Goal: Feedback & Contribution: Submit feedback/report problem

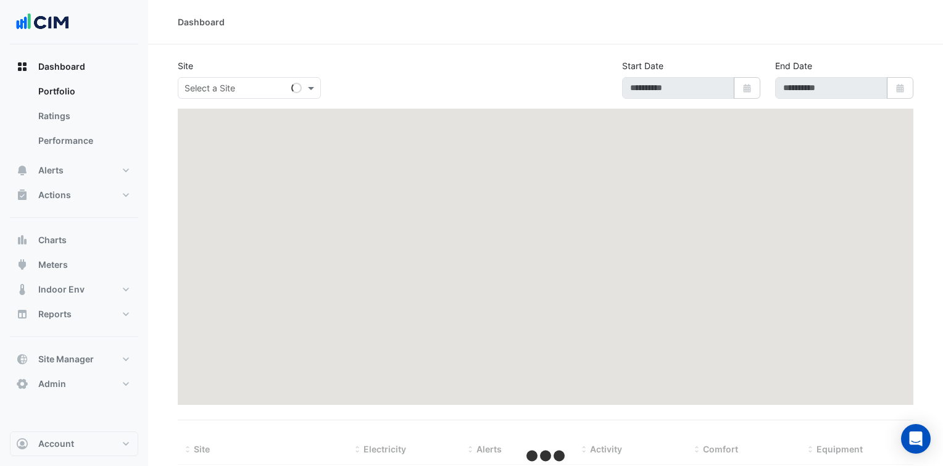
select select "***"
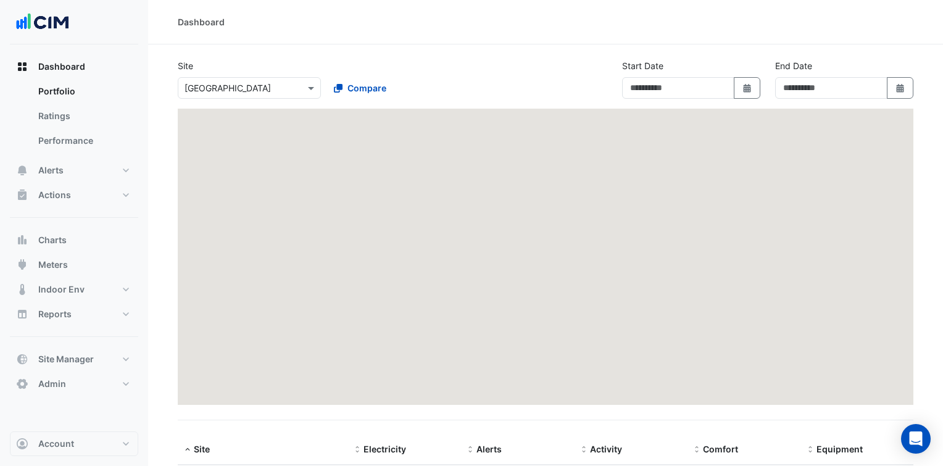
type input "**********"
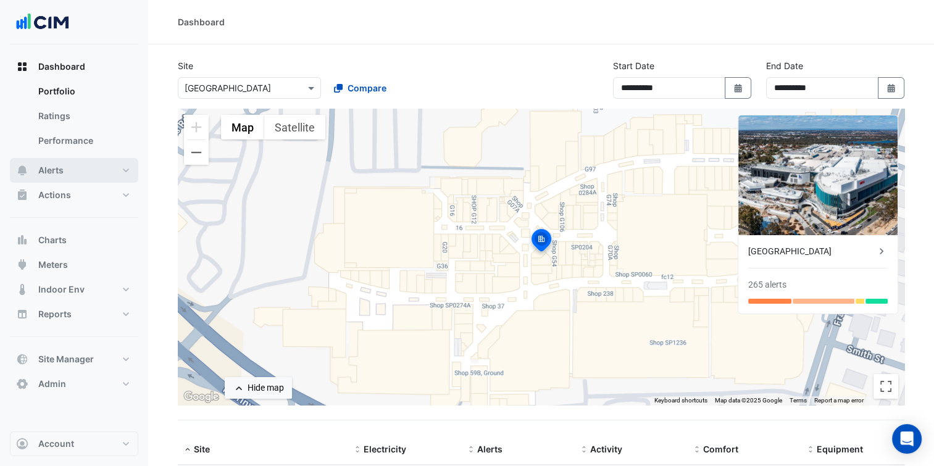
click at [114, 172] on button "Alerts" at bounding box center [74, 170] width 128 height 25
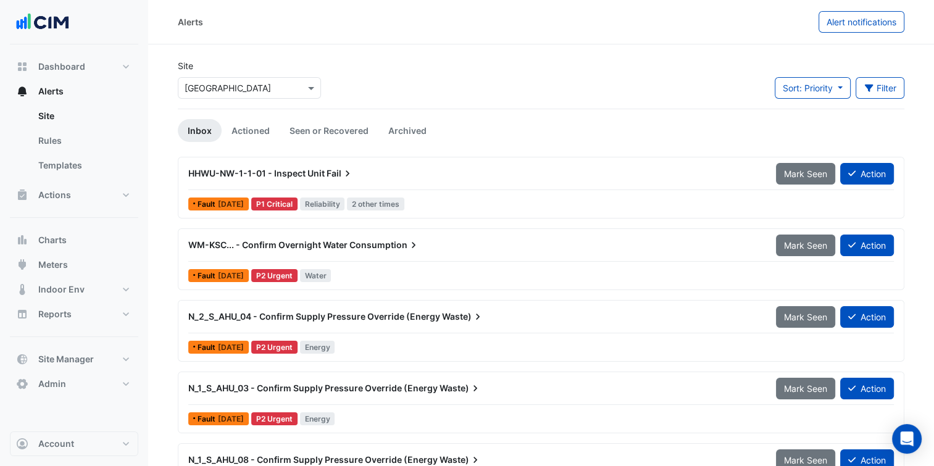
click at [262, 82] on input "text" at bounding box center [237, 88] width 105 height 13
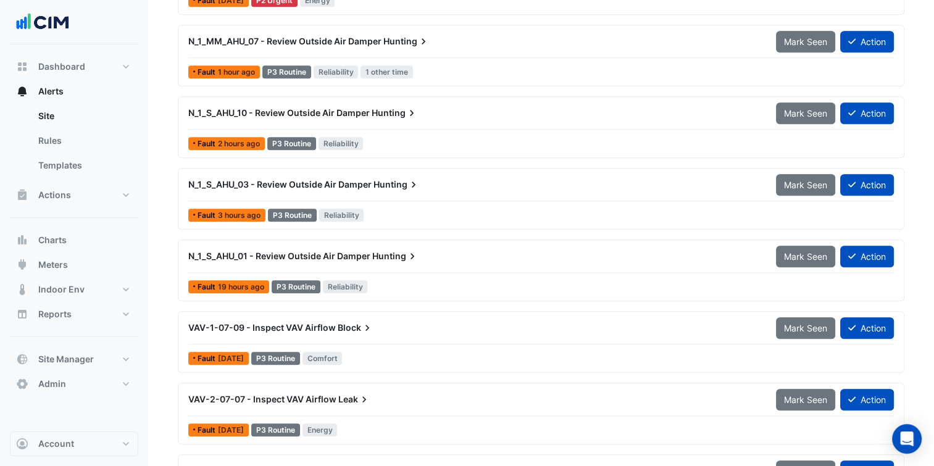
scroll to position [774, 0]
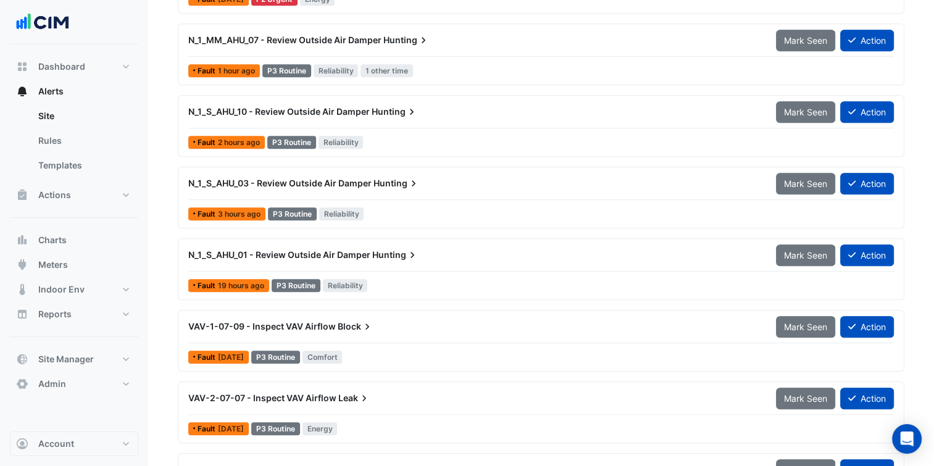
click at [383, 185] on span "Hunting" at bounding box center [397, 183] width 46 height 12
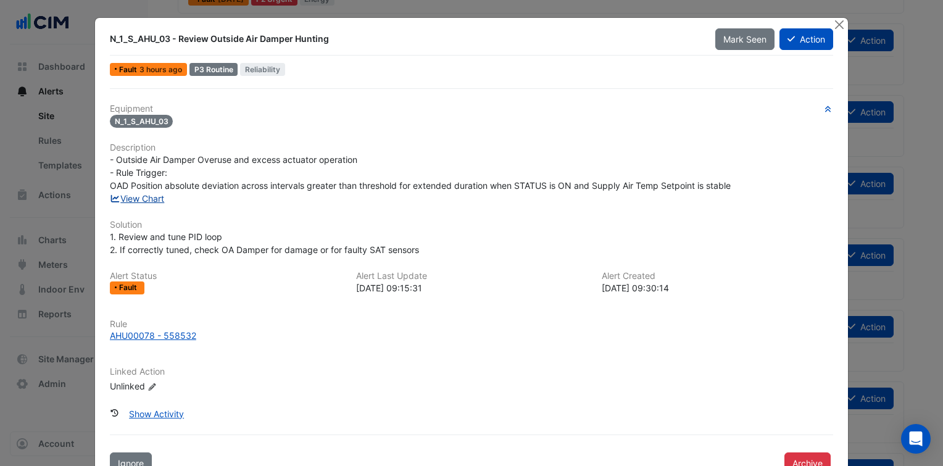
click at [148, 200] on link "View Chart" at bounding box center [137, 198] width 55 height 10
click at [837, 26] on button "Close" at bounding box center [839, 24] width 13 height 13
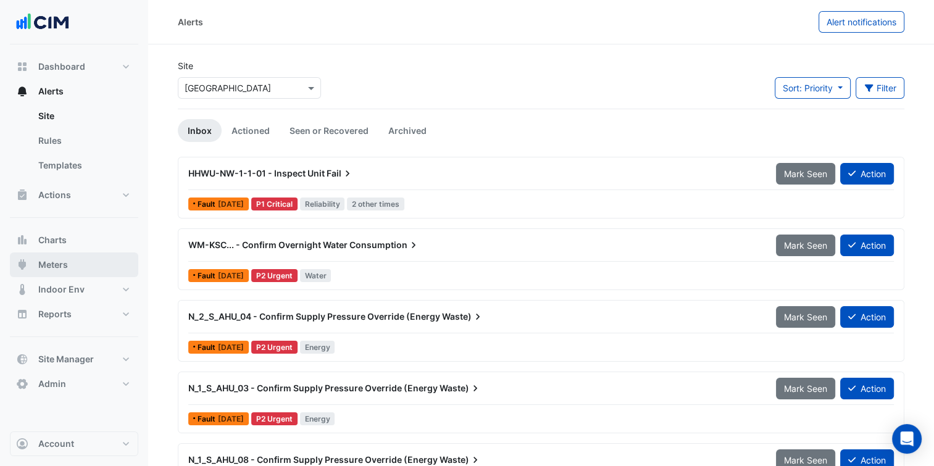
click at [79, 272] on button "Meters" at bounding box center [74, 265] width 128 height 25
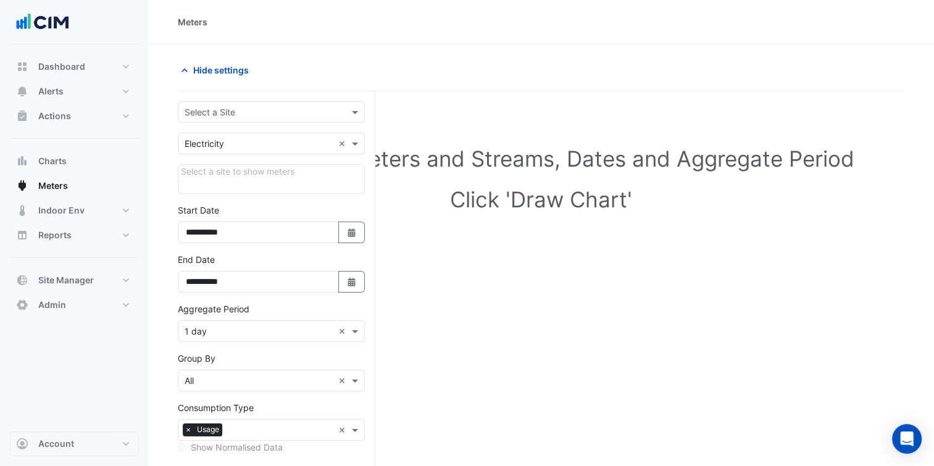
click at [272, 115] on input "text" at bounding box center [259, 112] width 149 height 13
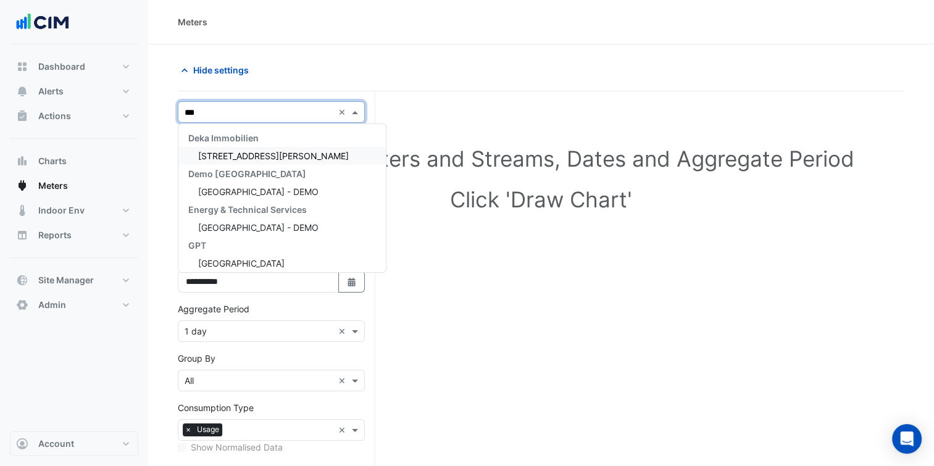
type input "****"
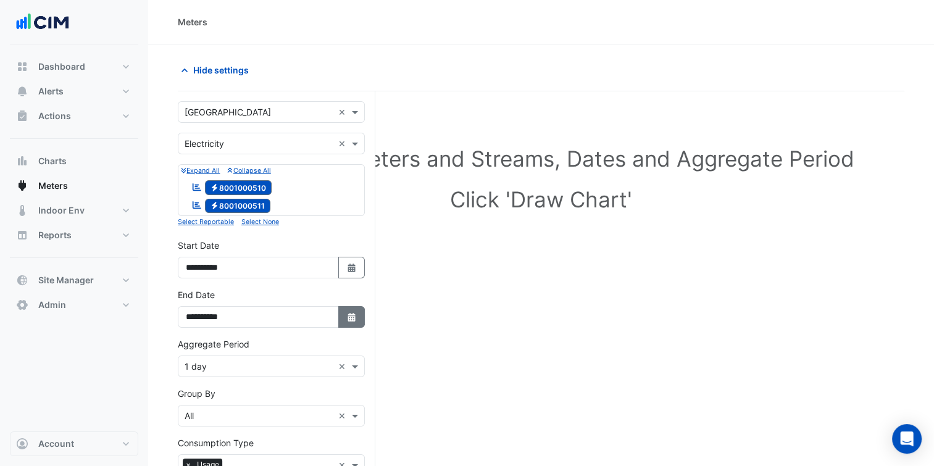
click at [356, 320] on button "Select Date" at bounding box center [351, 317] width 27 height 22
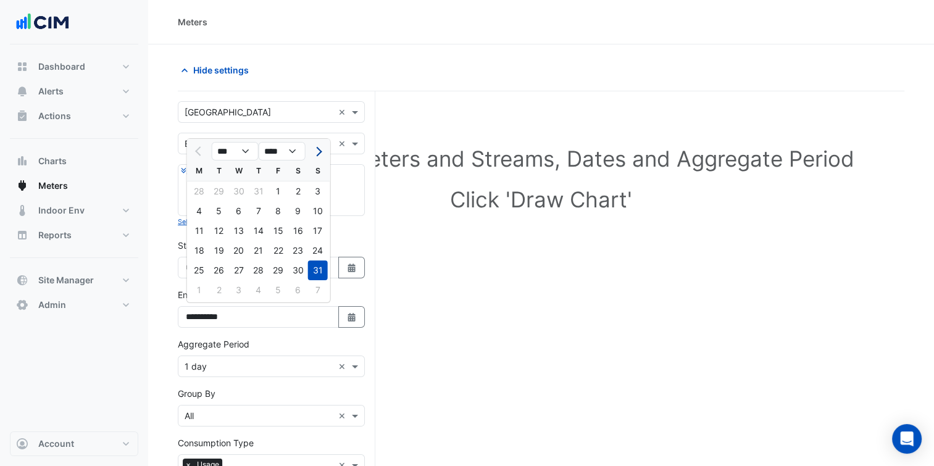
click at [323, 154] on button "Next month" at bounding box center [318, 151] width 15 height 20
click at [201, 150] on span "Previous month" at bounding box center [199, 151] width 9 height 9
click at [319, 145] on button "Next month" at bounding box center [318, 151] width 15 height 20
select select "*"
click at [312, 209] on div "14" at bounding box center [318, 211] width 20 height 20
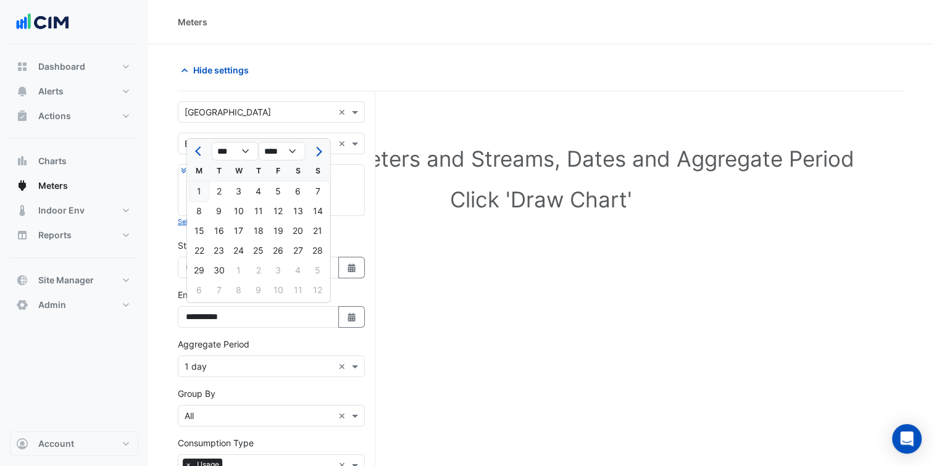
type input "**********"
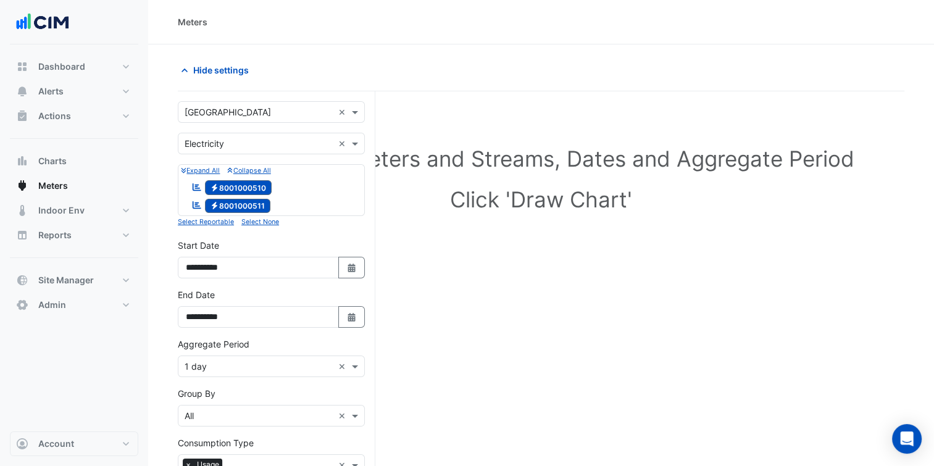
click at [256, 361] on input "text" at bounding box center [259, 367] width 149 height 13
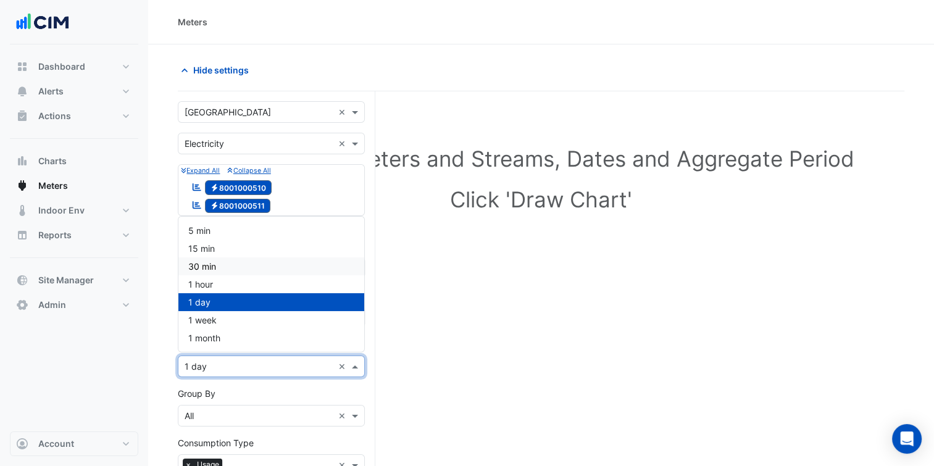
click at [249, 262] on div "30 min" at bounding box center [271, 266] width 186 height 18
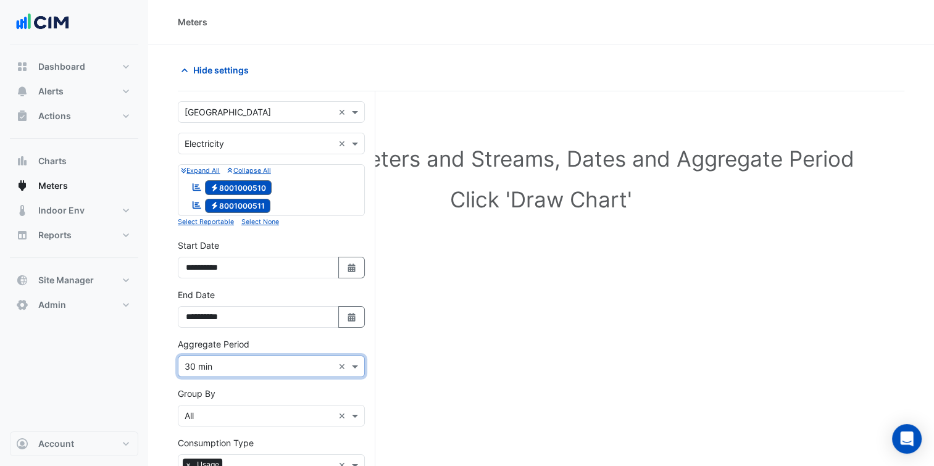
scroll to position [156, 0]
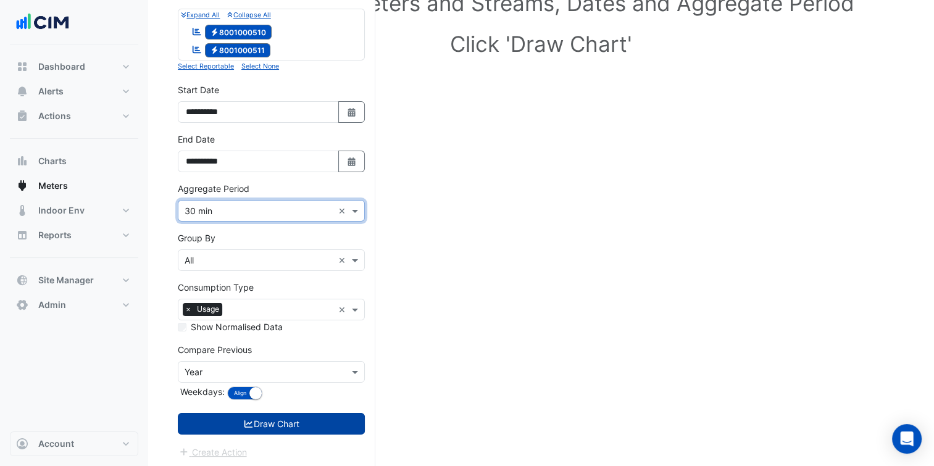
click at [274, 416] on button "Draw Chart" at bounding box center [271, 424] width 187 height 22
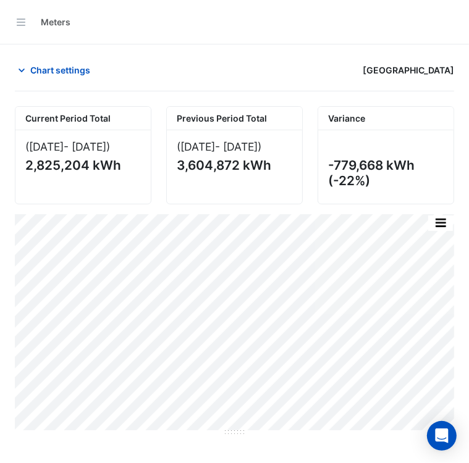
click at [321, 443] on div "Meters Chart settings Karrinyup Shopping Centre Current Period Total (01 Aug 25…" at bounding box center [234, 231] width 469 height 463
click at [120, 441] on div "Meters Chart settings Karrinyup Shopping Centre Current Period Total (01 Aug 25…" at bounding box center [234, 231] width 469 height 463
click at [52, 65] on span "Chart settings" at bounding box center [60, 70] width 60 height 13
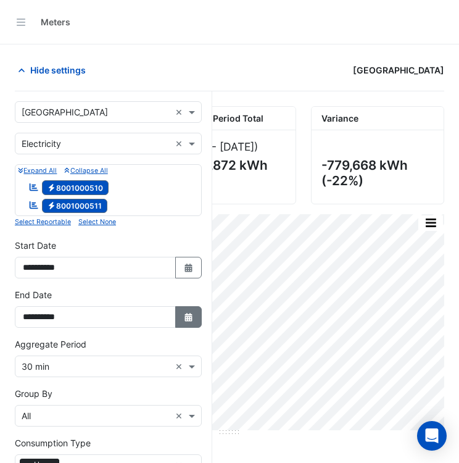
click at [180, 309] on button "Select Date" at bounding box center [188, 317] width 27 height 22
select select "*"
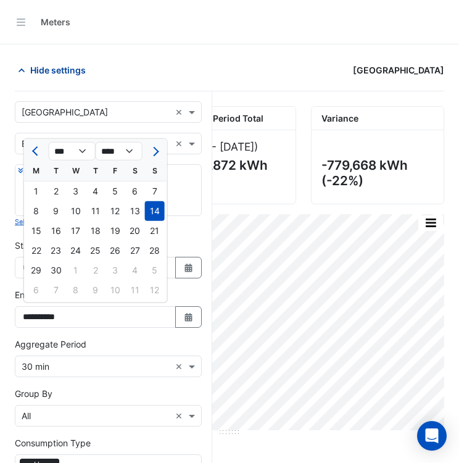
click at [72, 64] on span "Hide settings" at bounding box center [58, 70] width 56 height 13
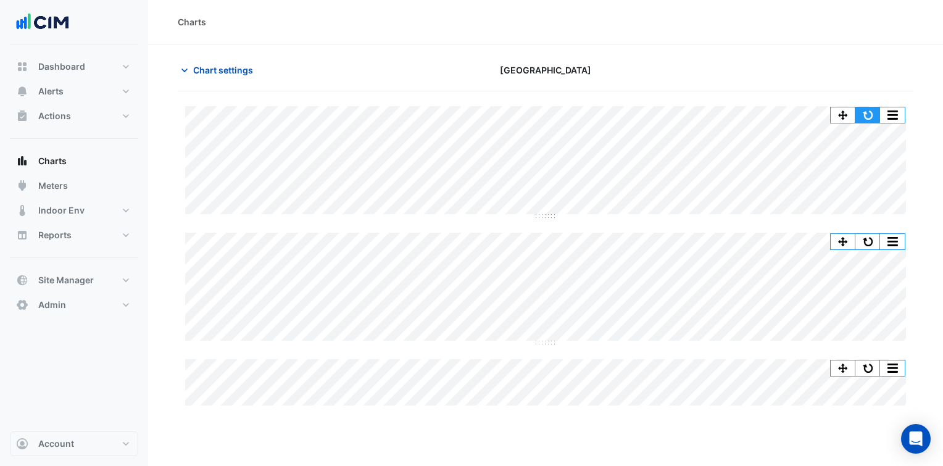
click at [865, 110] on button "button" at bounding box center [868, 114] width 25 height 15
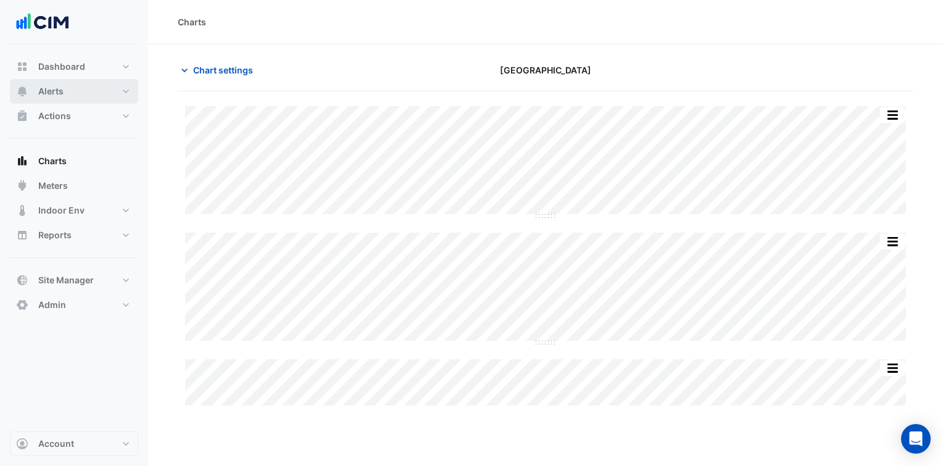
click at [111, 99] on button "Alerts" at bounding box center [74, 91] width 128 height 25
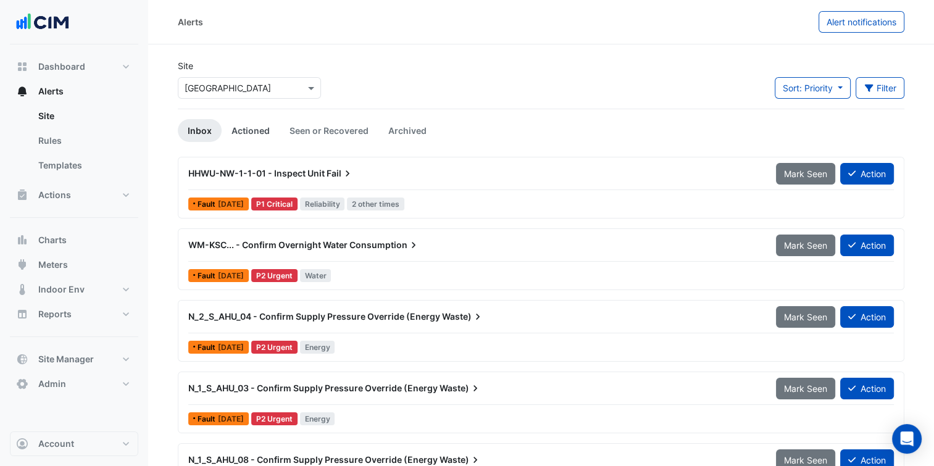
click at [260, 133] on link "Actioned" at bounding box center [251, 130] width 58 height 23
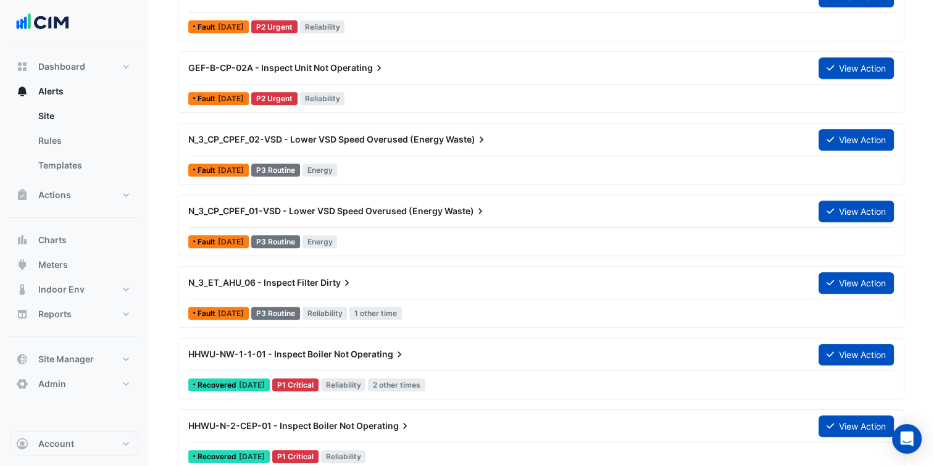
scroll to position [533, 0]
click at [835, 133] on button "View Action" at bounding box center [856, 140] width 75 height 22
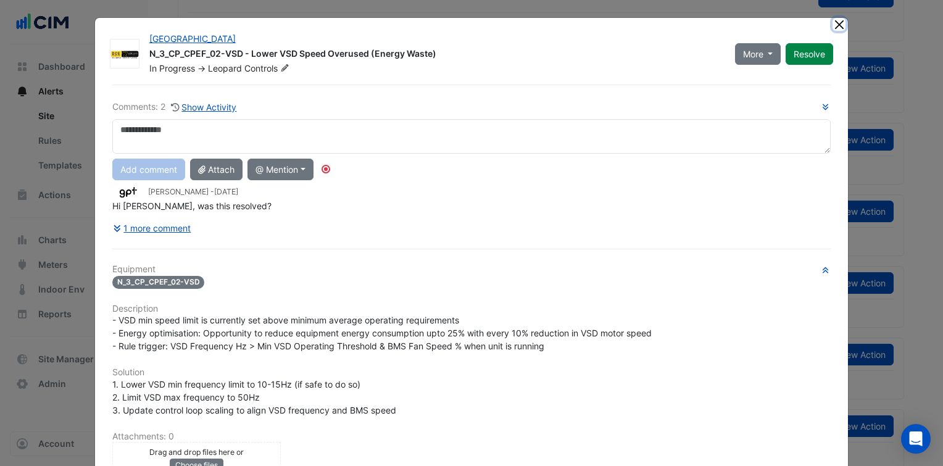
click at [834, 29] on button "Close" at bounding box center [839, 24] width 13 height 13
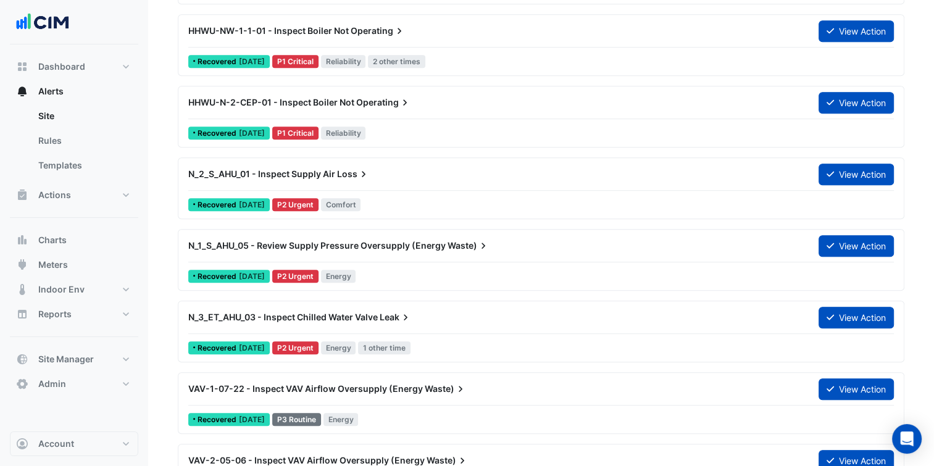
scroll to position [867, 0]
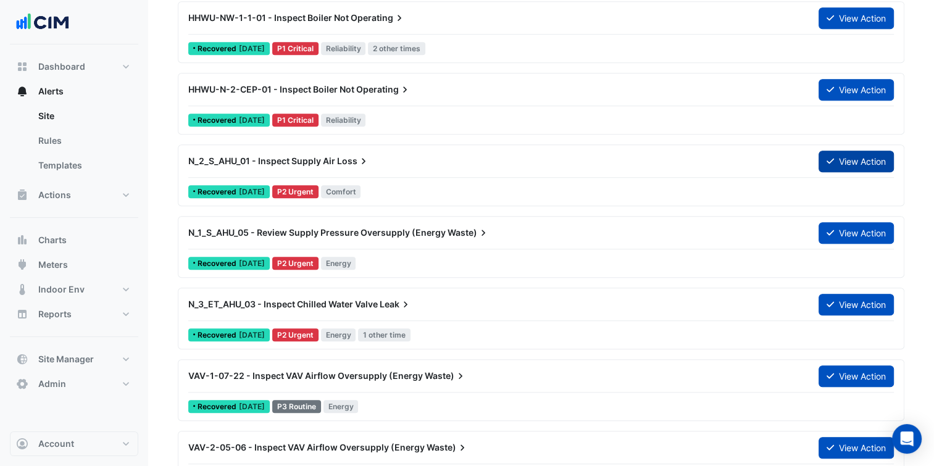
click at [857, 163] on button "View Action" at bounding box center [856, 162] width 75 height 22
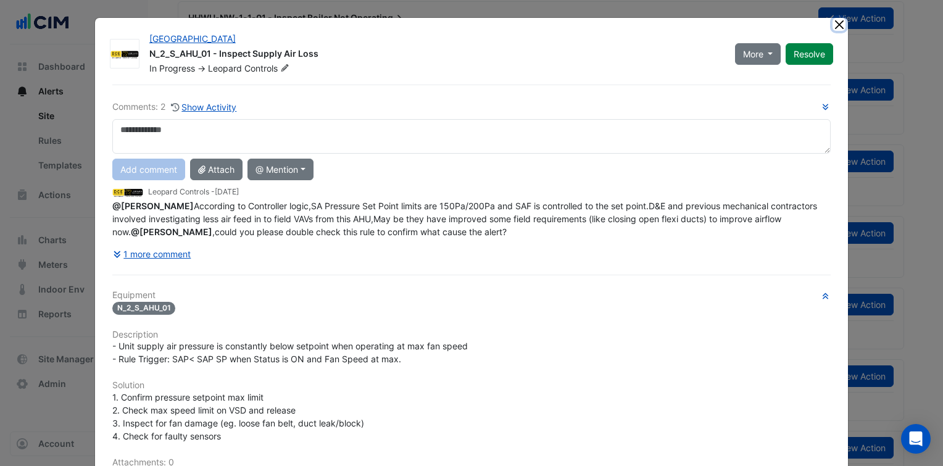
click at [837, 22] on button "Close" at bounding box center [839, 24] width 13 height 13
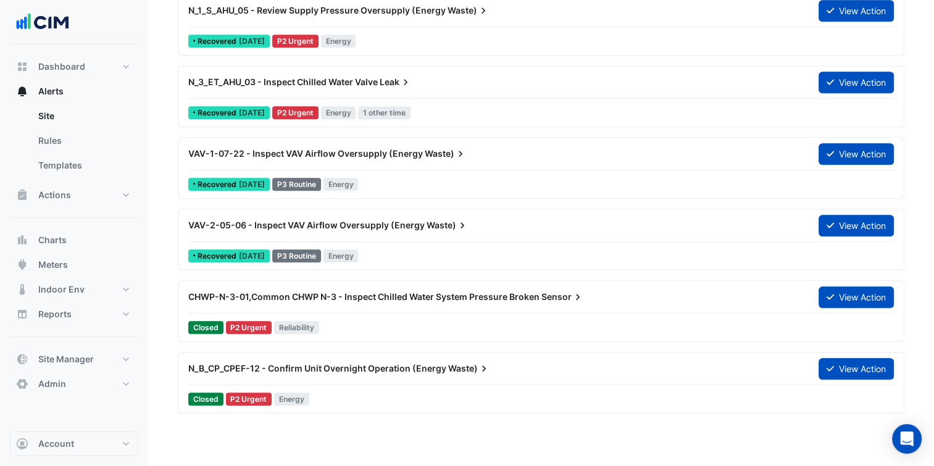
scroll to position [1195, 0]
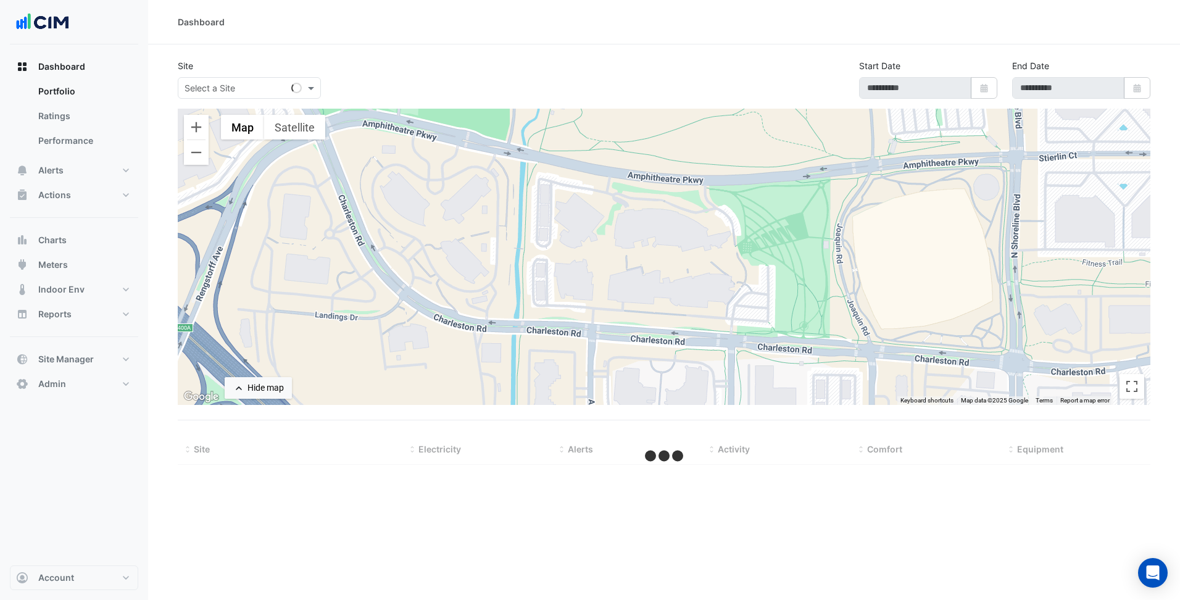
type input "**********"
select select "***"
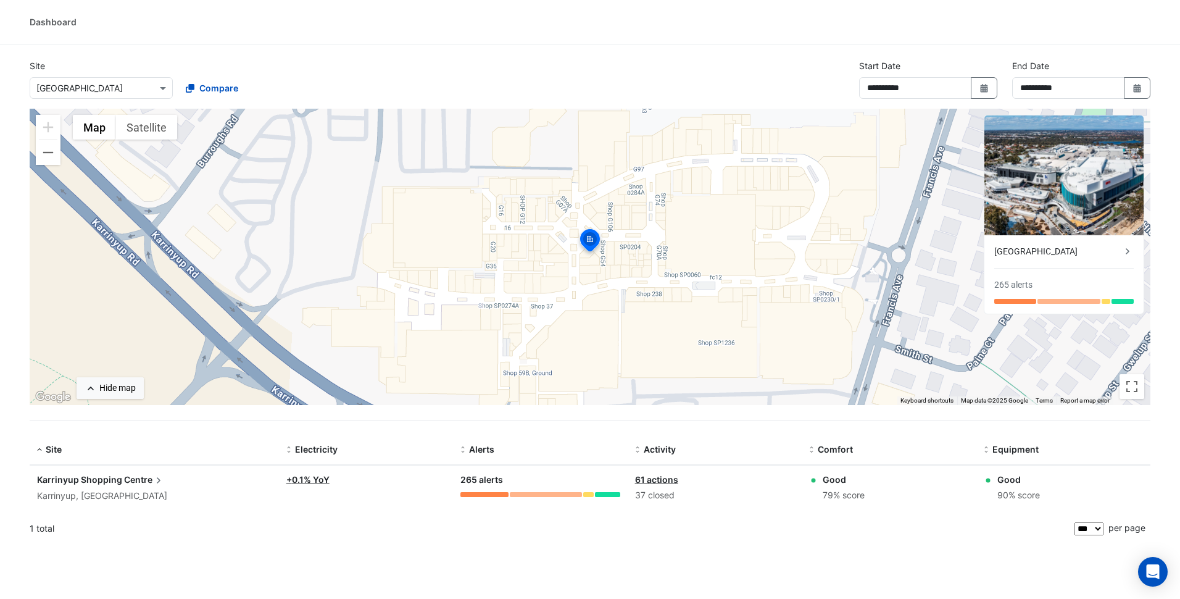
click at [10, 22] on div "Dashboard" at bounding box center [590, 21] width 1180 height 13
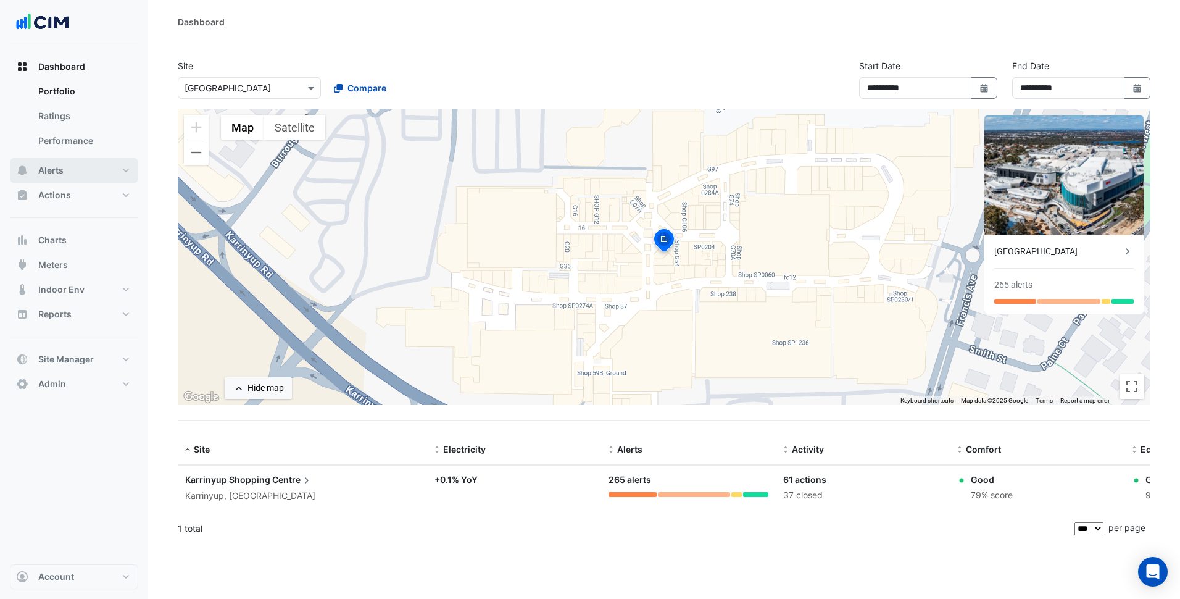
click at [104, 176] on button "Alerts" at bounding box center [74, 170] width 128 height 25
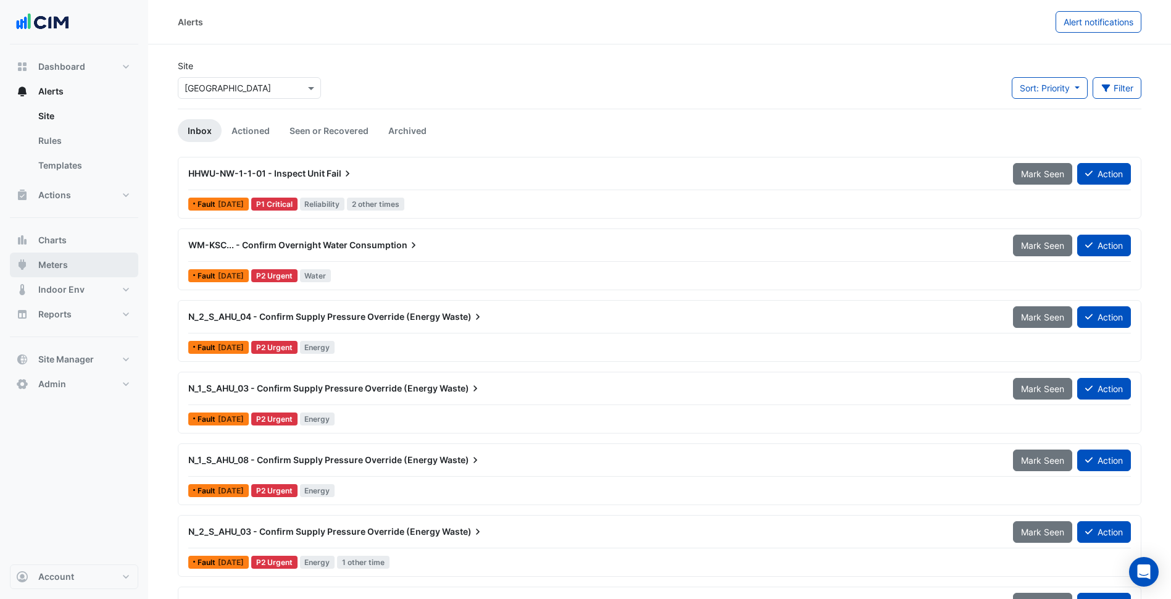
click at [67, 269] on span "Meters" at bounding box center [53, 265] width 30 height 12
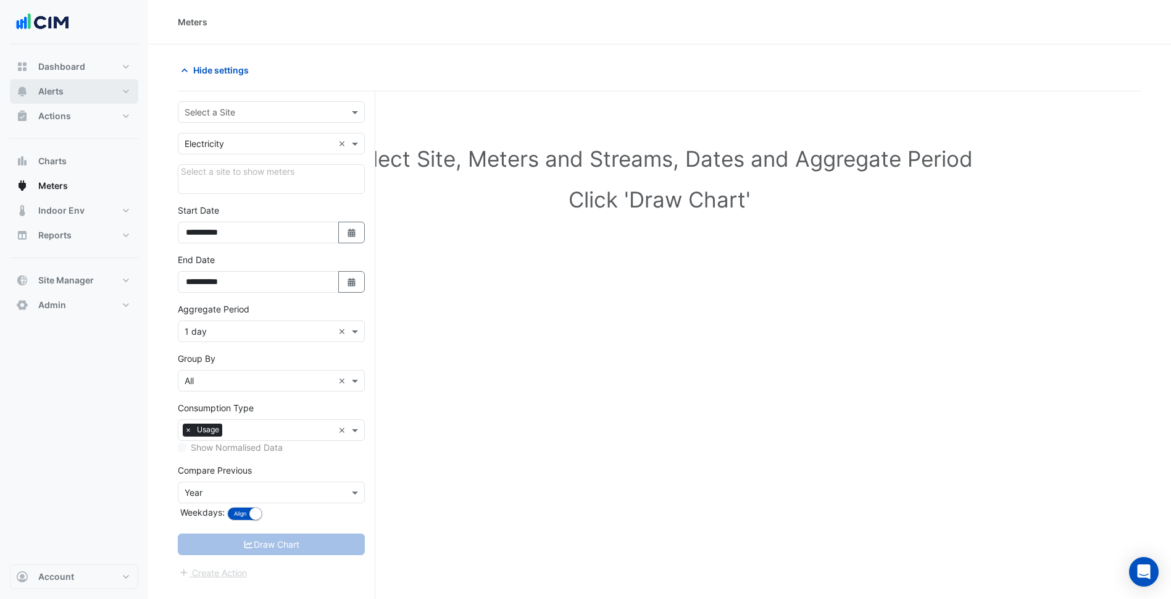
click at [96, 91] on button "Alerts" at bounding box center [74, 91] width 128 height 25
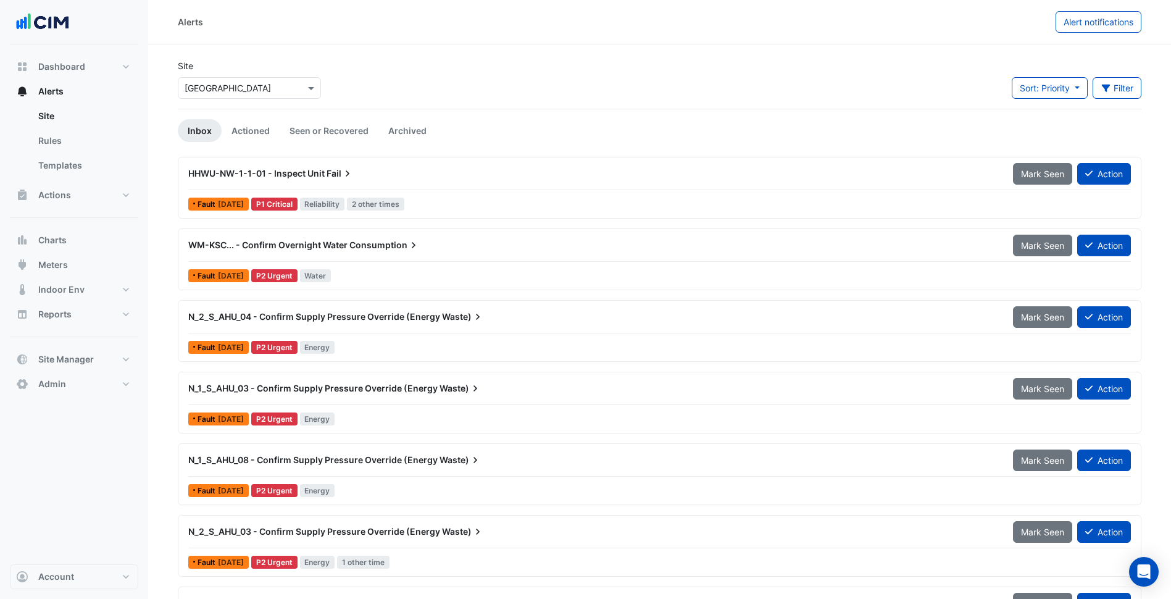
click at [454, 173] on div "HHWU-NW-1-1-01 - Inspect Unit Fail" at bounding box center [593, 173] width 810 height 12
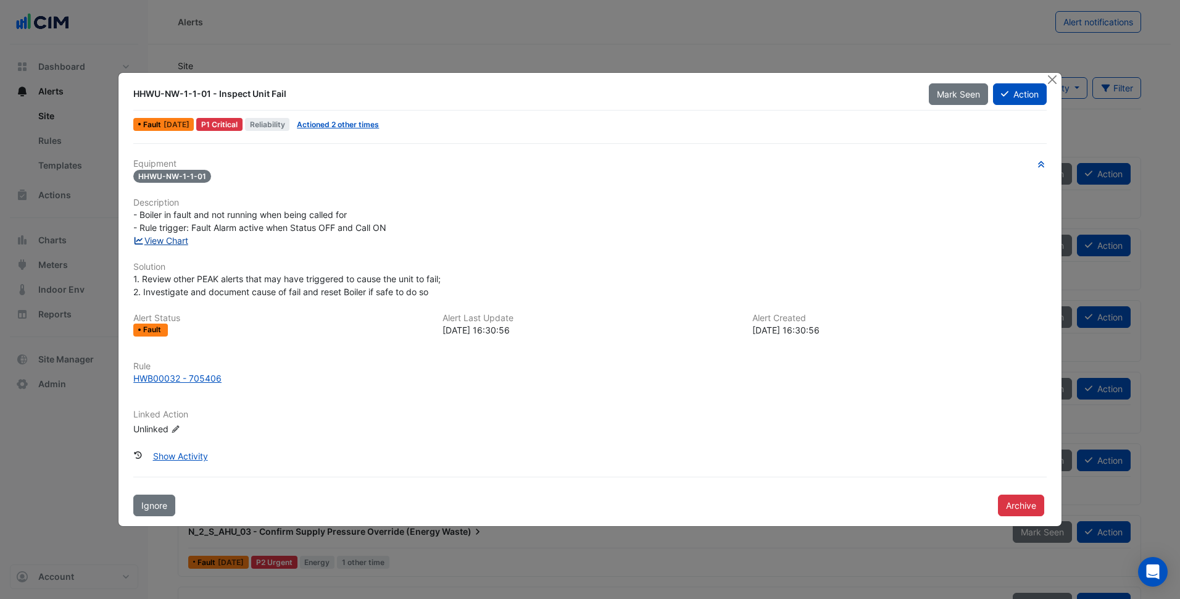
click at [170, 244] on link "View Chart" at bounding box center [160, 240] width 55 height 10
click at [567, 303] on div "Equipment HHWU-NW-1-1-01 Description - Boiler in fault and not running when bei…" at bounding box center [590, 302] width 914 height 286
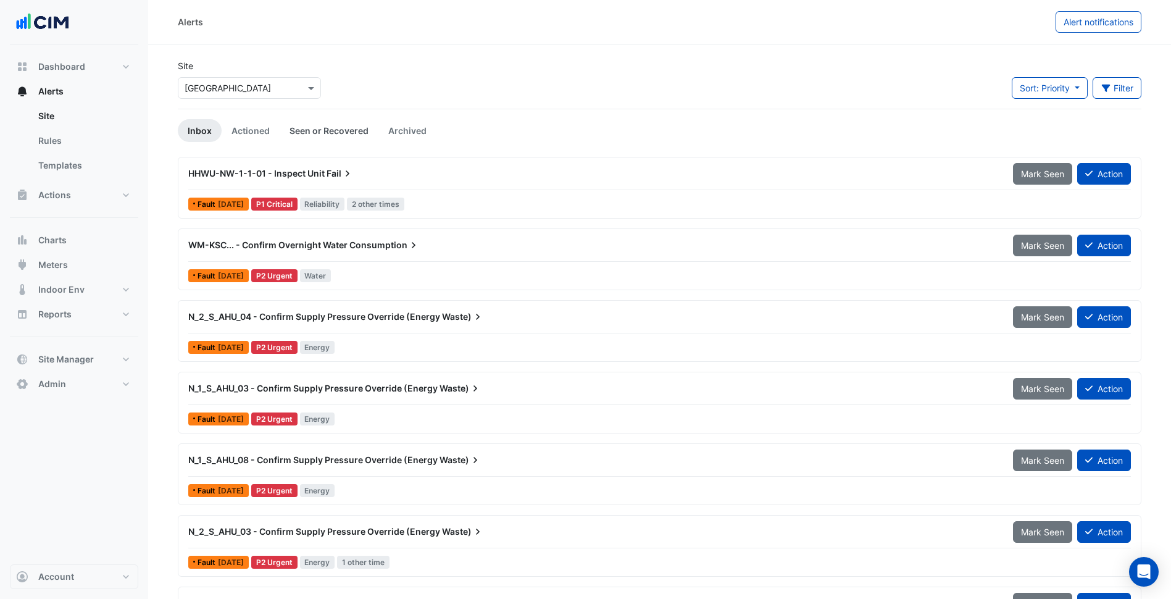
click at [306, 123] on link "Seen or Recovered" at bounding box center [329, 130] width 99 height 23
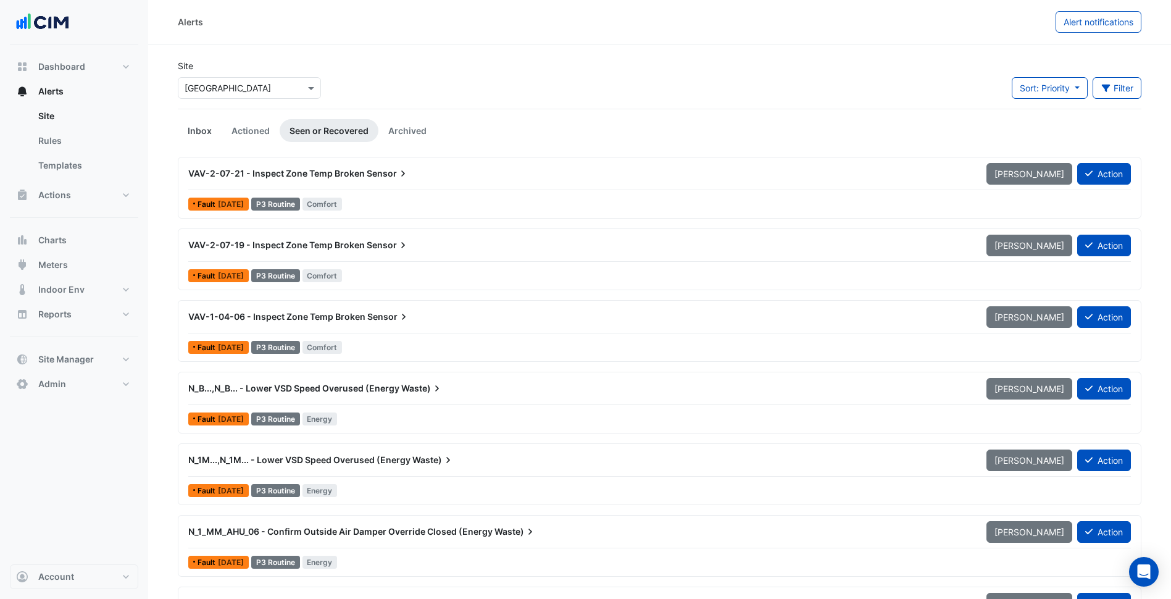
click at [207, 133] on link "Inbox" at bounding box center [200, 130] width 44 height 23
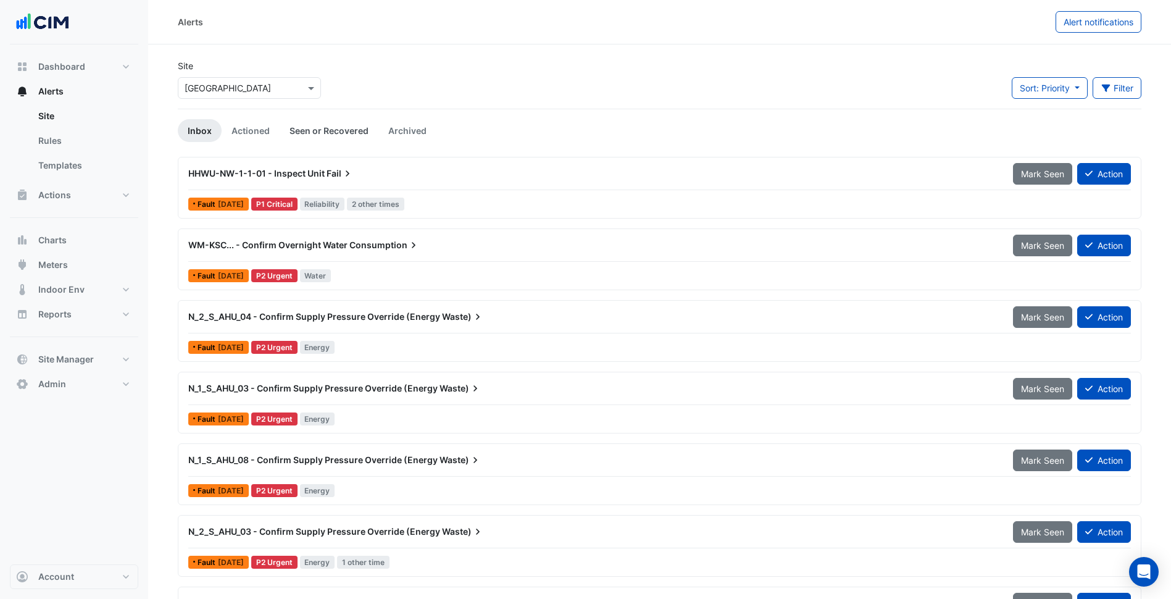
click at [324, 130] on link "Seen or Recovered" at bounding box center [329, 130] width 99 height 23
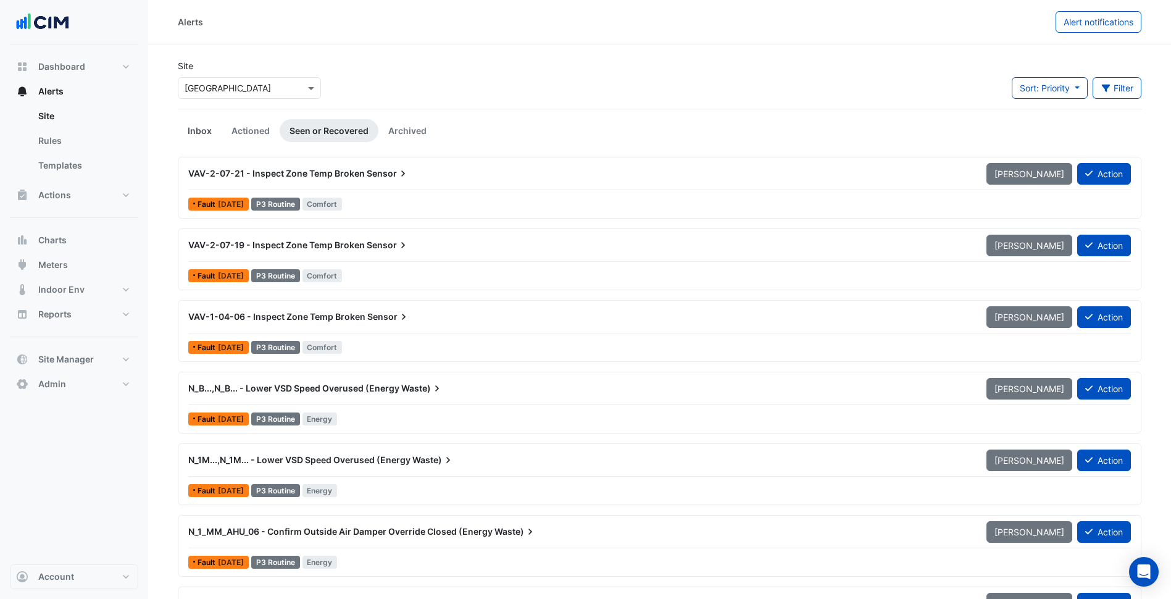
click at [191, 126] on link "Inbox" at bounding box center [200, 130] width 44 height 23
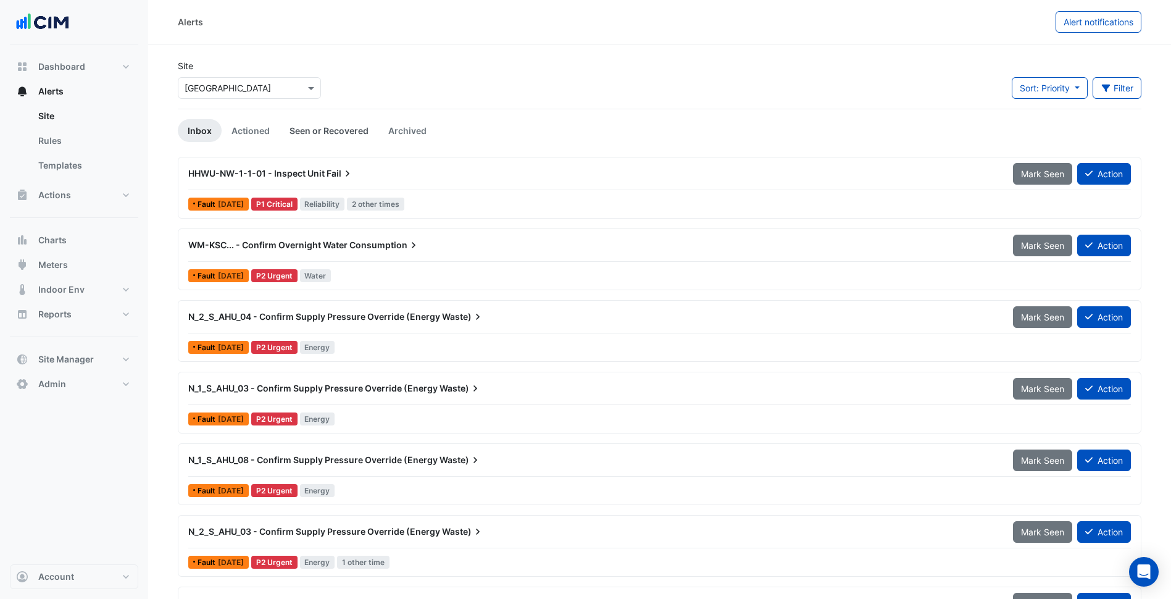
click at [337, 132] on link "Seen or Recovered" at bounding box center [329, 130] width 99 height 23
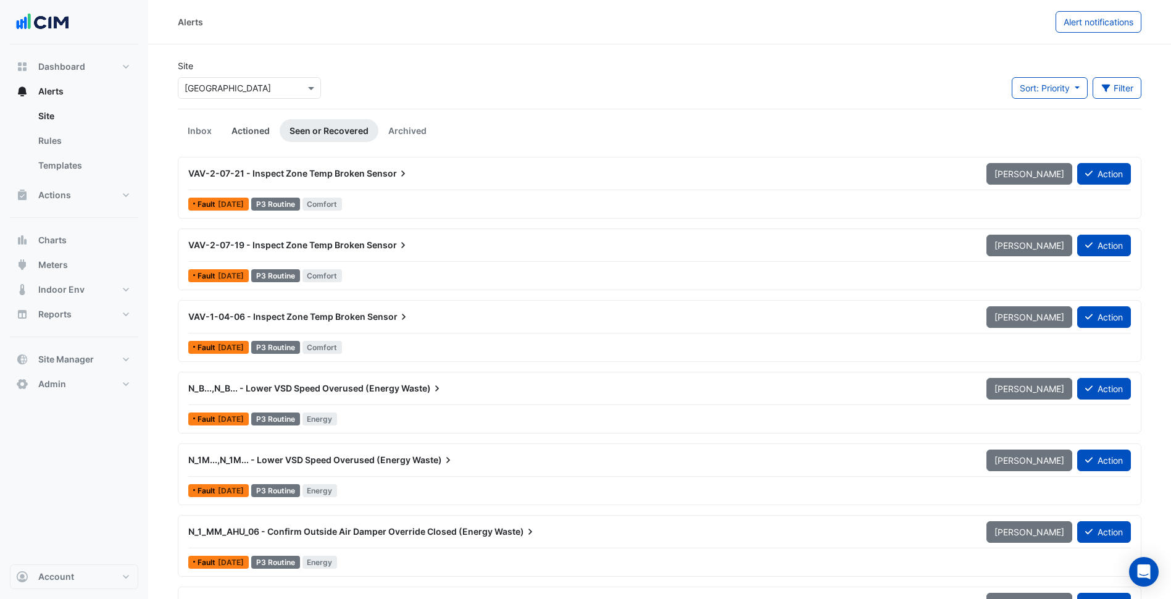
click at [255, 134] on link "Actioned" at bounding box center [251, 130] width 58 height 23
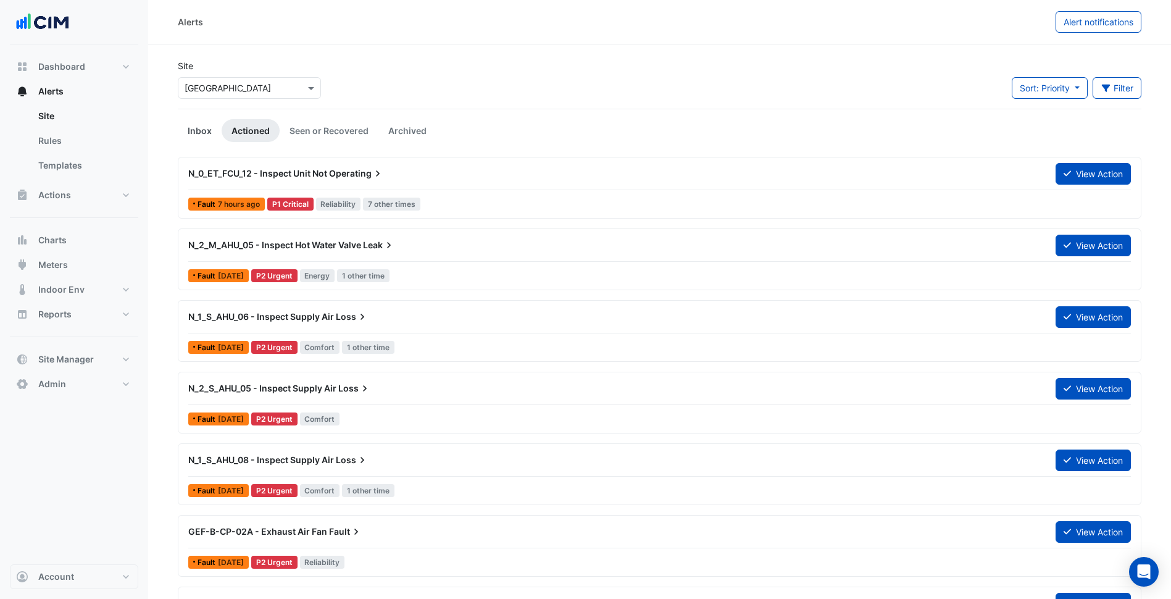
click at [211, 127] on link "Inbox" at bounding box center [200, 130] width 44 height 23
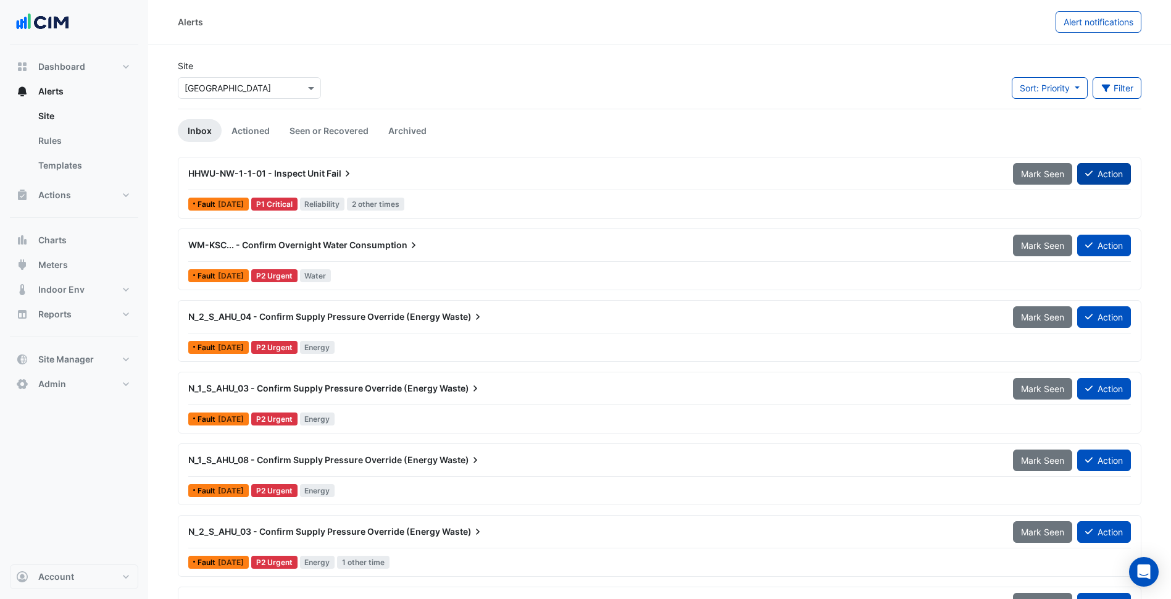
click at [1091, 170] on icon at bounding box center [1088, 173] width 7 height 9
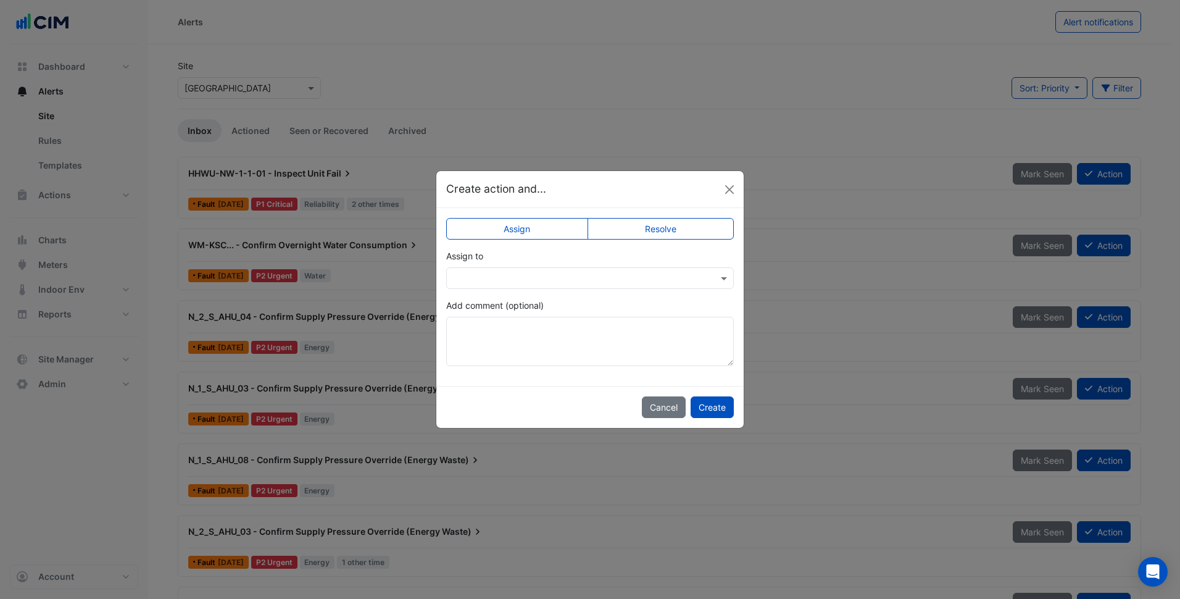
click at [729, 199] on div "Create action and..." at bounding box center [590, 189] width 307 height 36
click at [733, 188] on button "Close" at bounding box center [730, 189] width 19 height 19
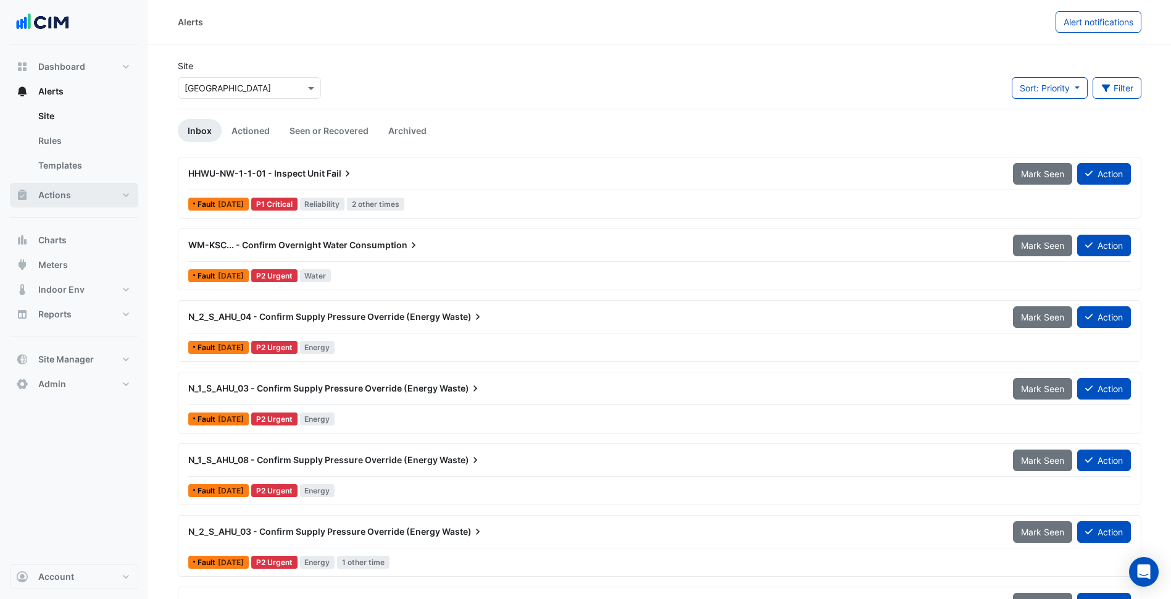
click at [105, 190] on button "Actions" at bounding box center [74, 195] width 128 height 25
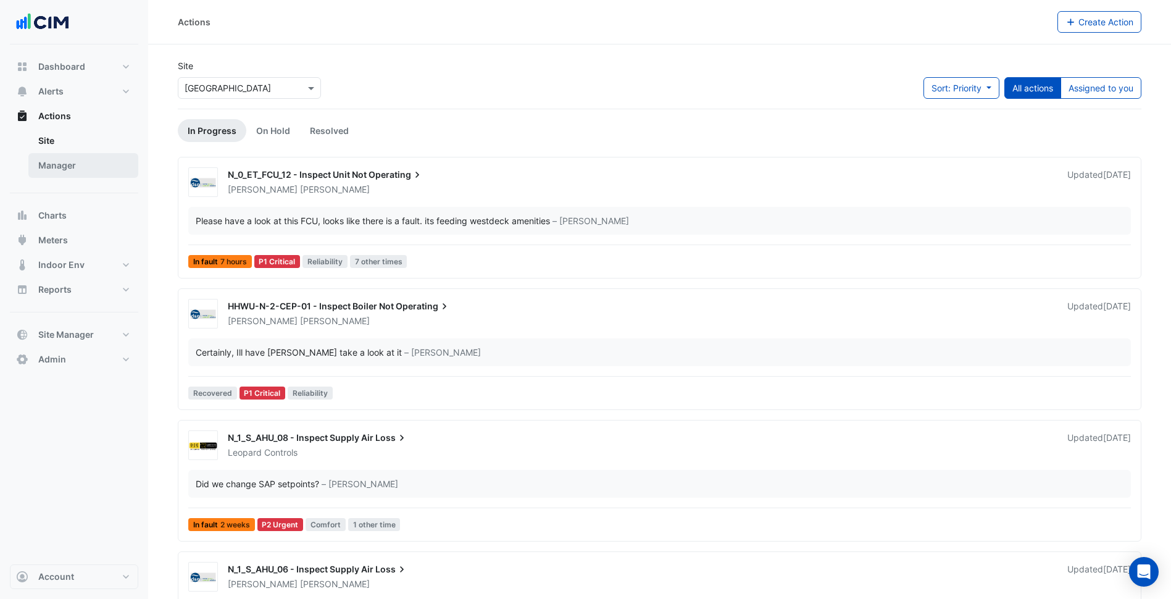
click at [78, 169] on link "Manager" at bounding box center [83, 165] width 110 height 25
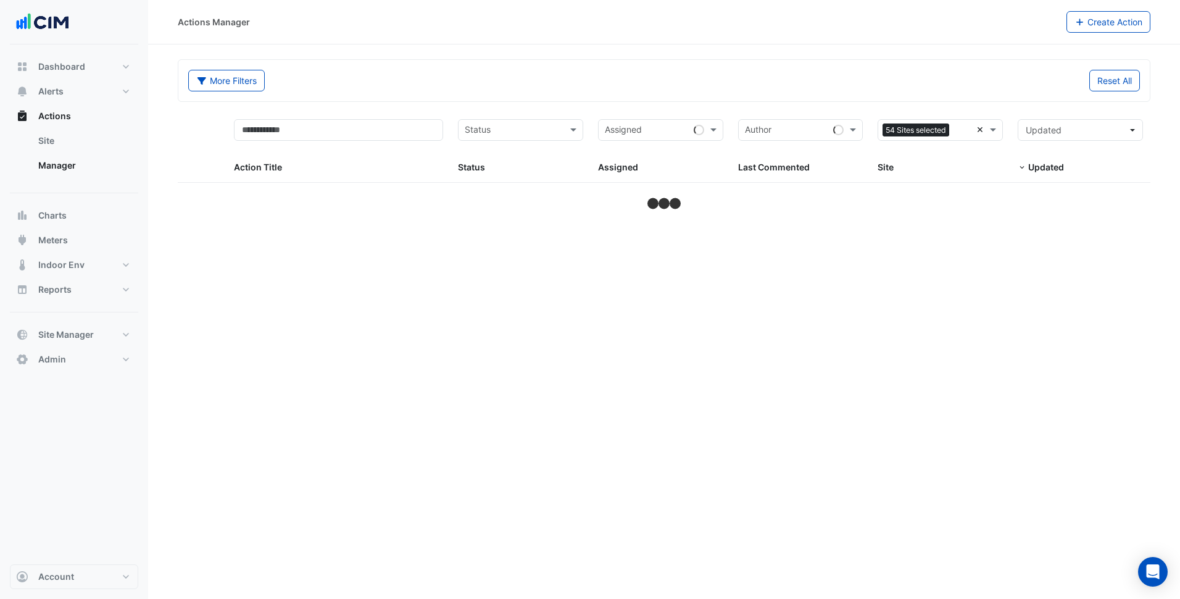
select select "***"
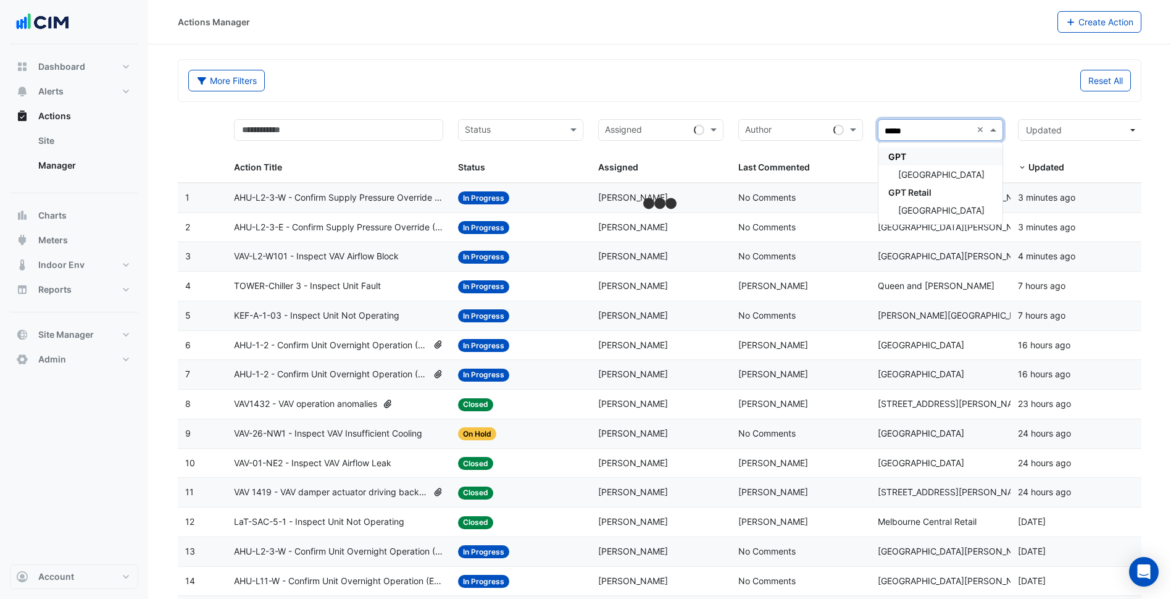
type input "******"
click at [843, 79] on div "Reset All" at bounding box center [899, 81] width 479 height 22
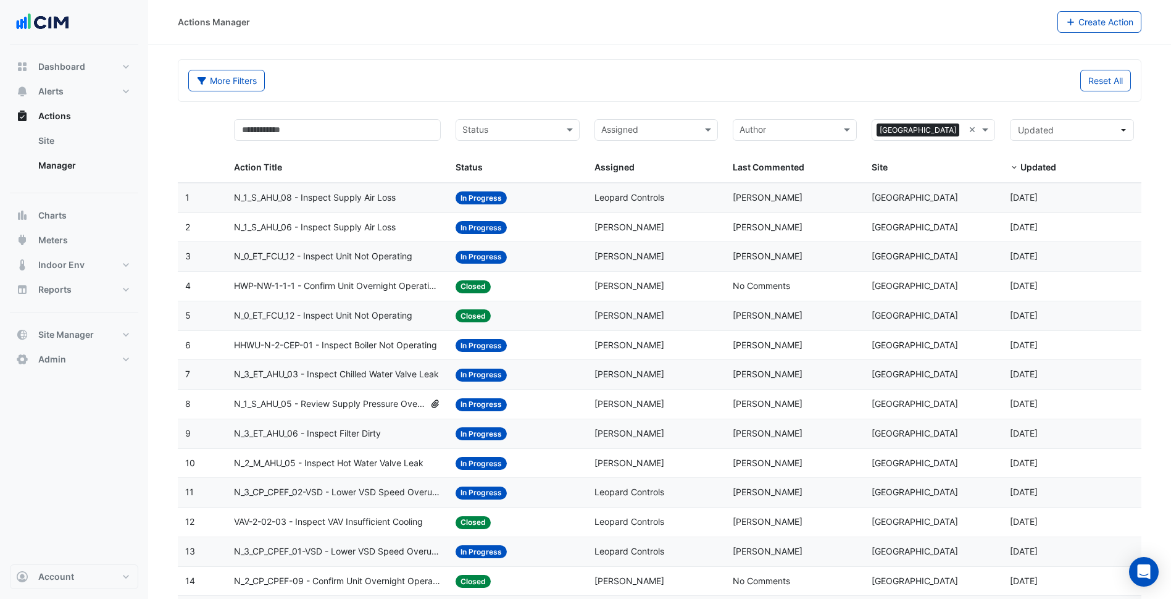
click at [533, 206] on datatable-body-cell "Status: In Progress" at bounding box center [517, 197] width 139 height 29
click at [81, 92] on button "Alerts" at bounding box center [74, 91] width 128 height 25
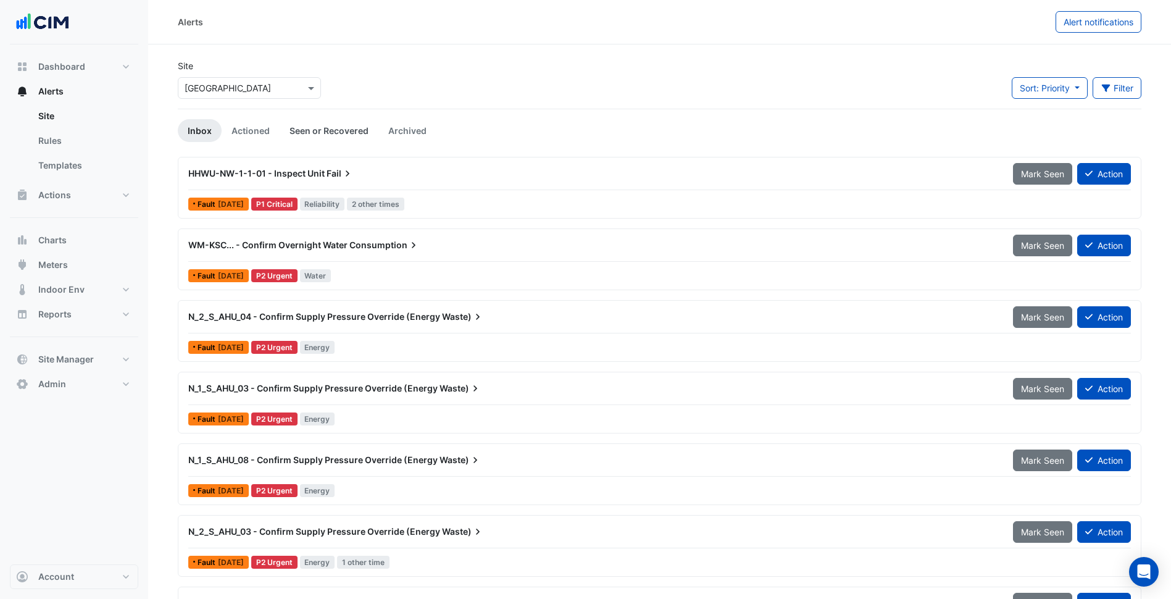
click at [352, 127] on link "Seen or Recovered" at bounding box center [329, 130] width 99 height 23
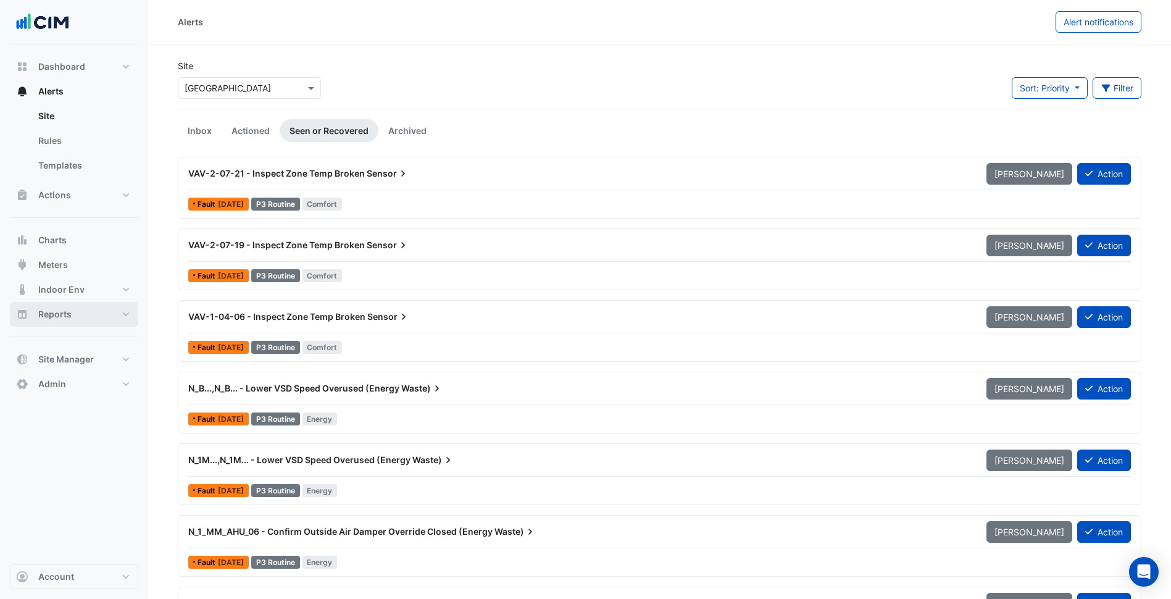
click at [111, 319] on button "Reports" at bounding box center [74, 314] width 128 height 25
select select "***"
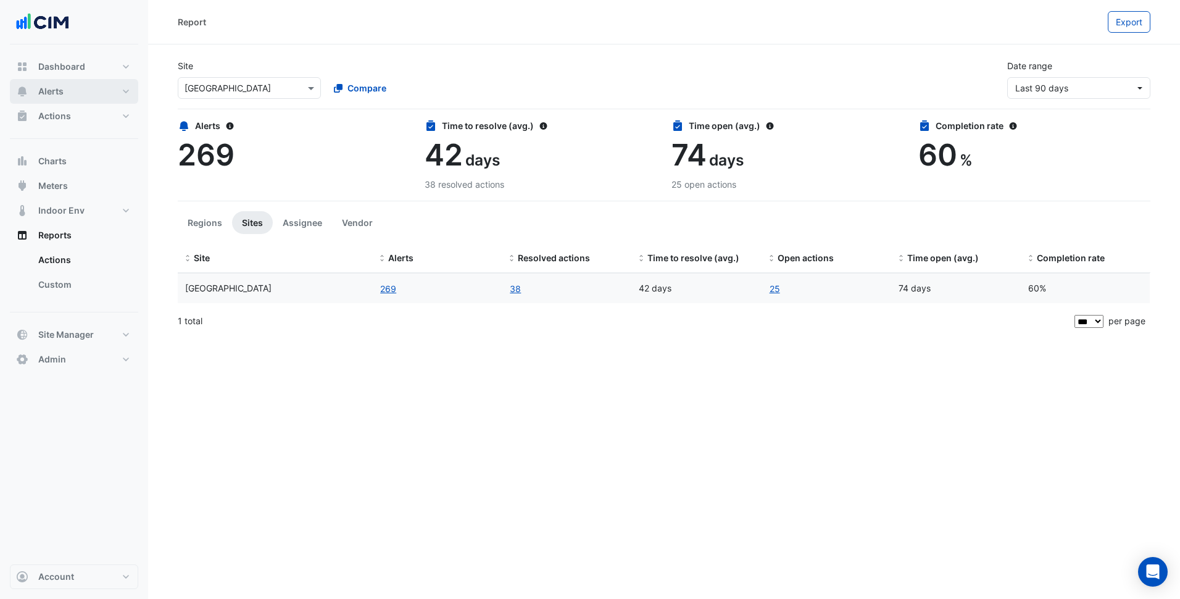
click at [101, 98] on button "Alerts" at bounding box center [74, 91] width 128 height 25
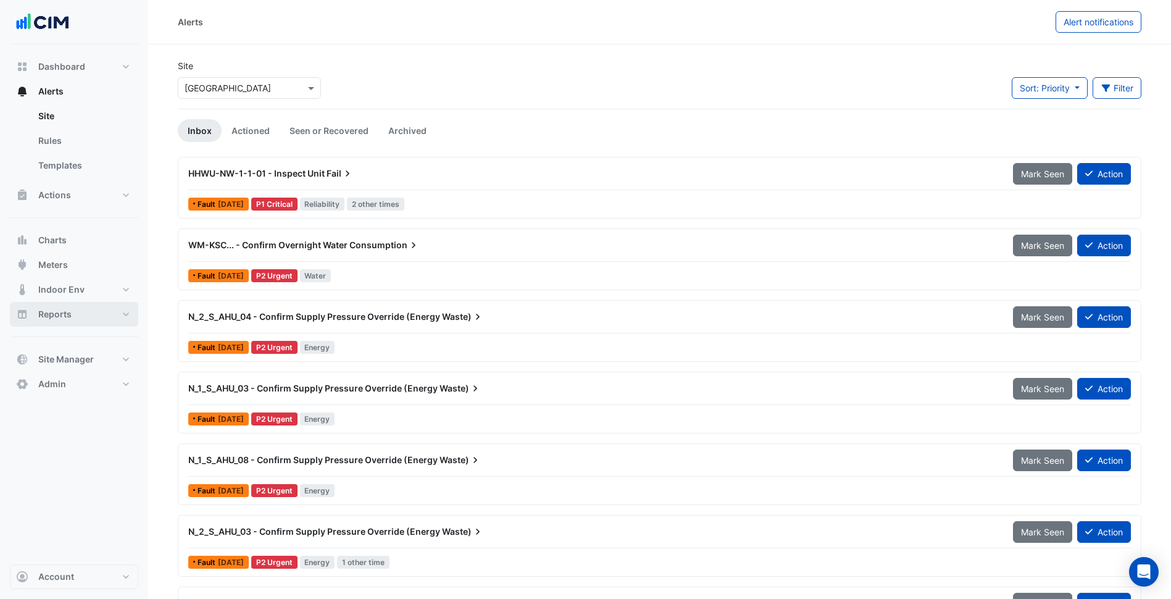
click at [94, 324] on button "Reports" at bounding box center [74, 314] width 128 height 25
select select "***"
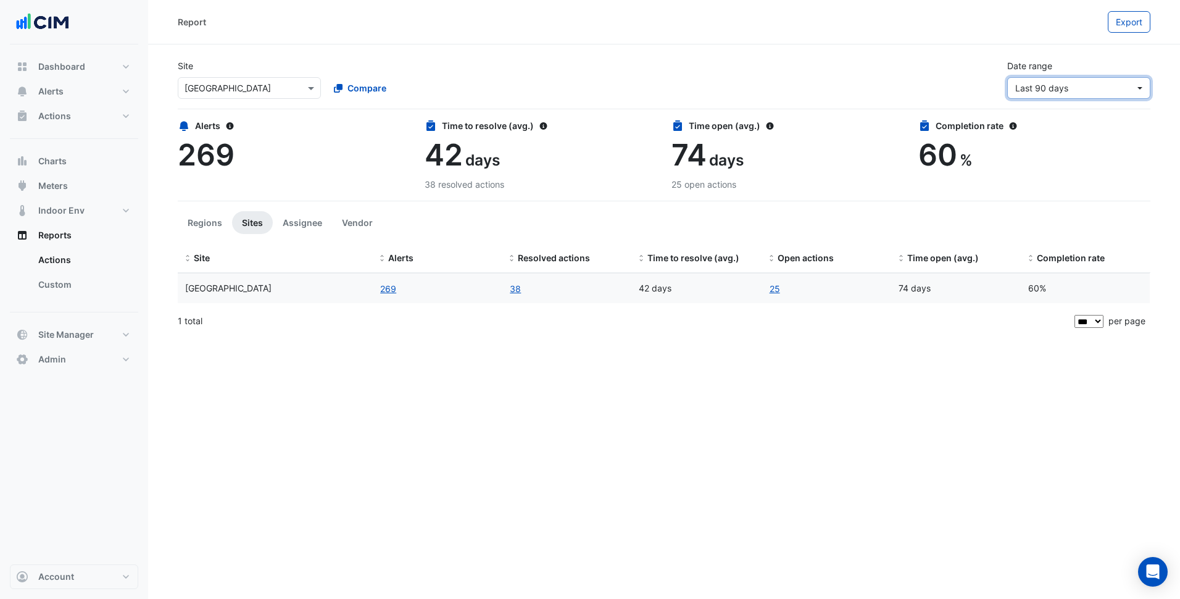
click at [1088, 91] on span "Last 90 days" at bounding box center [1076, 87] width 120 height 13
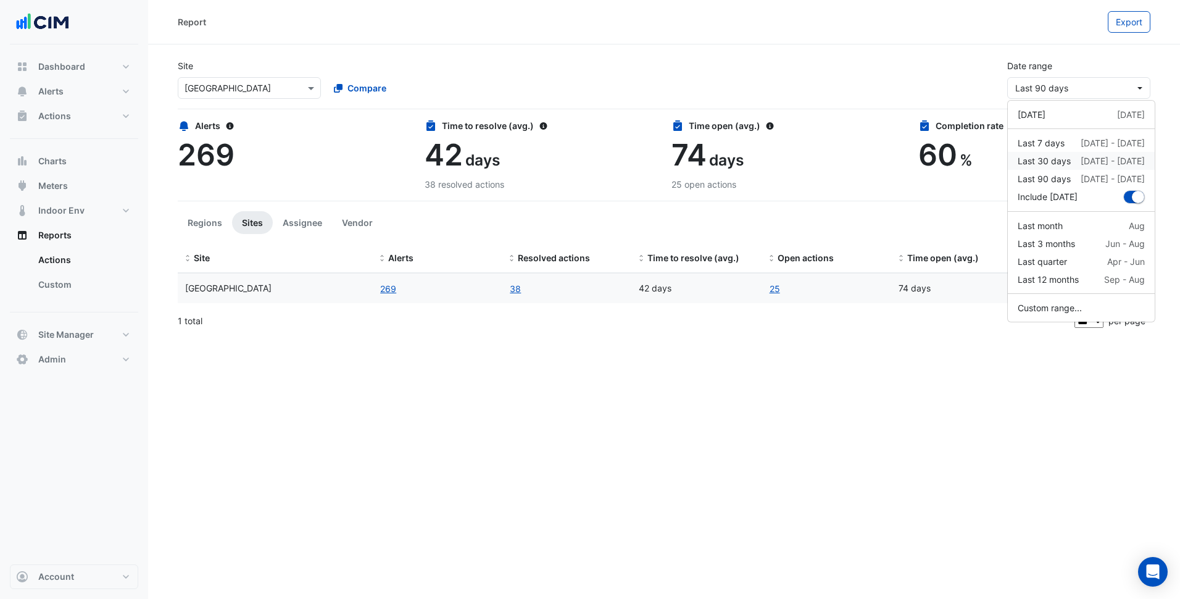
click at [1093, 159] on div "12 Aug - 11 Sep" at bounding box center [1113, 160] width 64 height 13
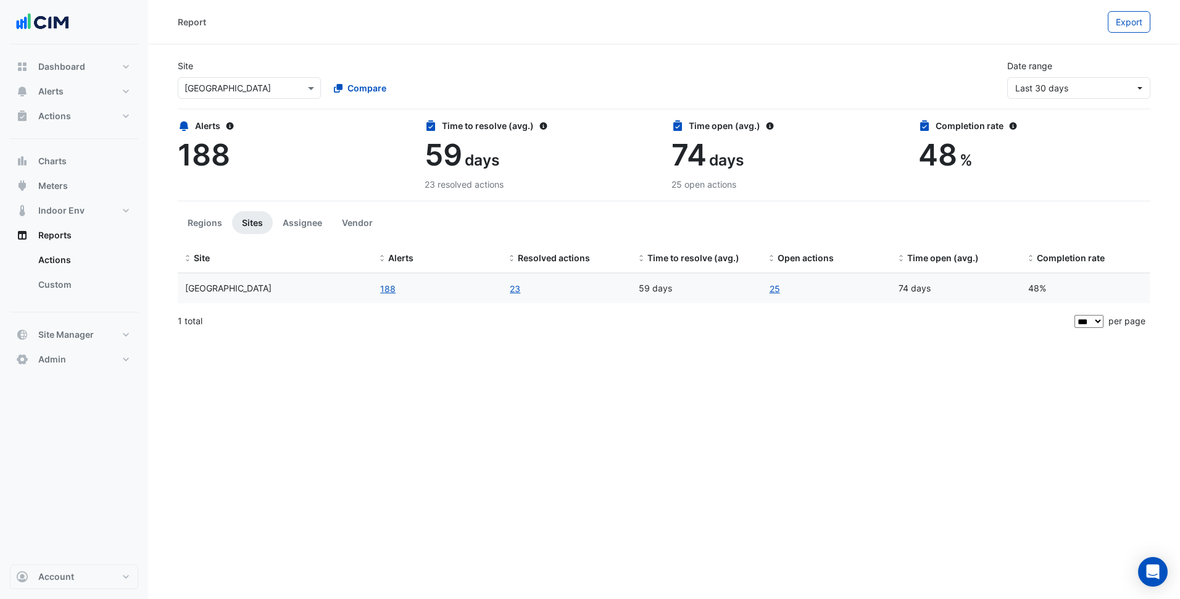
click at [974, 502] on div "Report Export Site Select a Site × Karrinyup Shopping Centre Compare Date range…" at bounding box center [664, 299] width 1032 height 599
click at [115, 101] on button "Alerts" at bounding box center [74, 91] width 128 height 25
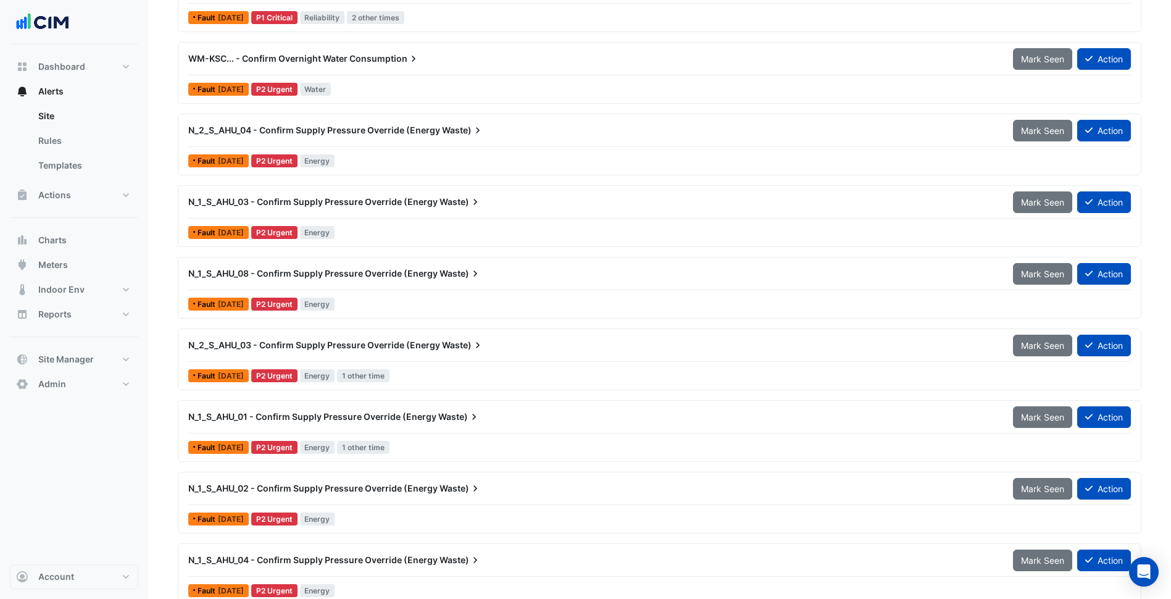
scroll to position [182, 0]
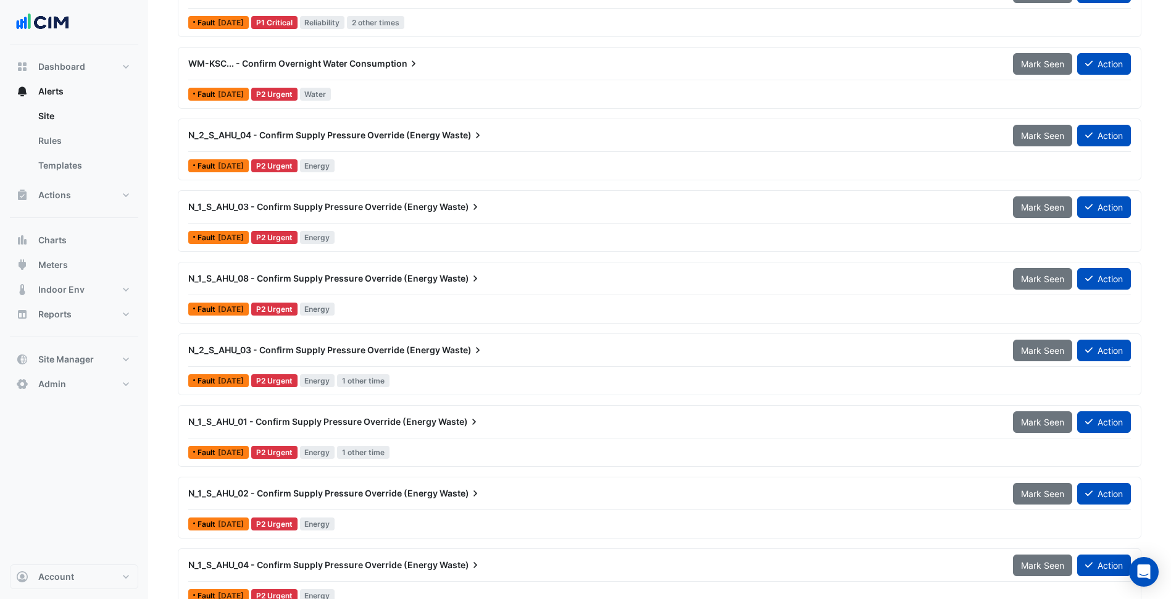
click at [465, 227] on div "N_1_S_AHU_03 - Confirm Supply Pressure Override (Energy Waste) Mark Seen Action…" at bounding box center [659, 221] width 953 height 51
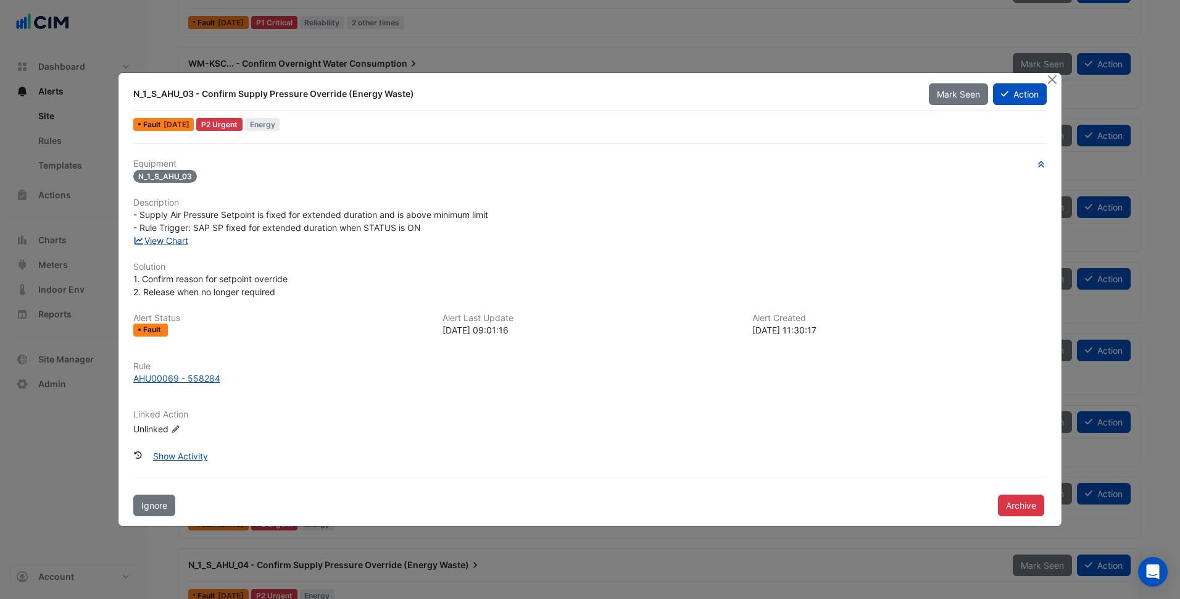
click at [184, 238] on link "View Chart" at bounding box center [160, 240] width 55 height 10
click at [727, 199] on h6 "Description" at bounding box center [590, 203] width 914 height 10
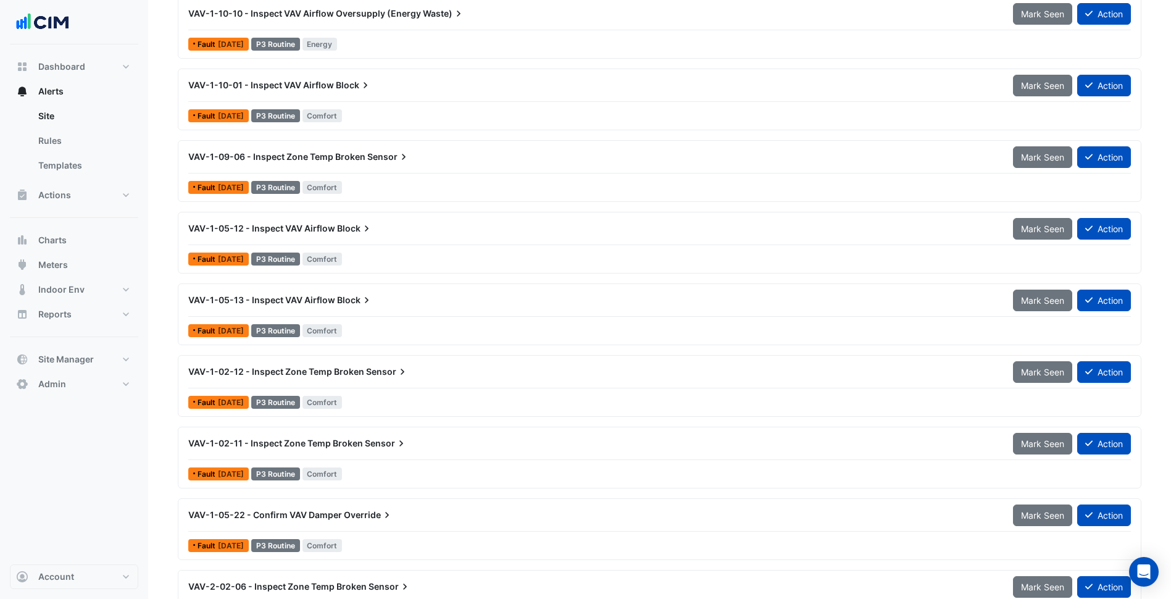
scroll to position [2738, 0]
click at [450, 173] on div "VAV-1-09-06 - Inspect Zone Temp Broken Sensor Mark Seen Action" at bounding box center [659, 160] width 943 height 28
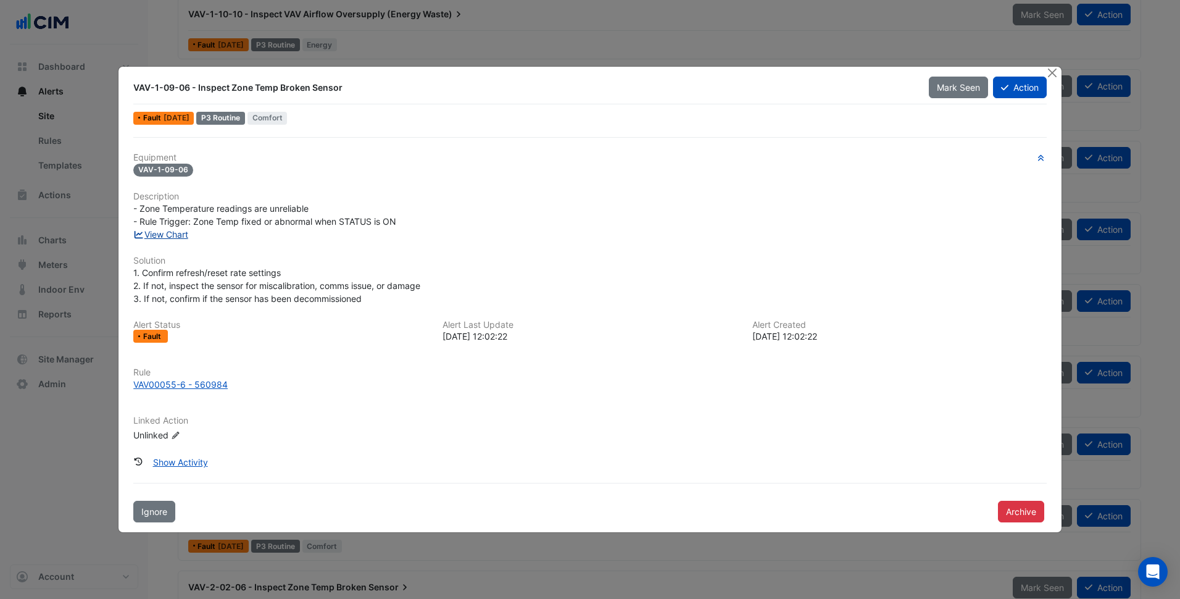
click at [161, 235] on link "View Chart" at bounding box center [160, 234] width 55 height 10
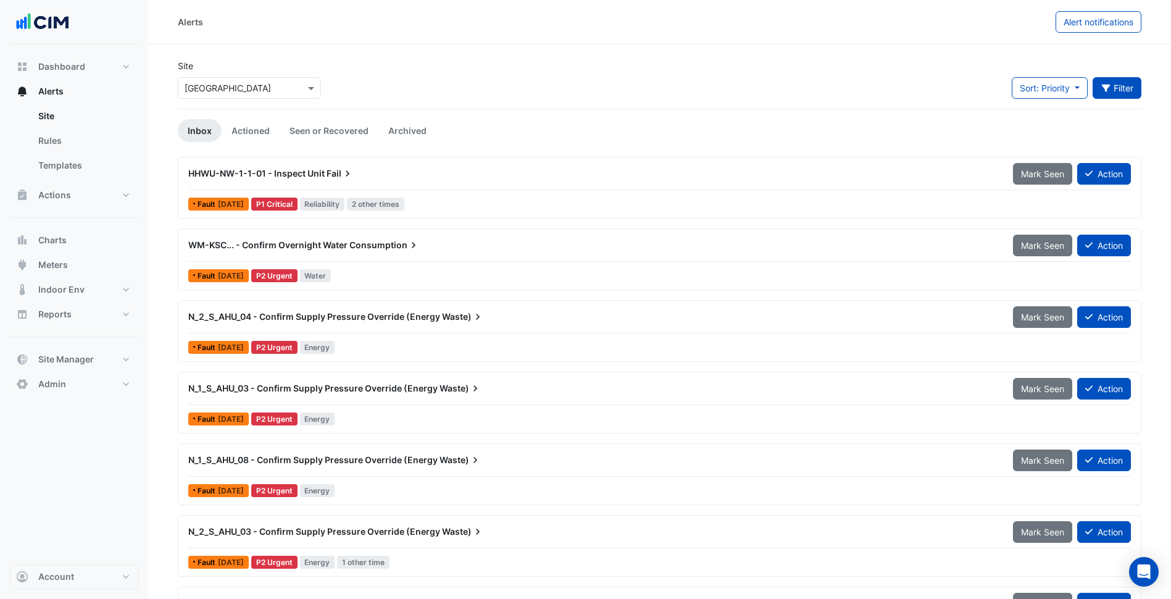
click at [1108, 81] on button "Filter" at bounding box center [1117, 88] width 49 height 22
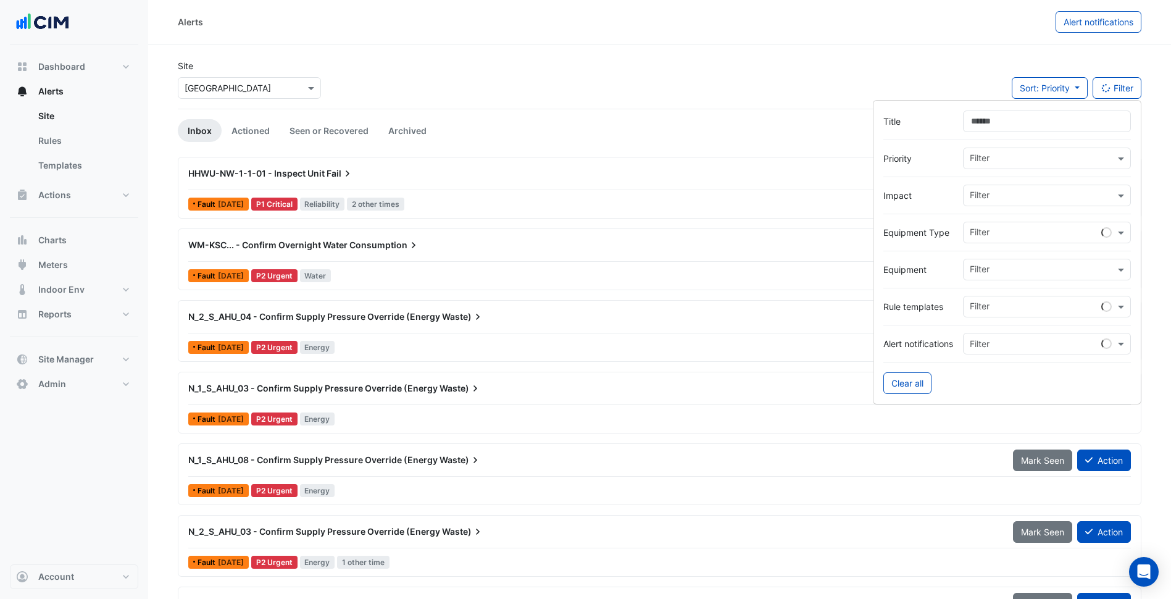
click at [1051, 124] on input "Title" at bounding box center [1047, 122] width 168 height 22
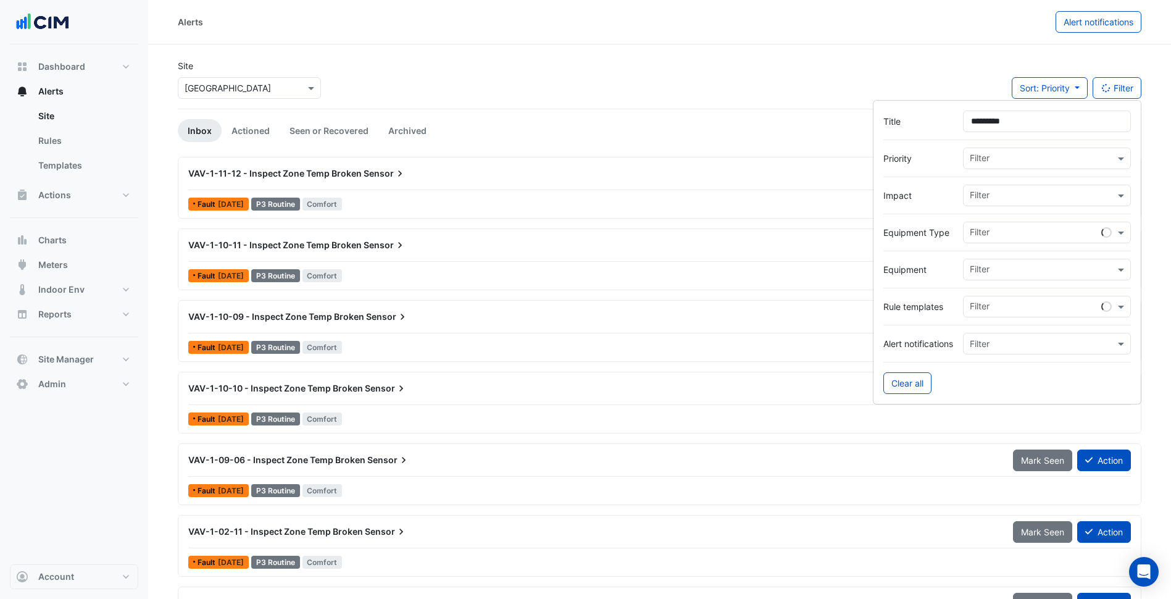
type input "*********"
click at [797, 73] on div "Site Select a Site × Karrinyup Shopping Centre Sort: Priority Priority Updated …" at bounding box center [659, 83] width 979 height 49
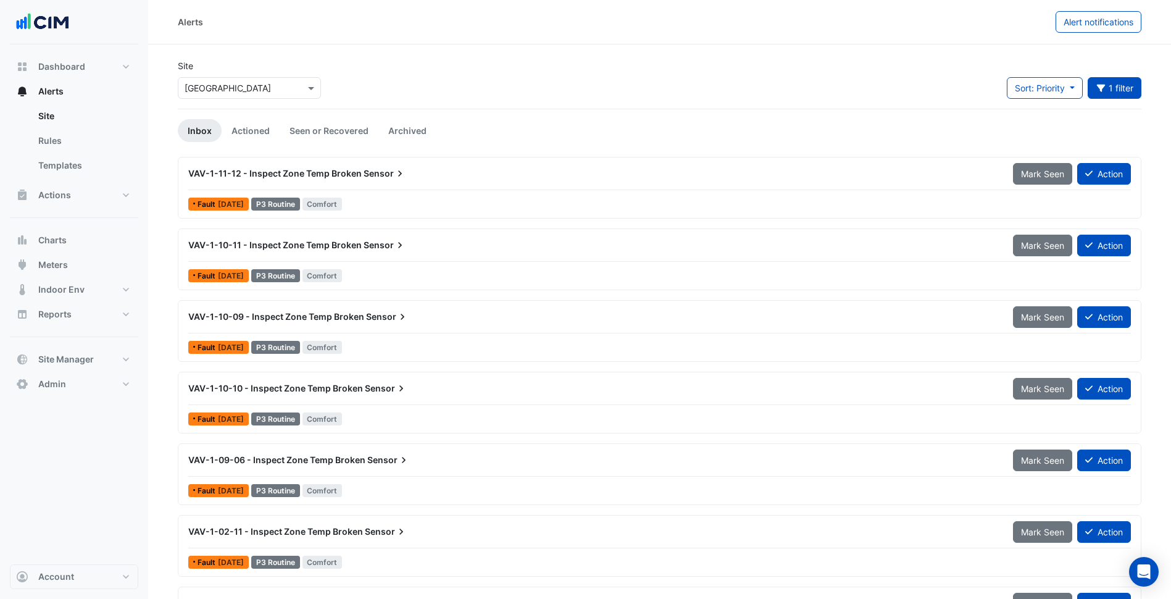
click at [559, 86] on div "Site Select a Site × Karrinyup Shopping Centre Sort: Priority Priority Updated …" at bounding box center [659, 83] width 979 height 49
click at [1130, 95] on button "1 filter" at bounding box center [1115, 88] width 54 height 22
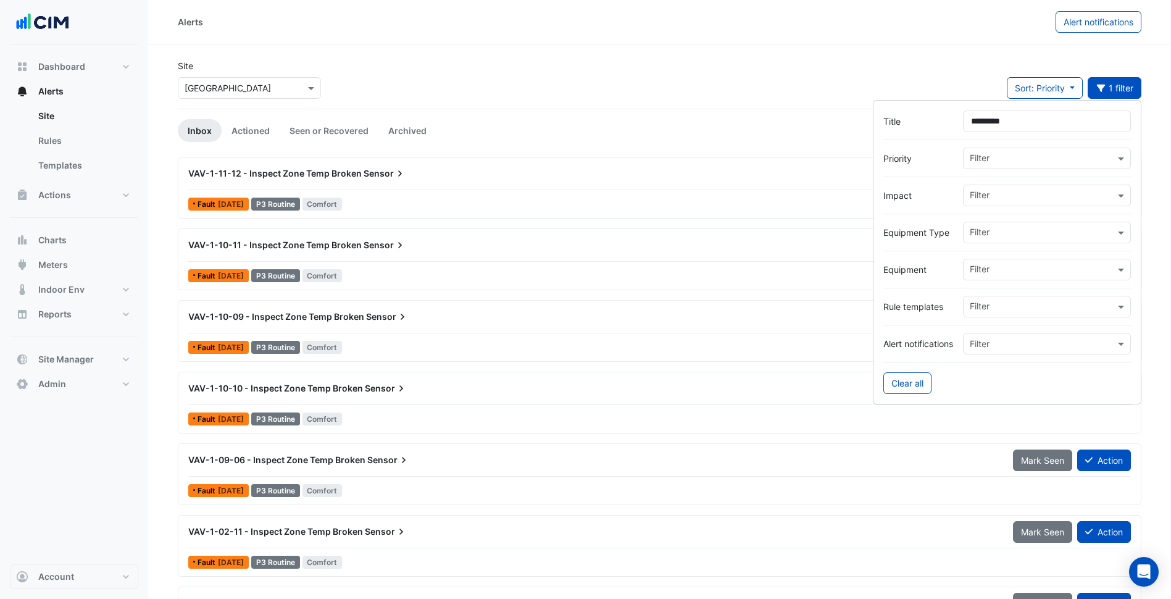
drag, startPoint x: 1020, startPoint y: 125, endPoint x: 933, endPoint y: 144, distance: 89.1
click at [933, 144] on form "Title ********* Priority Filter Impact Filter Equipment Type Filter Equipment F…" at bounding box center [1007, 252] width 269 height 304
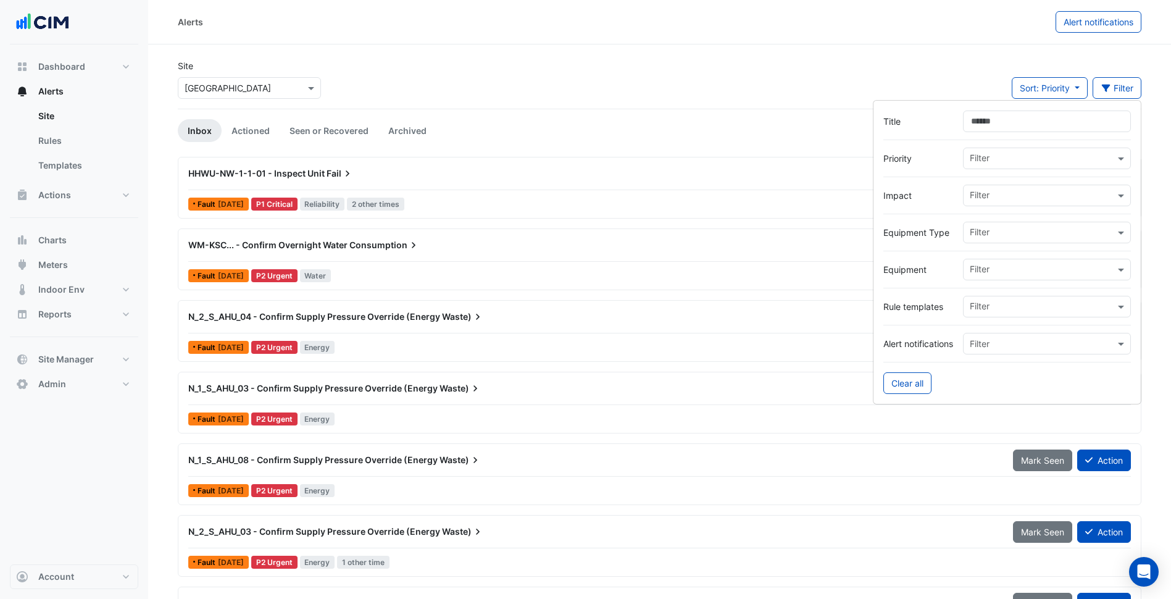
click at [750, 77] on div "Site Select a Site × Karrinyup Shopping Centre Sort: Priority Priority Updated …" at bounding box center [659, 83] width 979 height 49
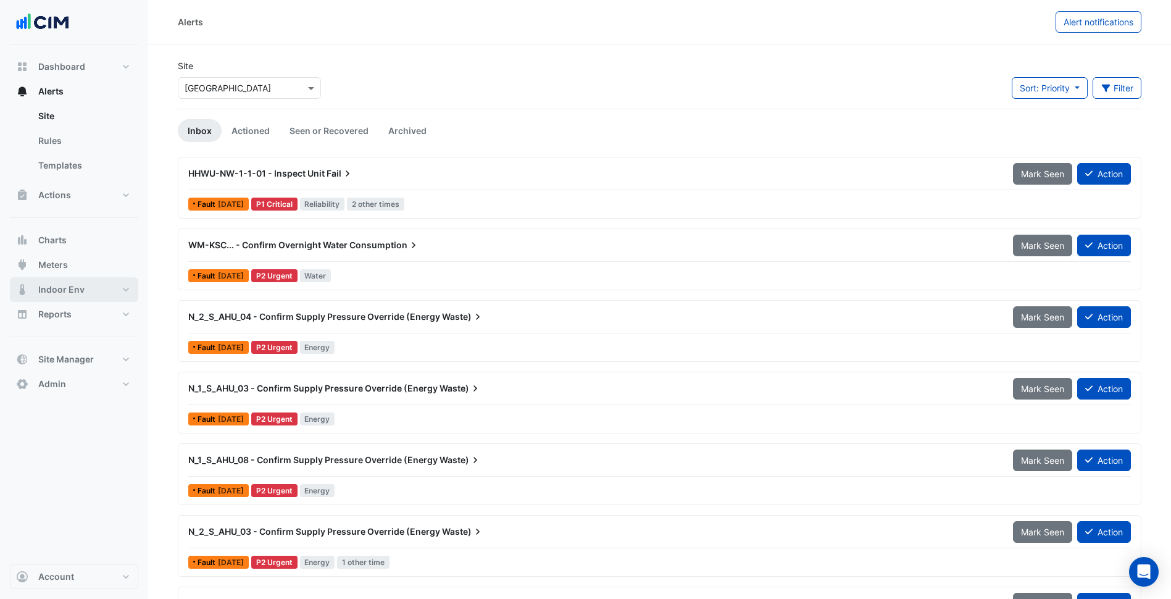
click at [109, 291] on button "Indoor Env" at bounding box center [74, 289] width 128 height 25
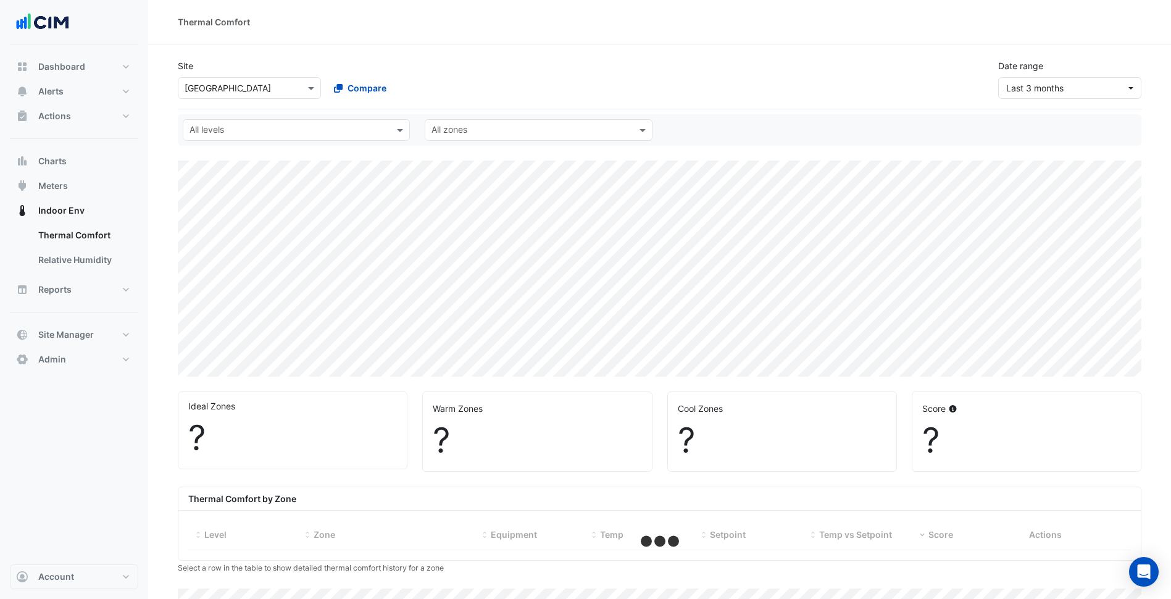
select select "***"
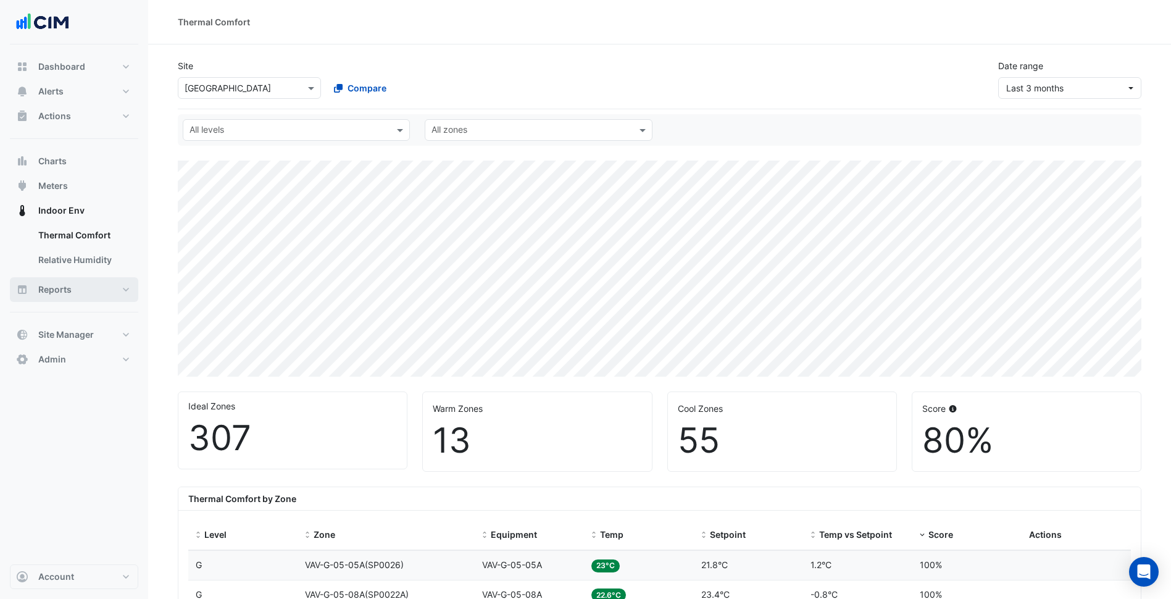
click at [106, 290] on button "Reports" at bounding box center [74, 289] width 128 height 25
select select "***"
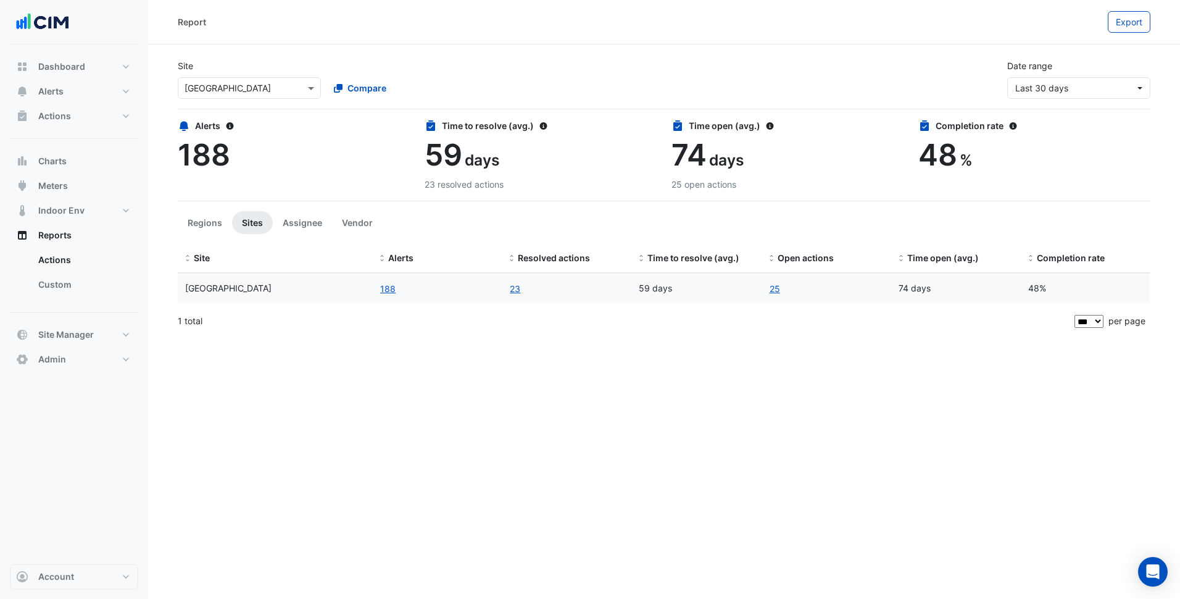
click at [361, 393] on div "Report Export Site Select a Site × Karrinyup Shopping Centre Compare Date range…" at bounding box center [664, 299] width 1032 height 599
click at [101, 94] on button "Alerts" at bounding box center [74, 91] width 128 height 25
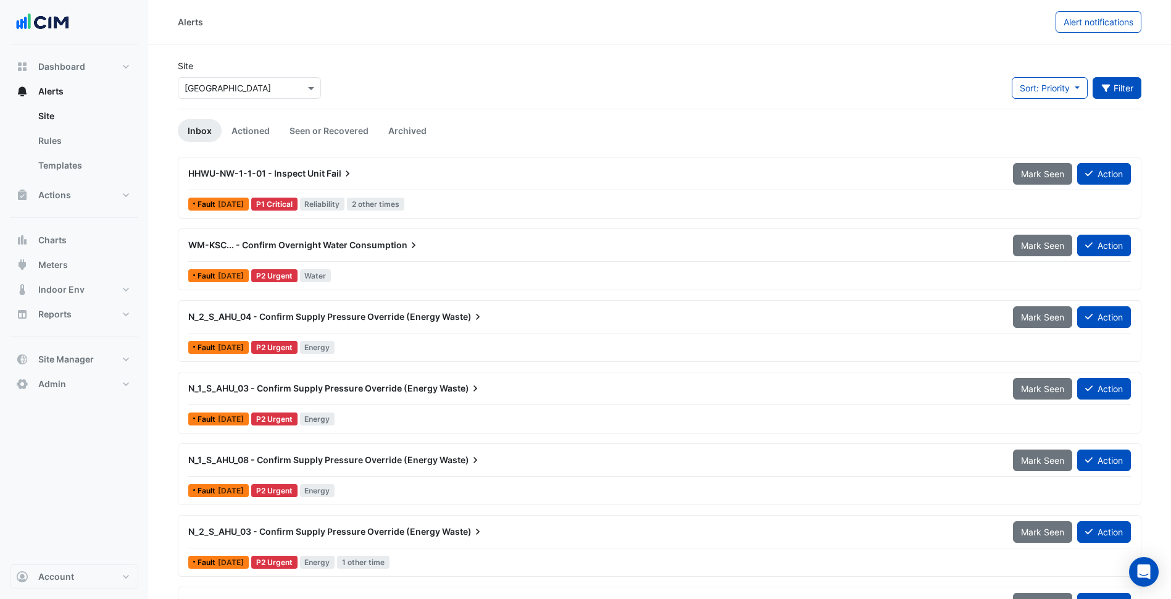
click at [1133, 90] on button "Filter" at bounding box center [1117, 88] width 49 height 22
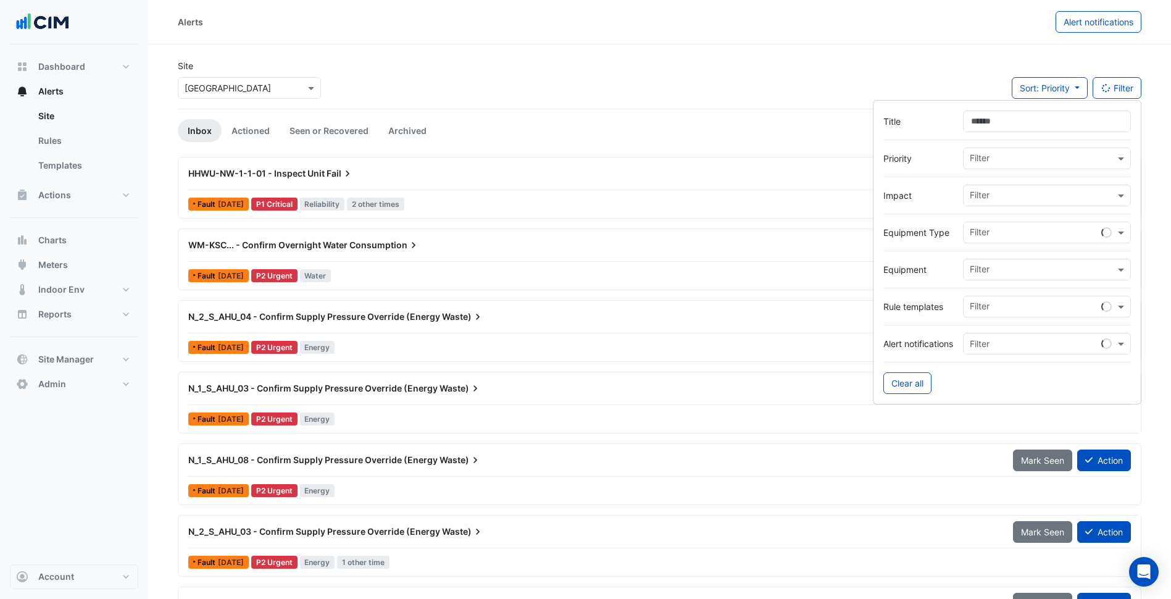
click at [1025, 157] on input "text" at bounding box center [1042, 159] width 145 height 13
click at [1002, 226] on div "P3 Routine" at bounding box center [998, 221] width 69 height 18
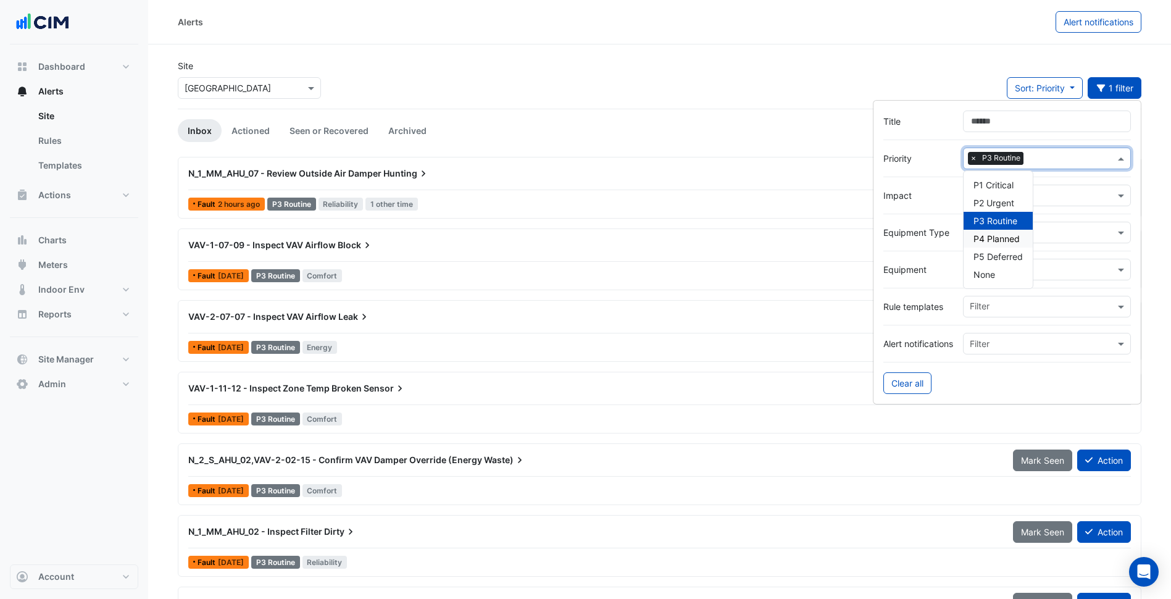
click at [998, 235] on span "P4 Planned" at bounding box center [997, 238] width 46 height 10
click at [729, 75] on div "Site Select a Site × Karrinyup Shopping Centre Sort: Priority Priority Updated …" at bounding box center [659, 83] width 979 height 49
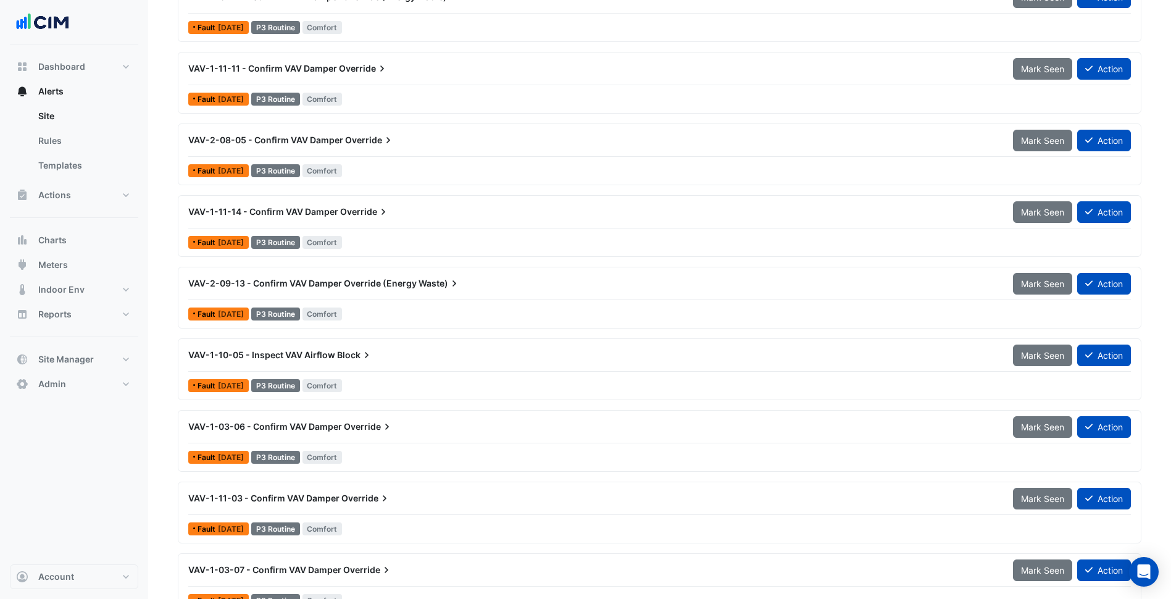
scroll to position [822, 0]
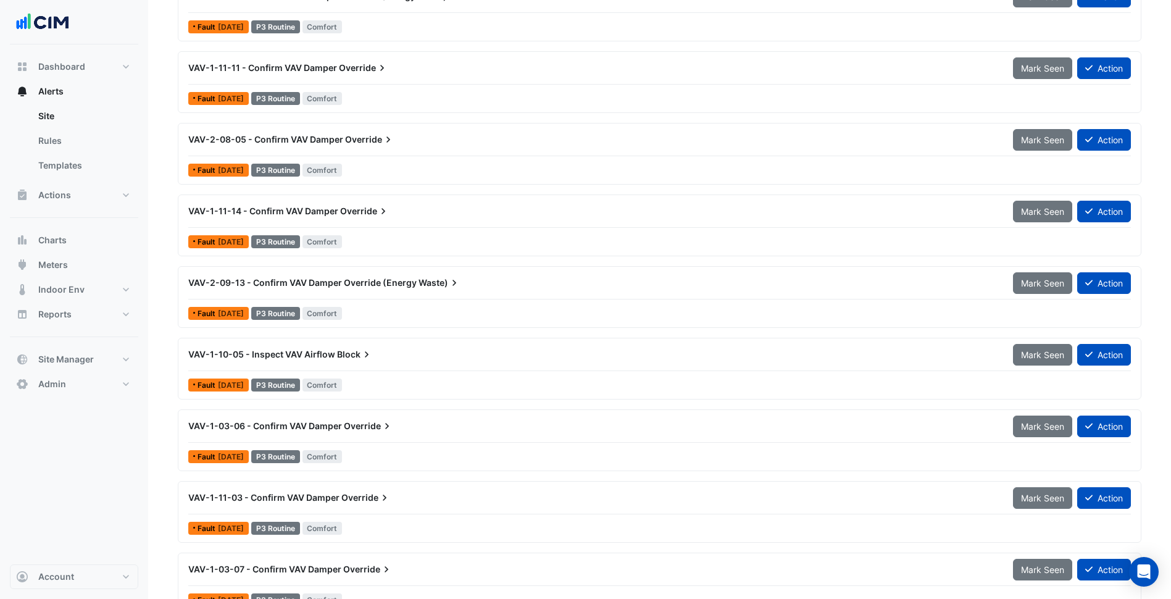
click at [377, 202] on div "VAV-1-11-14 - Confirm VAV Damper Override" at bounding box center [593, 211] width 825 height 22
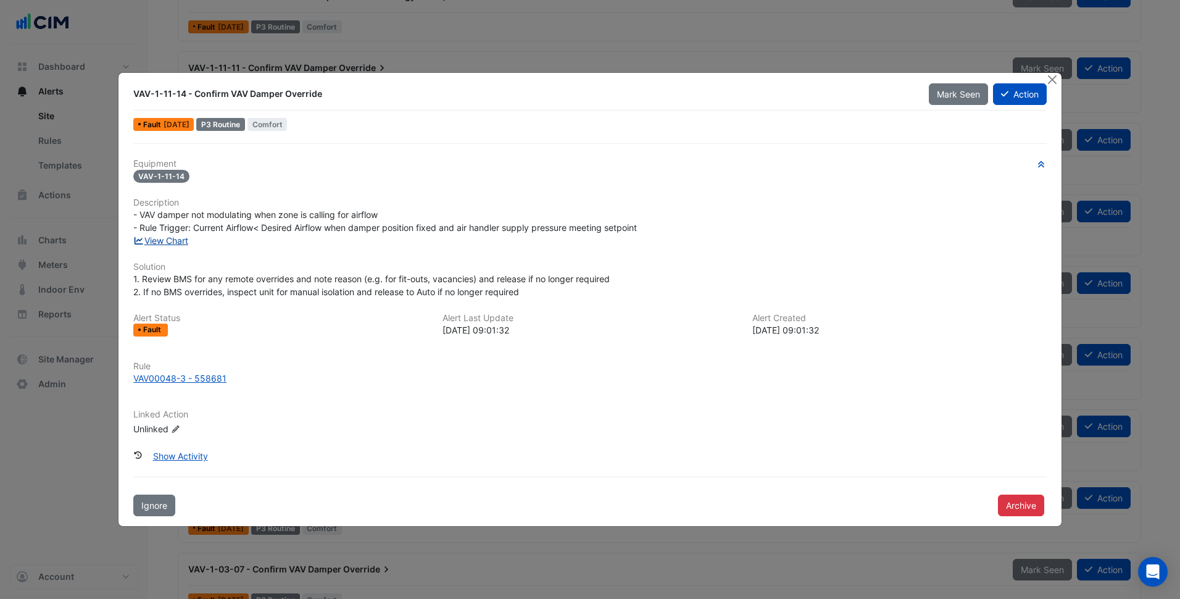
click at [175, 241] on link "View Chart" at bounding box center [160, 240] width 55 height 10
click at [608, 184] on div "Equipment VAV-1-11-14 Description - VAV damper not modulating when zone is call…" at bounding box center [590, 302] width 914 height 286
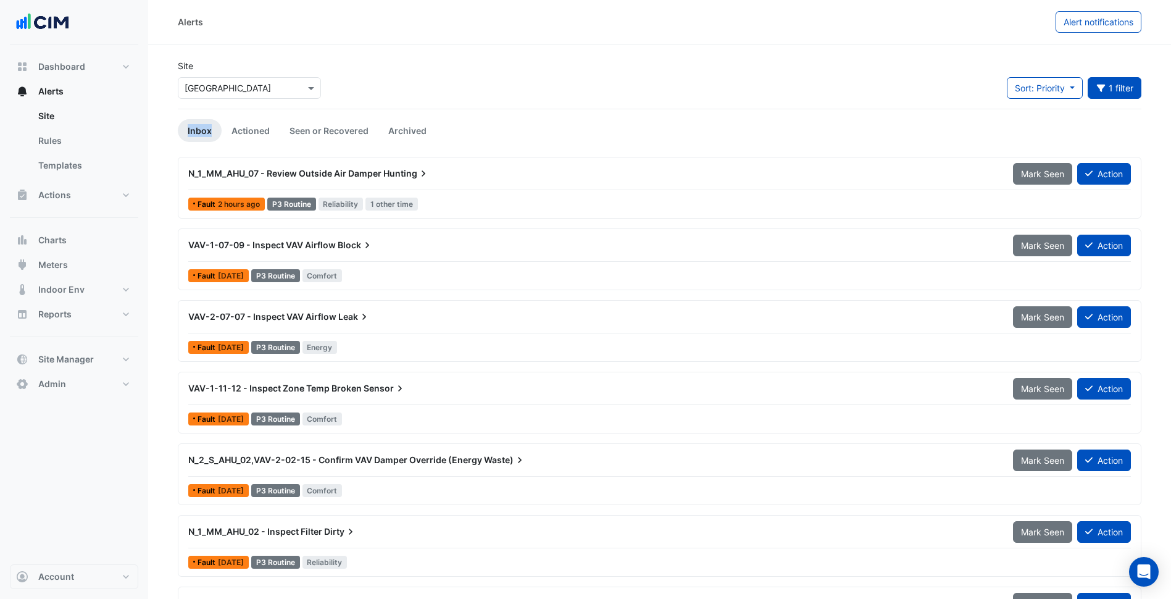
drag, startPoint x: 432, startPoint y: 112, endPoint x: 572, endPoint y: 112, distance: 140.2
click at [1116, 90] on button "1 filter" at bounding box center [1115, 88] width 54 height 22
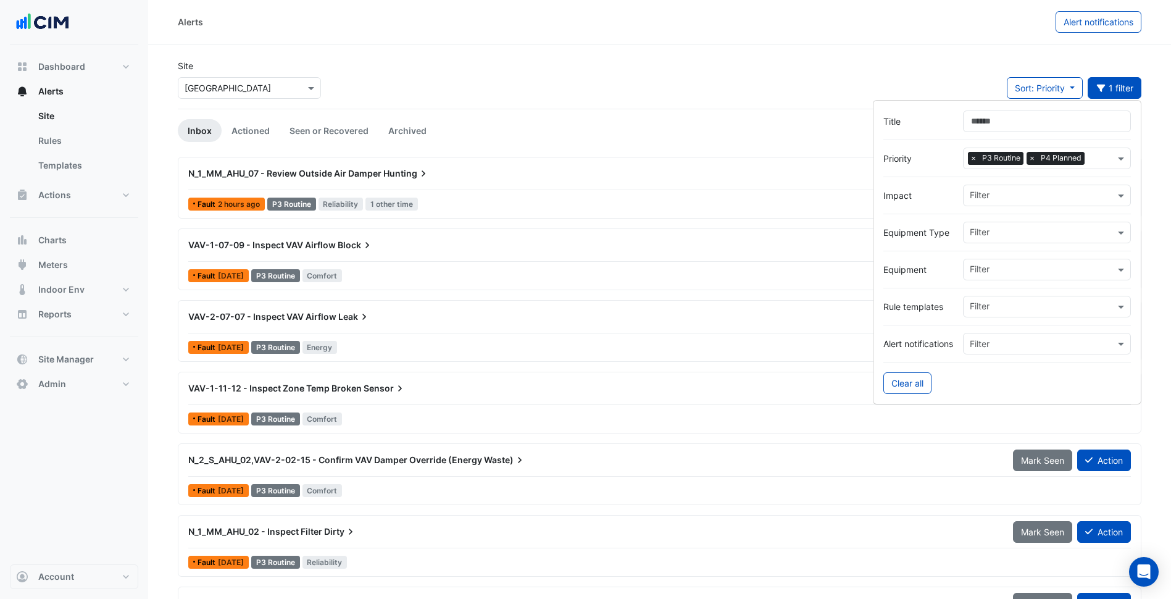
click at [976, 160] on span "×" at bounding box center [973, 158] width 11 height 12
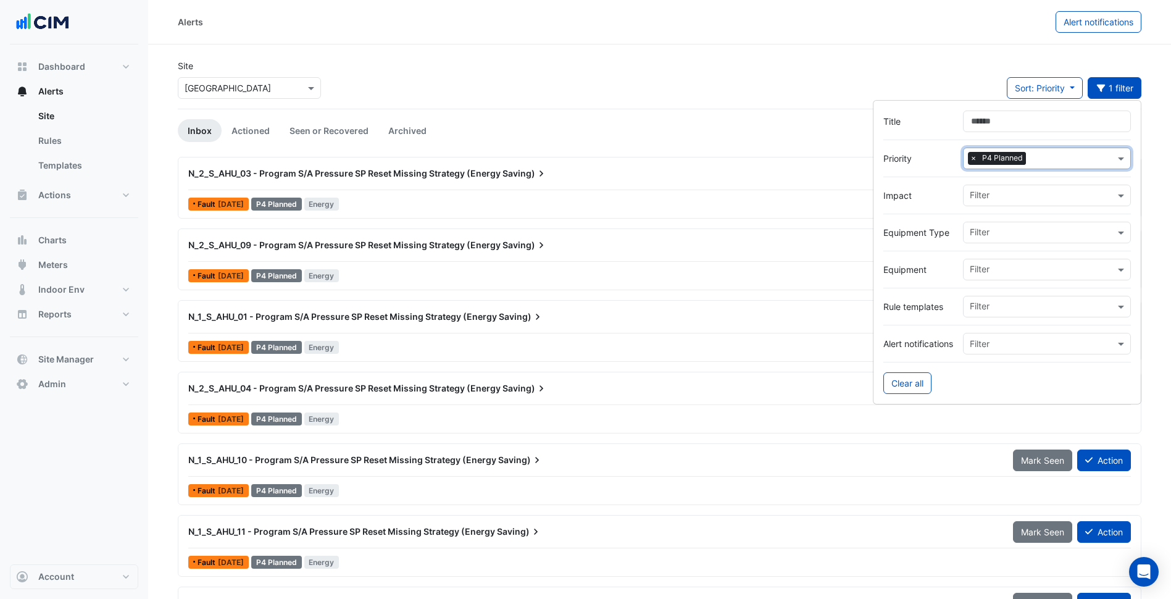
click at [976, 159] on span "×" at bounding box center [973, 158] width 11 height 12
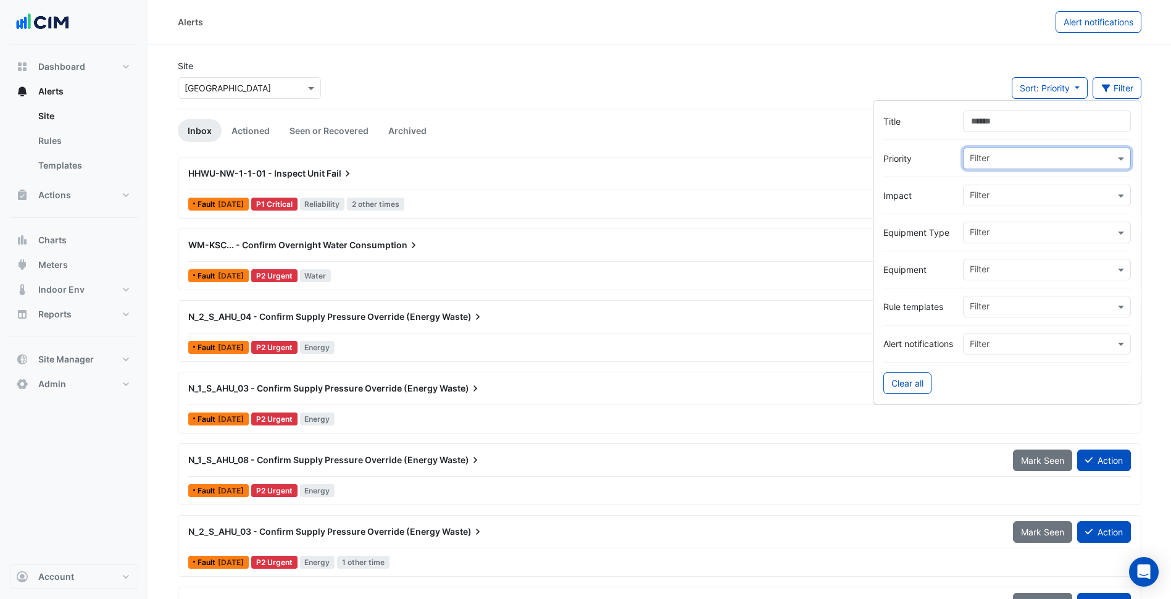
click at [865, 79] on div "Site Select a Site × Karrinyup Shopping Centre Sort: Priority Priority Updated …" at bounding box center [659, 83] width 979 height 49
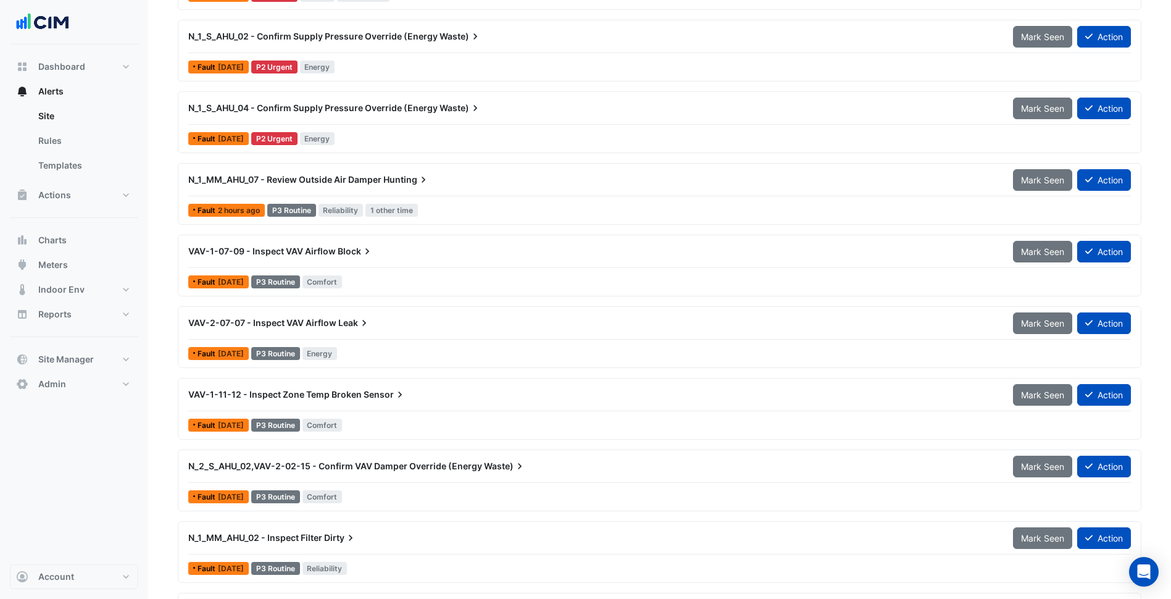
scroll to position [659, 0]
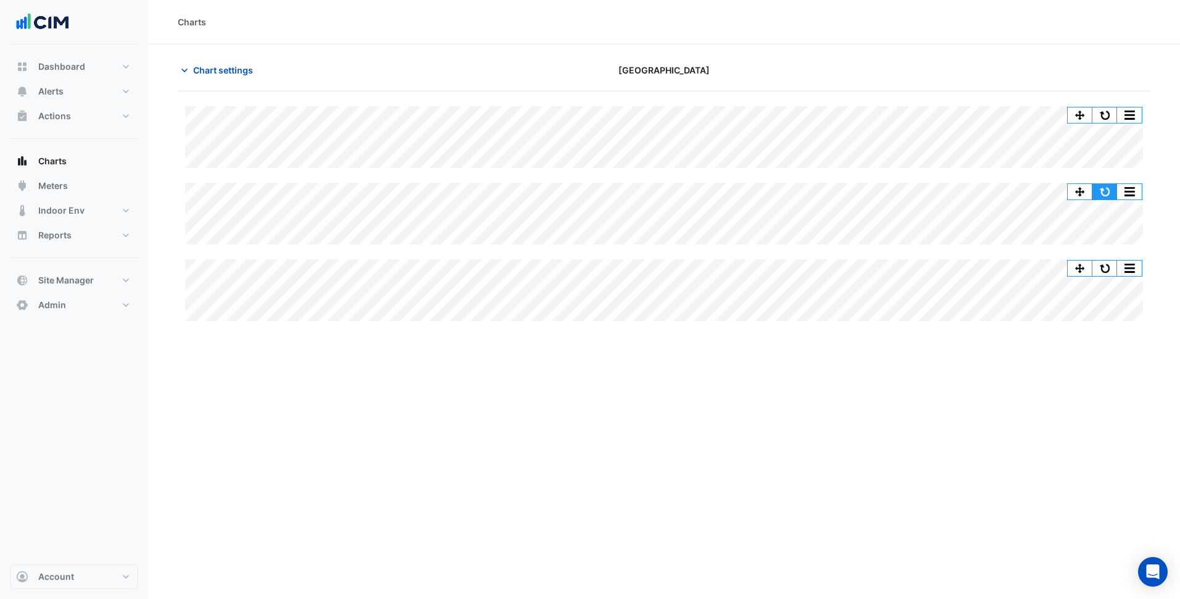
click at [1104, 188] on button "button" at bounding box center [1105, 191] width 25 height 15
click at [800, 423] on div "Charts Chart settings Karrinyup Shopping Centre Split All Split None Print Save…" at bounding box center [664, 299] width 1032 height 599
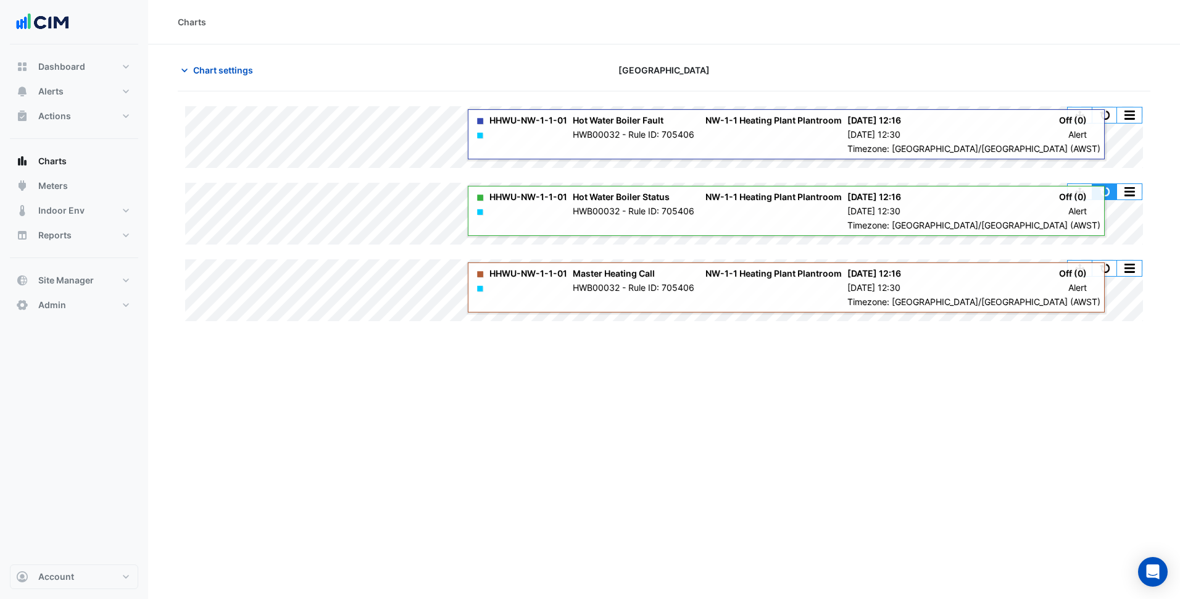
click at [1111, 195] on button "button" at bounding box center [1105, 191] width 25 height 15
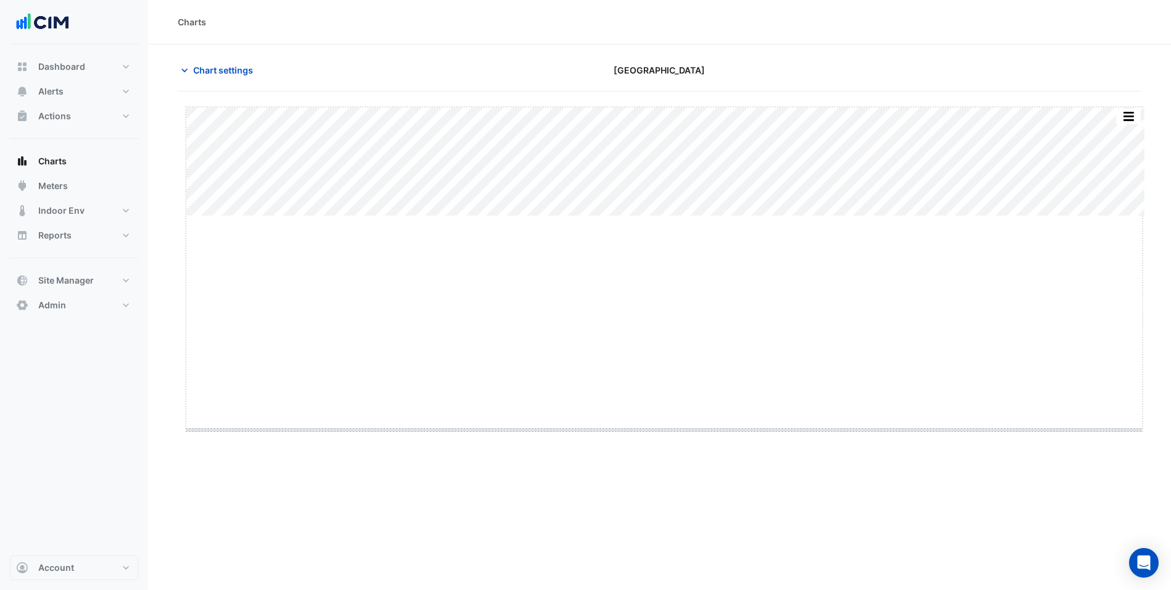
drag, startPoint x: 668, startPoint y: 216, endPoint x: 659, endPoint y: 430, distance: 213.8
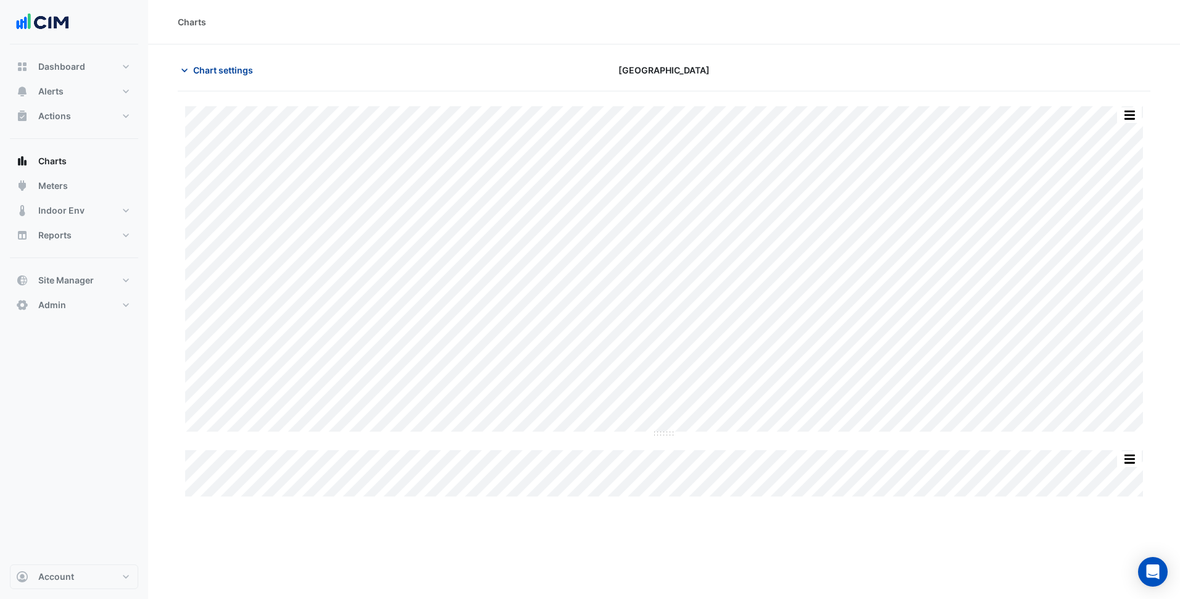
click at [237, 77] on button "Chart settings" at bounding box center [219, 70] width 83 height 22
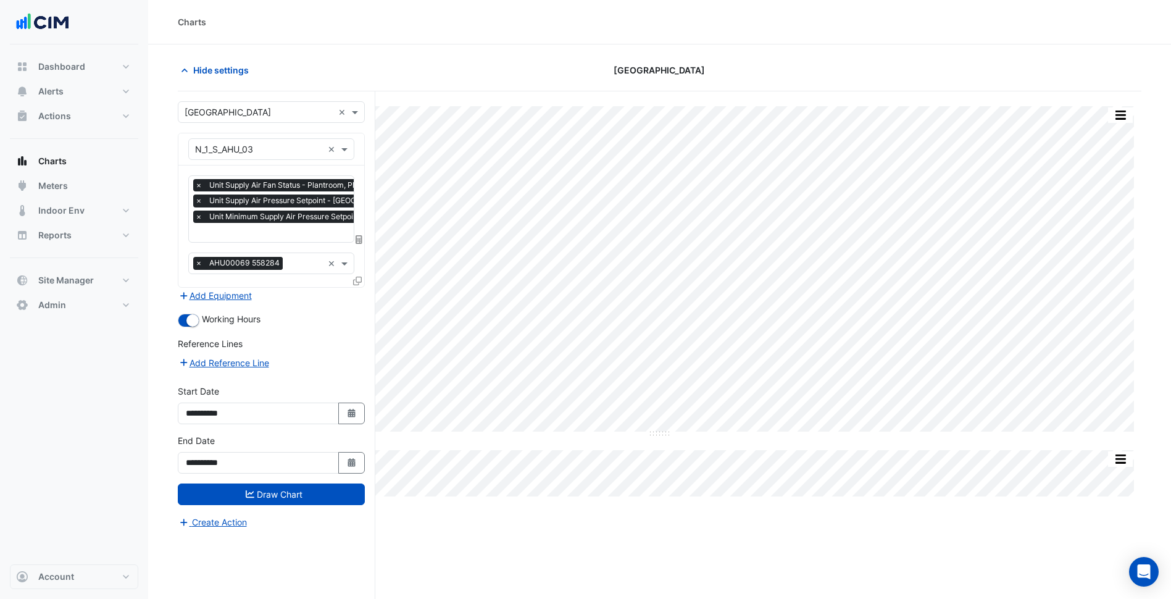
scroll to position [0, 6]
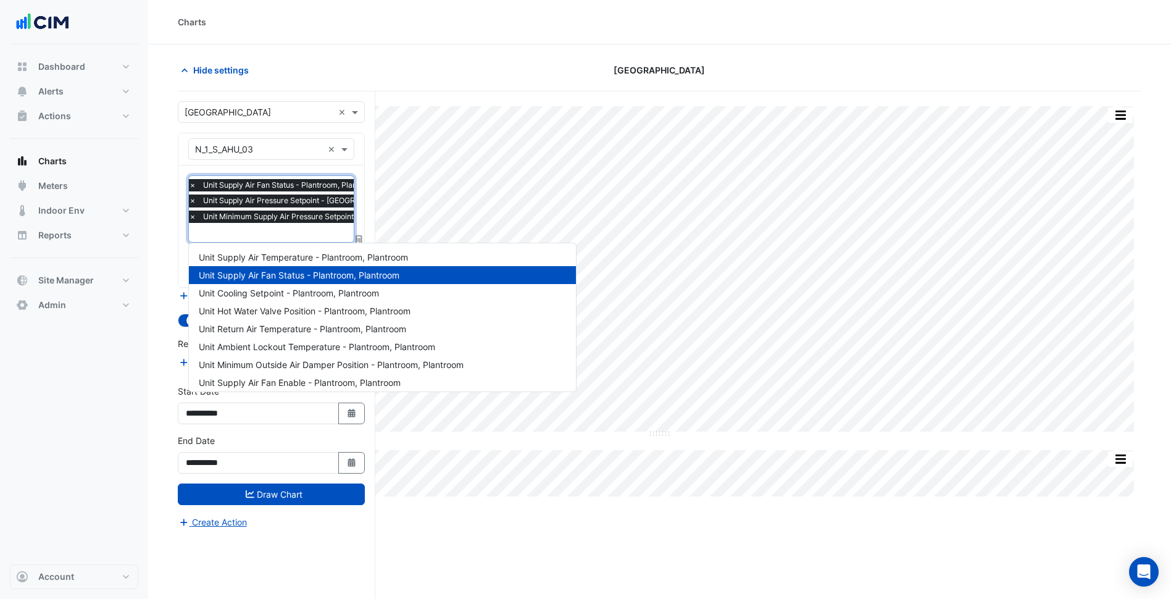
click at [285, 220] on span "Unit Minimum Supply Air Pressure Setpoint - L1 East, N_1_S_AHU_03" at bounding box center [349, 217] width 298 height 12
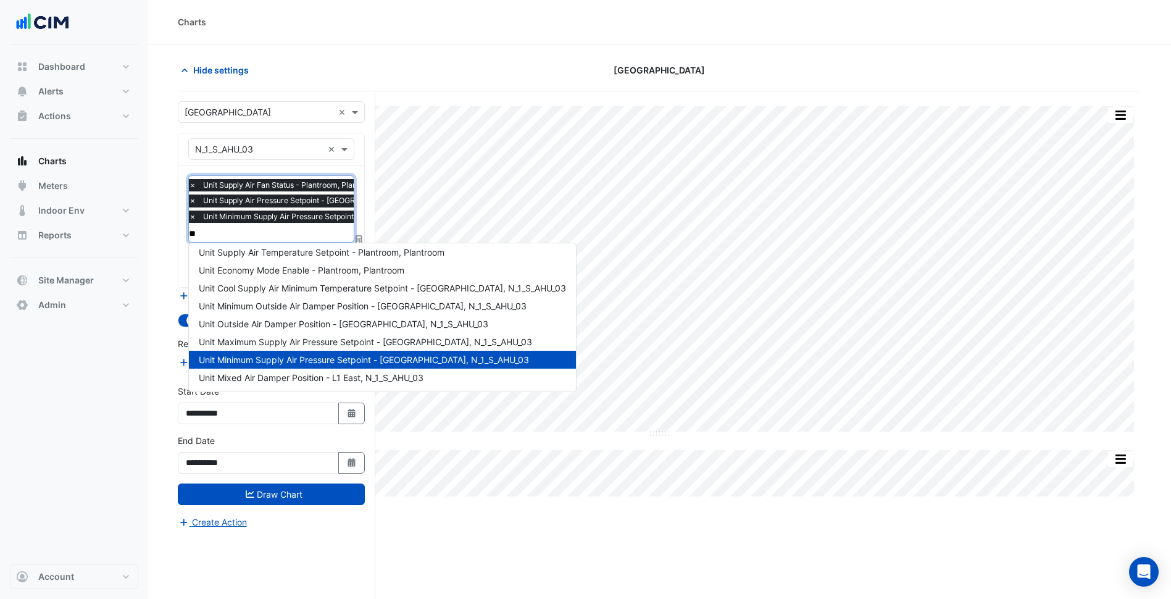
scroll to position [0, 0]
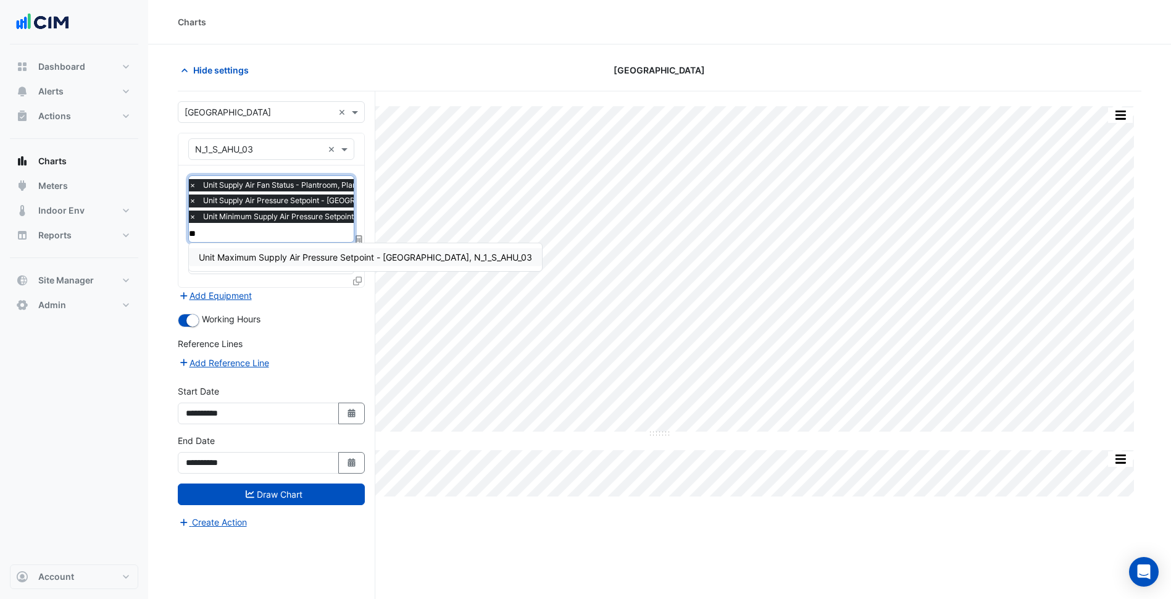
type input "***"
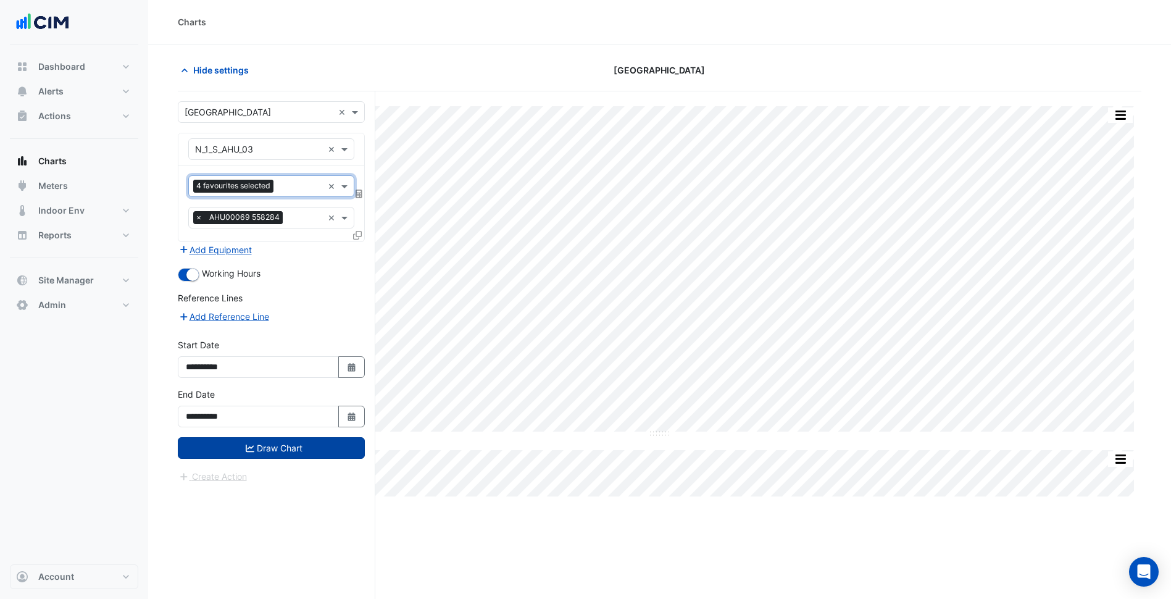
click at [322, 441] on button "Draw Chart" at bounding box center [271, 448] width 187 height 22
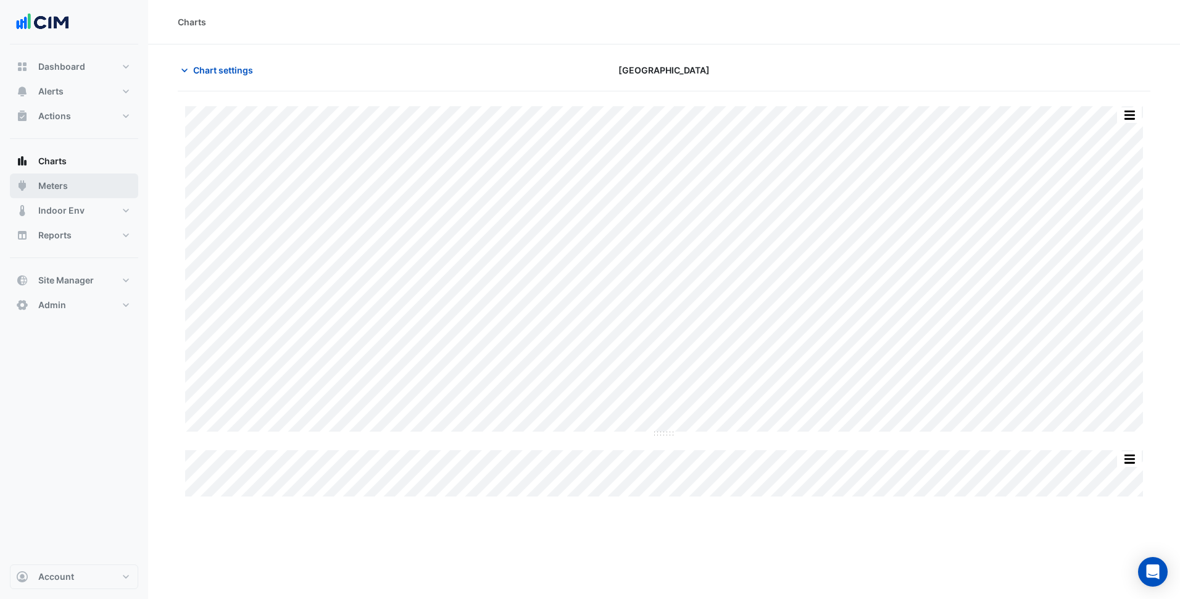
click at [96, 182] on button "Meters" at bounding box center [74, 185] width 128 height 25
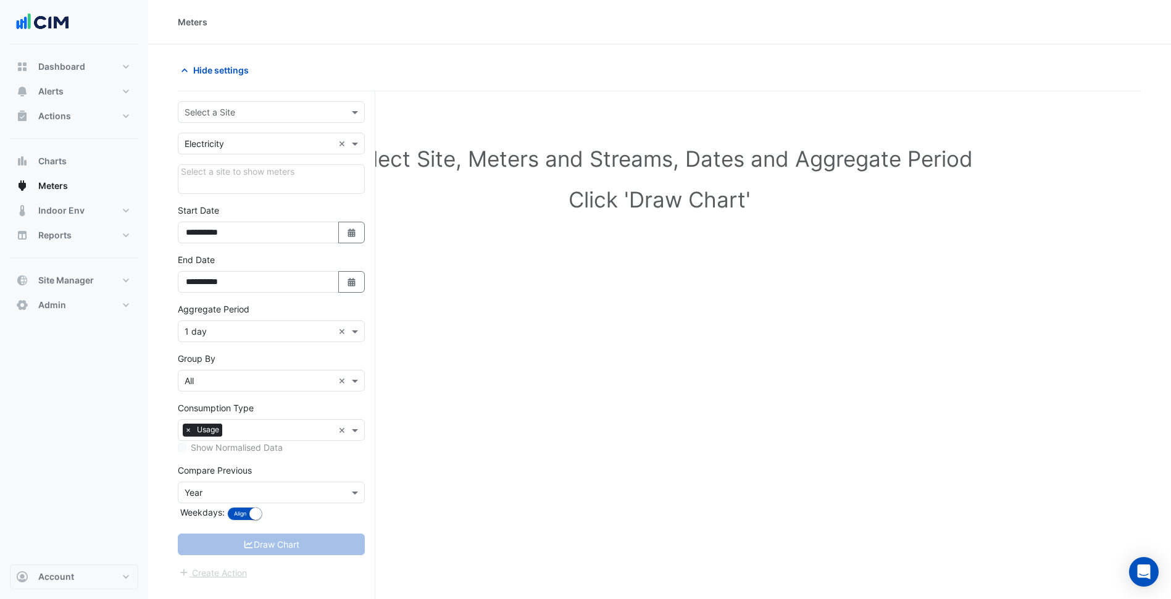
click at [238, 107] on input "text" at bounding box center [259, 112] width 149 height 13
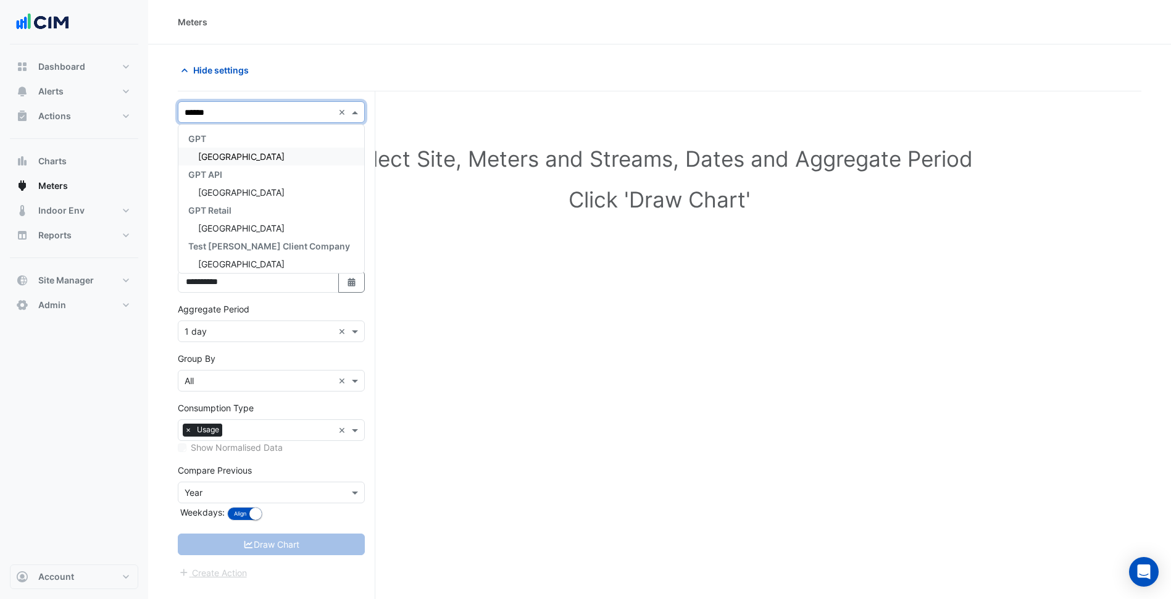
type input "*******"
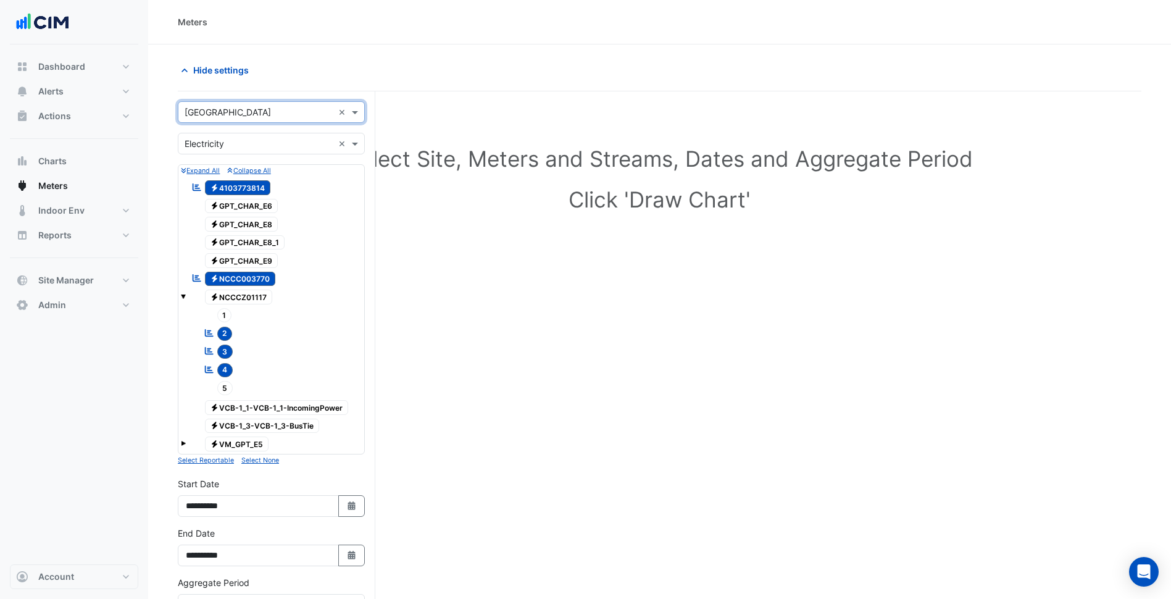
click at [249, 141] on input "text" at bounding box center [259, 144] width 149 height 13
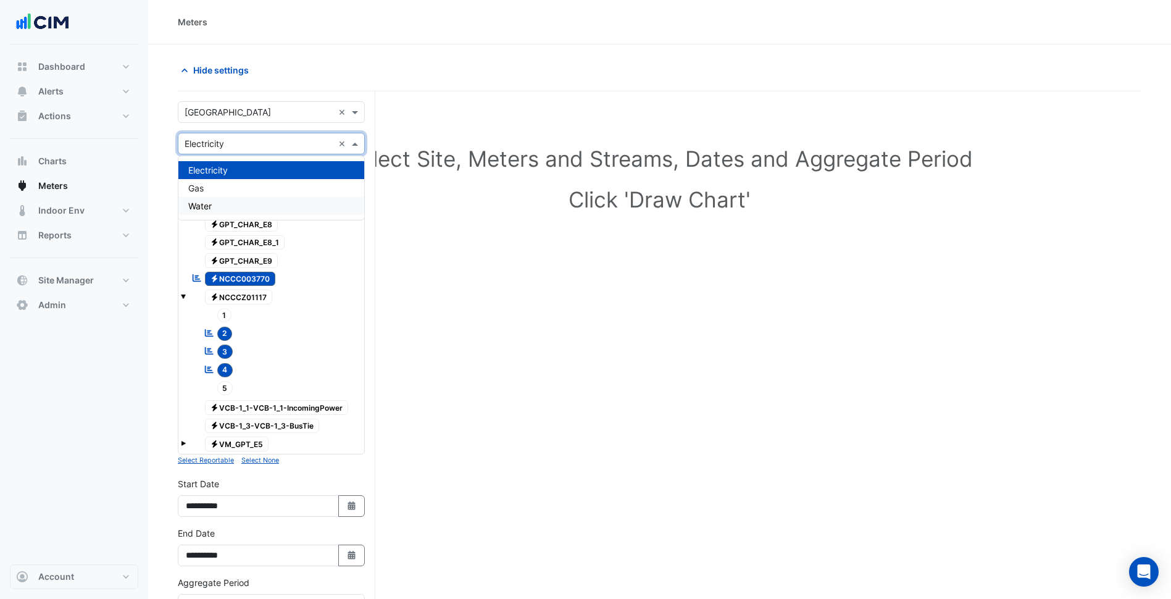
click at [231, 201] on div "Water" at bounding box center [271, 206] width 186 height 18
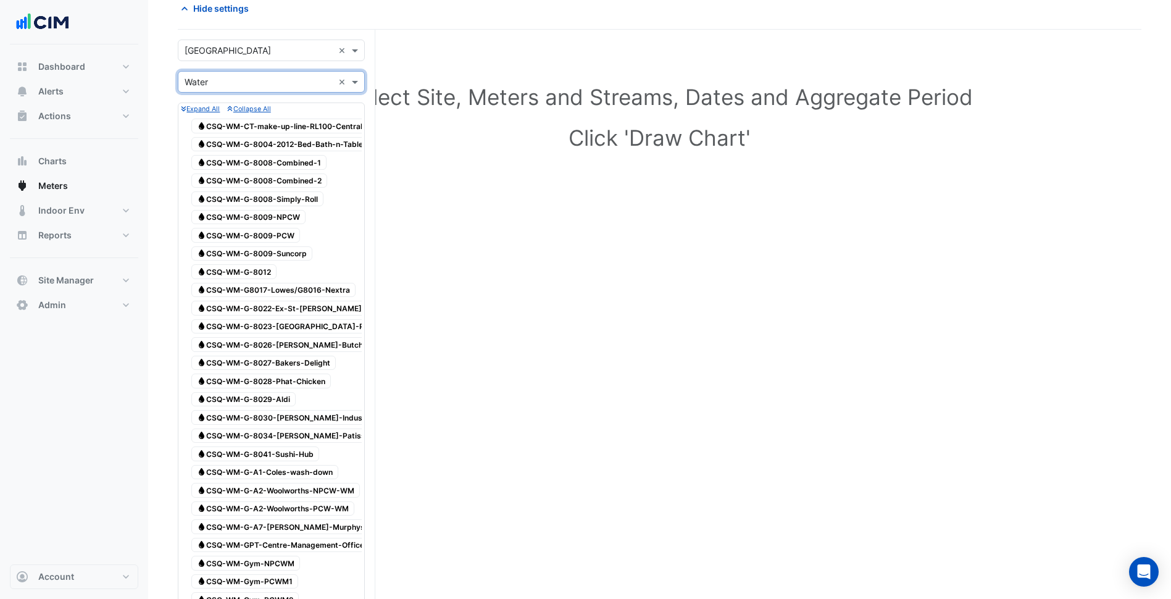
scroll to position [72, 0]
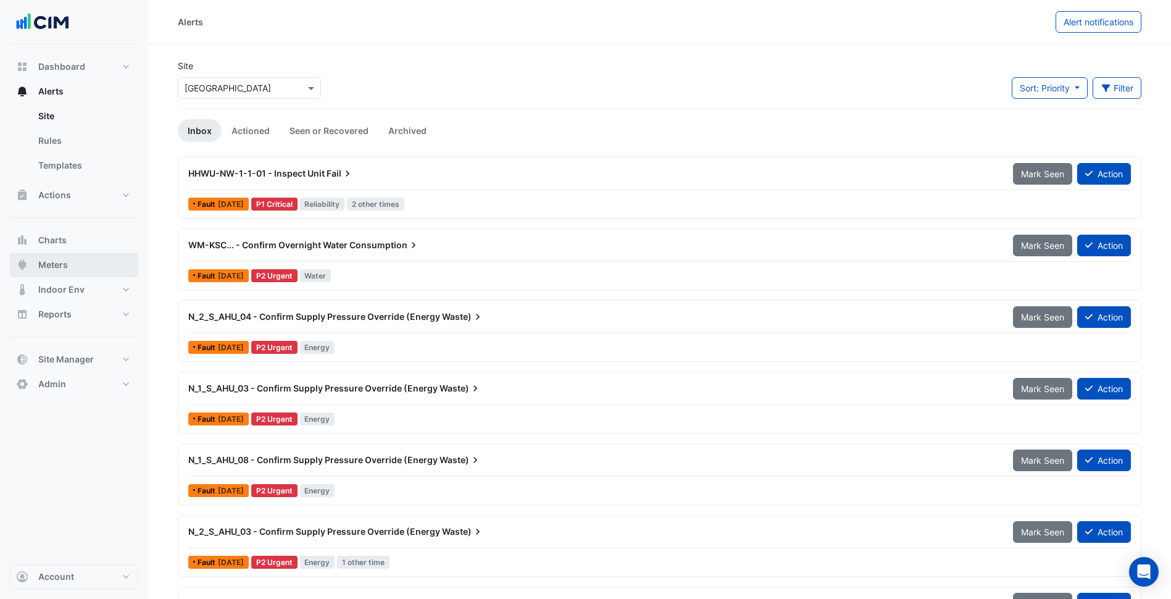
click at [84, 265] on button "Meters" at bounding box center [74, 265] width 128 height 25
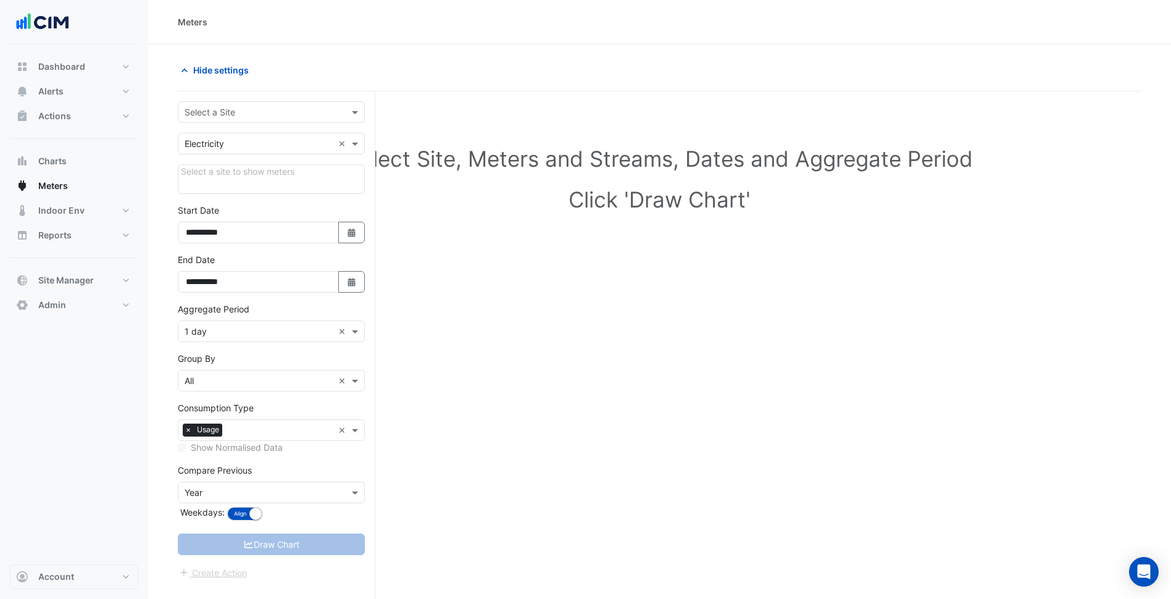
click at [282, 114] on input "text" at bounding box center [259, 112] width 149 height 13
type input "********"
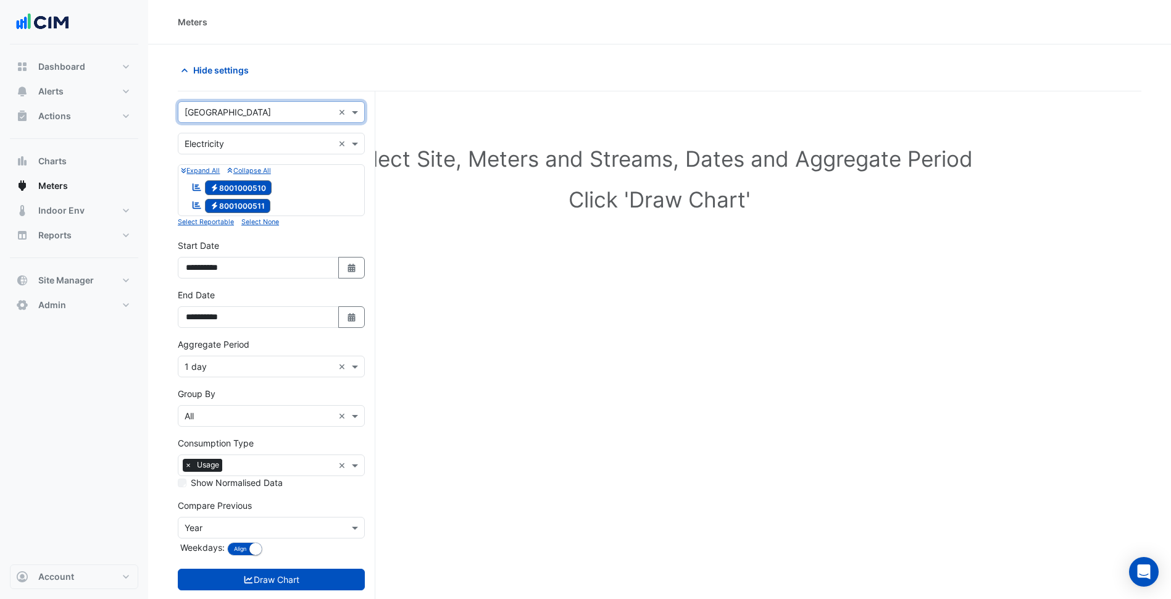
click at [248, 143] on input "text" at bounding box center [259, 144] width 149 height 13
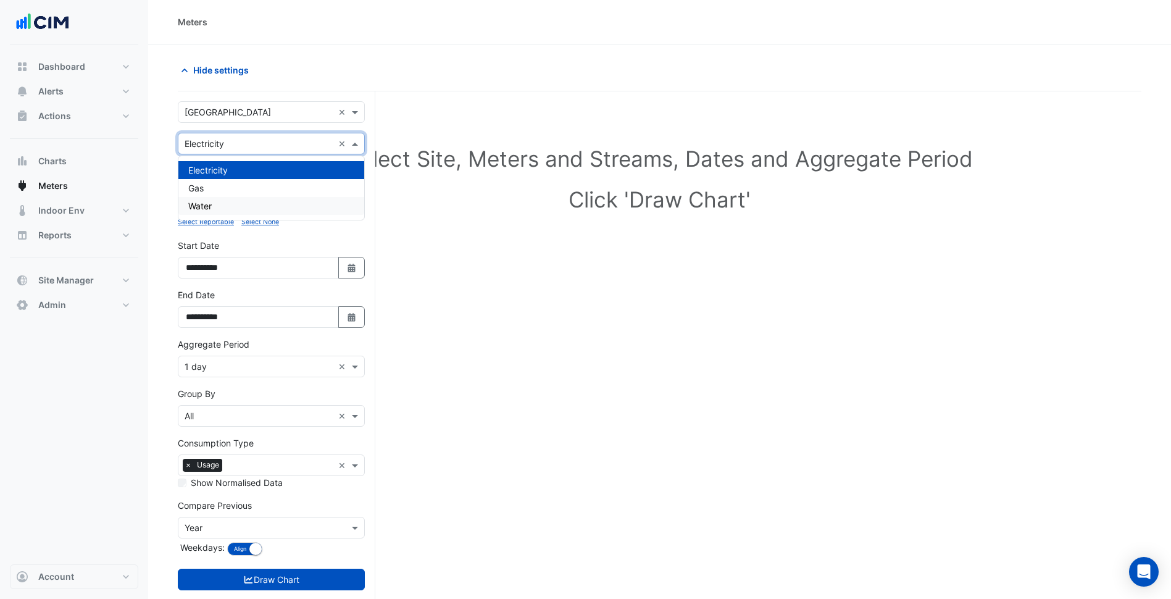
click at [232, 211] on div "Water" at bounding box center [271, 206] width 186 height 18
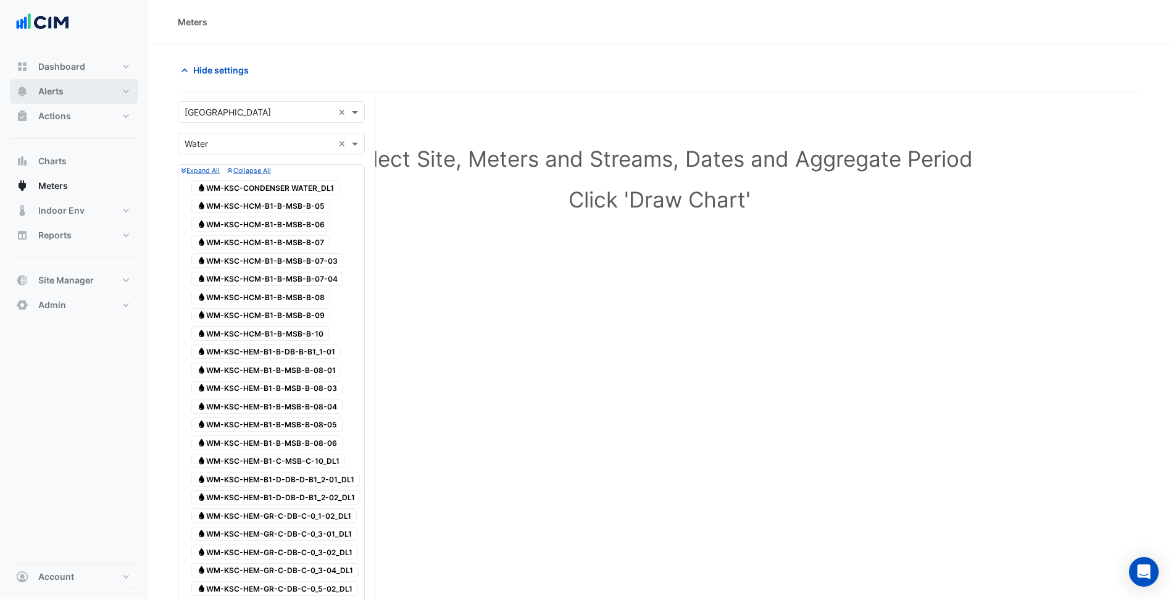
click at [94, 90] on button "Alerts" at bounding box center [74, 91] width 128 height 25
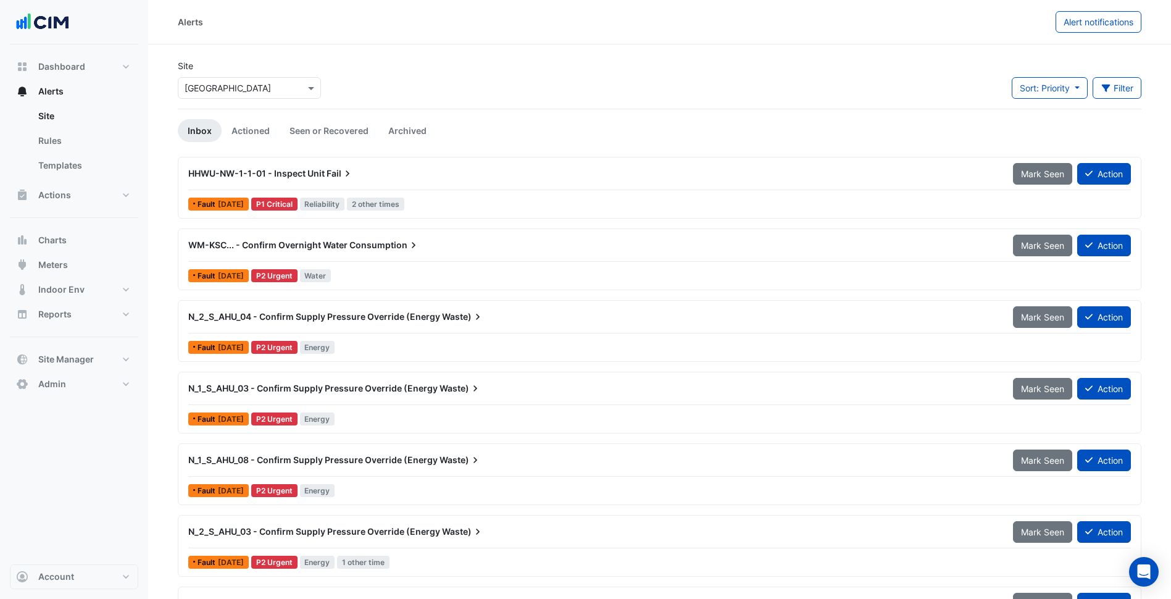
click at [396, 253] on div "WM-KSC... - Confirm Overnight Water Consumption" at bounding box center [593, 245] width 825 height 22
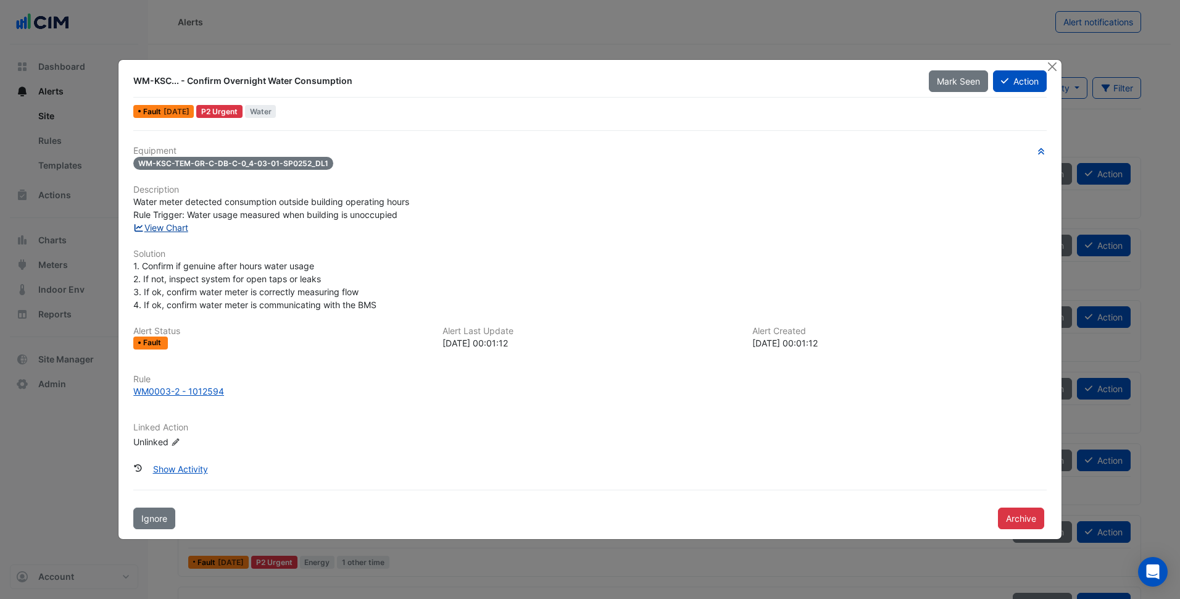
click at [171, 227] on link "View Chart" at bounding box center [160, 227] width 55 height 10
drag, startPoint x: 335, startPoint y: 165, endPoint x: 190, endPoint y: 163, distance: 145.1
click at [190, 163] on div "WM-KSC-TEM-GR-C-DB-C-0_4-03-01-SP0252_DL1" at bounding box center [590, 163] width 914 height 14
drag, startPoint x: 190, startPoint y: 163, endPoint x: 196, endPoint y: 164, distance: 6.9
click at [196, 164] on span "WM-KSC-TEM-GR-C-DB-C-0_4-03-01-SP0252_DL1" at bounding box center [233, 163] width 200 height 13
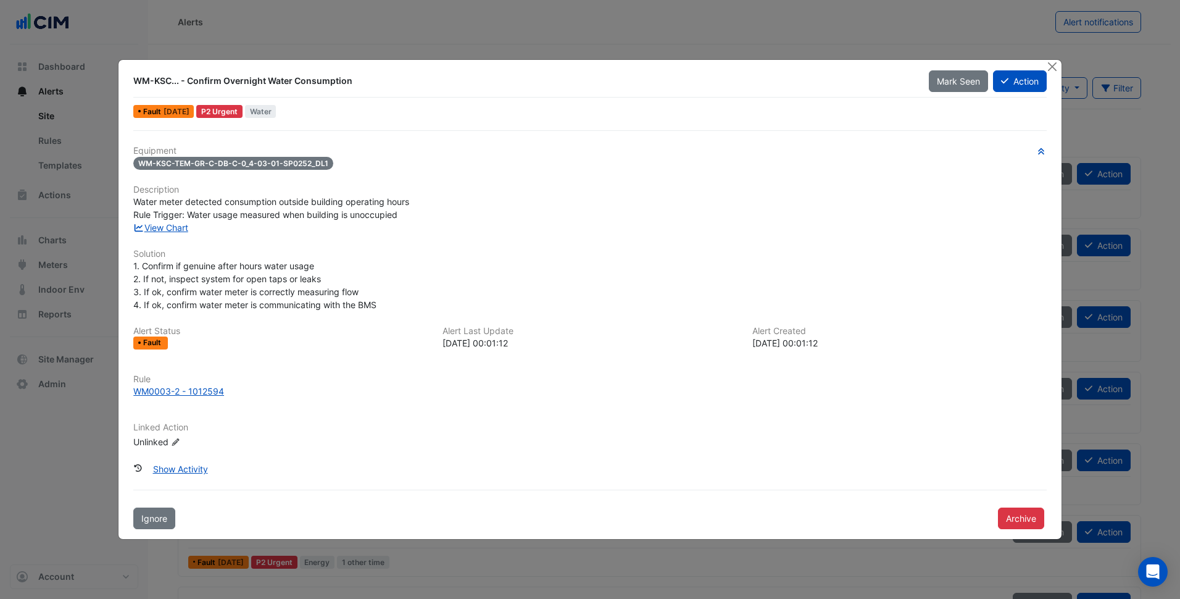
click at [197, 164] on span "WM-KSC-TEM-GR-C-DB-C-0_4-03-01-SP0252_DL1" at bounding box center [233, 163] width 200 height 13
click at [454, 214] on div "Water meter detected consumption outside building operating hours Rule Trigger:…" at bounding box center [590, 208] width 914 height 26
drag, startPoint x: 285, startPoint y: 162, endPoint x: 305, endPoint y: 162, distance: 20.4
click at [305, 162] on span "WM-KSC-TEM-GR-C-DB-C-0_4-03-01-SP0252_DL1" at bounding box center [233, 163] width 200 height 13
click at [311, 165] on span "WM-KSC-TEM-GR-C-DB-C-0_4-03-01-SP0252_DL1" at bounding box center [233, 163] width 200 height 13
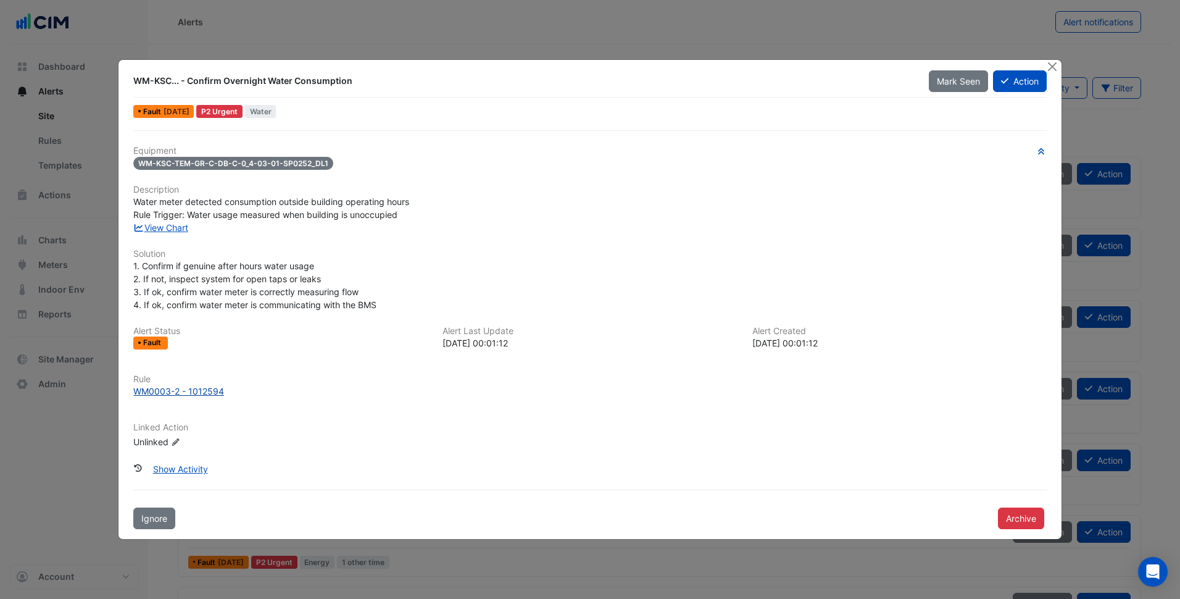
click at [204, 388] on div "WM0003-2 - 1012594" at bounding box center [178, 391] width 91 height 13
click at [539, 276] on div "1. Confirm if genuine after hours water usage 2. If not, inspect system for ope…" at bounding box center [590, 285] width 914 height 52
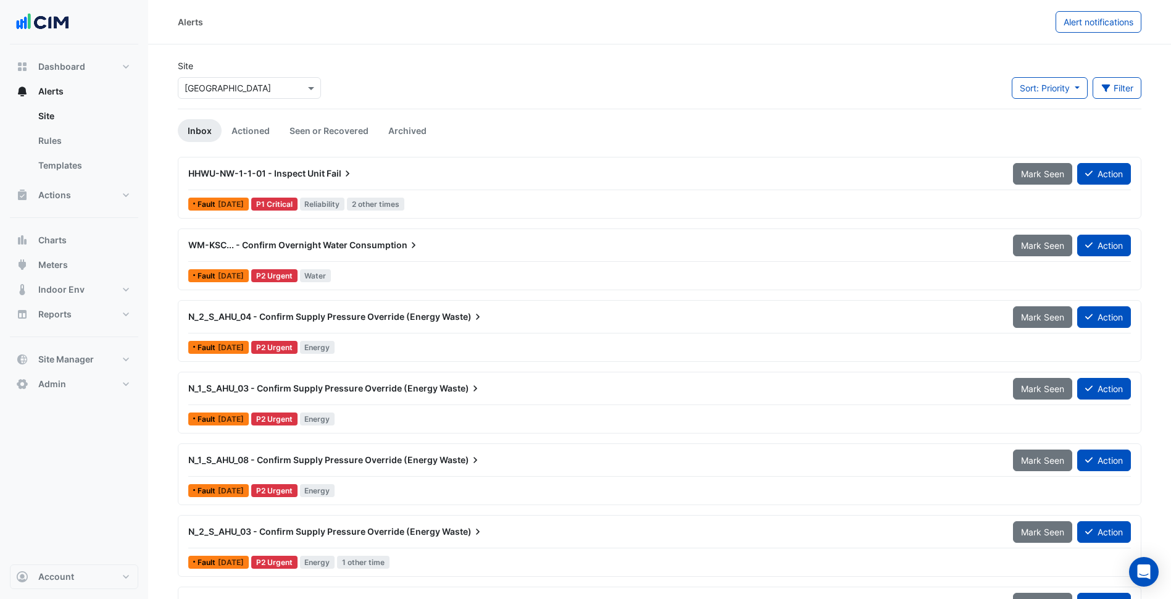
click at [570, 69] on div "Site Select a Site × [GEOGRAPHIC_DATA] Sort: Priority Priority Updated Filter T…" at bounding box center [659, 83] width 979 height 49
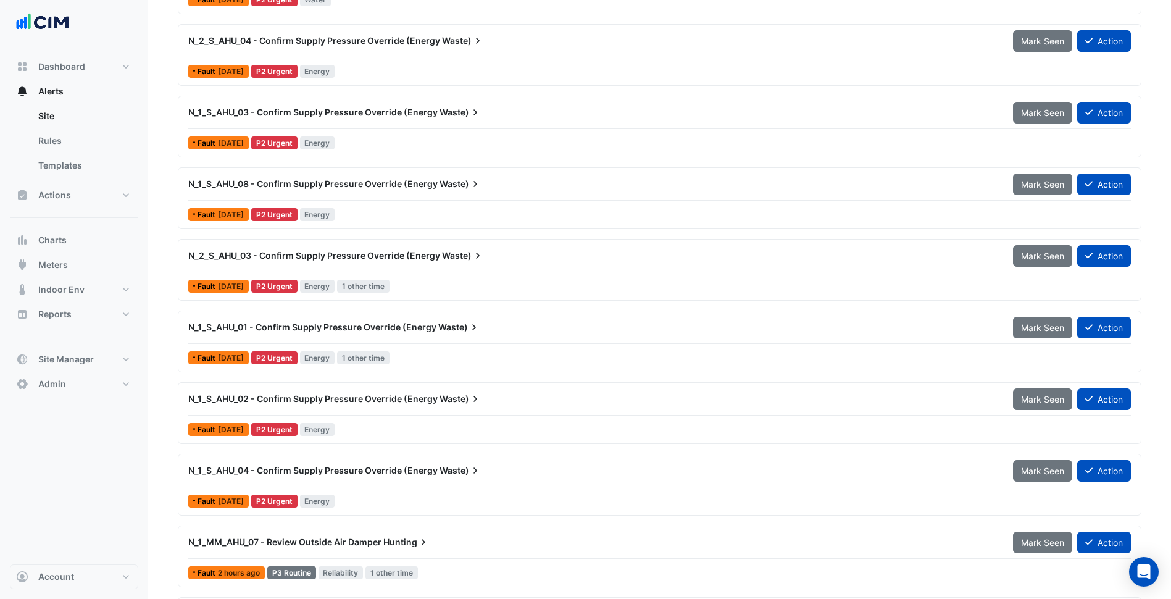
scroll to position [275, 0]
click at [441, 198] on div "N_1_S_AHU_08 - Confirm Supply Pressure Override (Energy Waste) Mark Seen Action" at bounding box center [659, 187] width 943 height 28
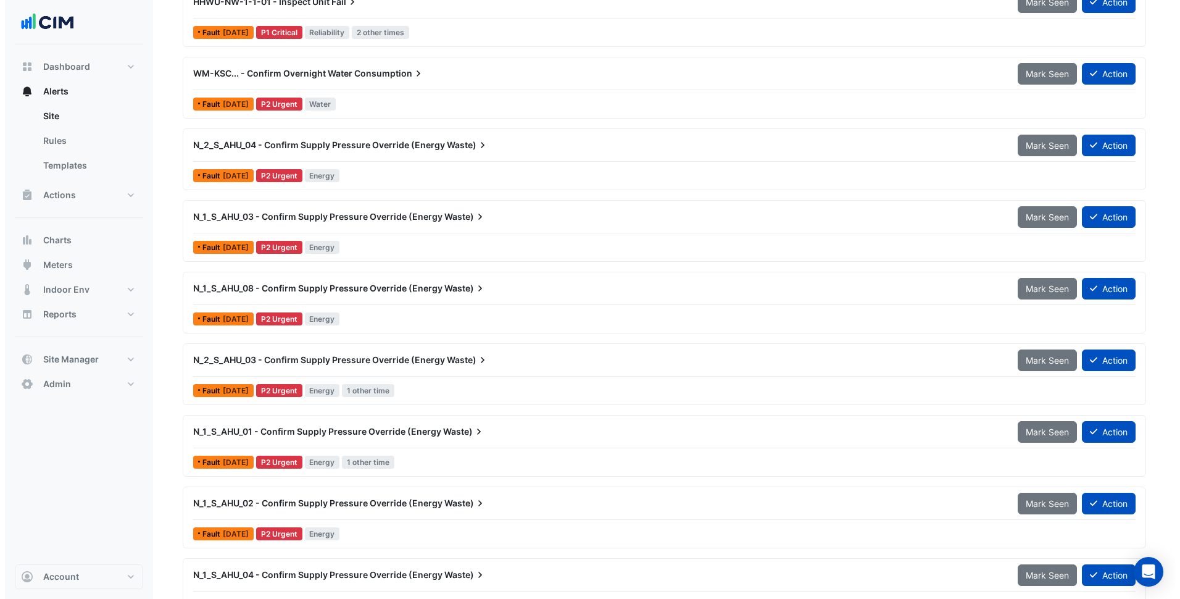
scroll to position [171, 0]
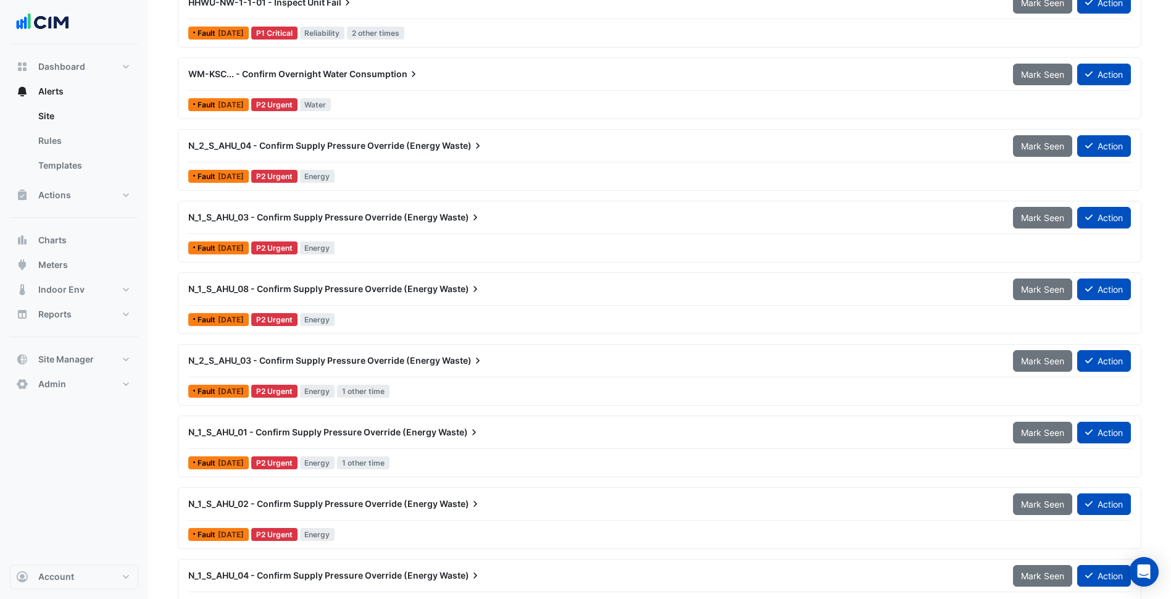
click at [380, 149] on span "N_2_S_AHU_04 - Confirm Supply Pressure Override (Energy" at bounding box center [314, 145] width 252 height 10
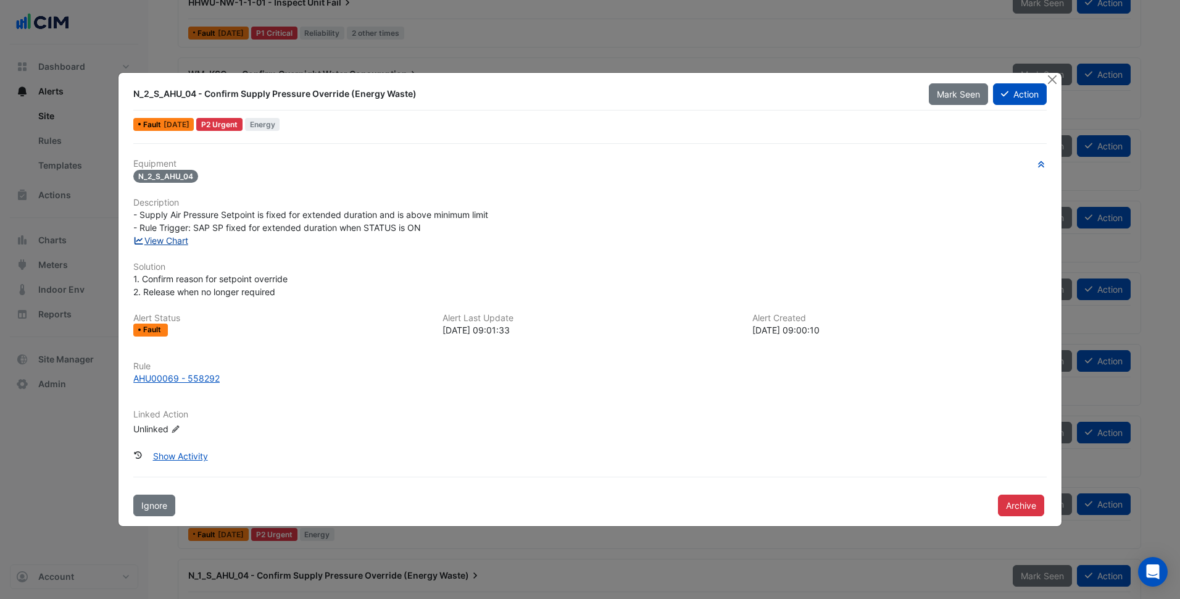
click at [173, 241] on link "View Chart" at bounding box center [160, 240] width 55 height 10
drag, startPoint x: 129, startPoint y: 93, endPoint x: 196, endPoint y: 93, distance: 66.7
click at [196, 93] on div "N_2_S_AHU_04 - Confirm Supply Pressure Override (Energy Waste)" at bounding box center [523, 94] width 795 height 22
copy div "N_2_S_AHU_04"
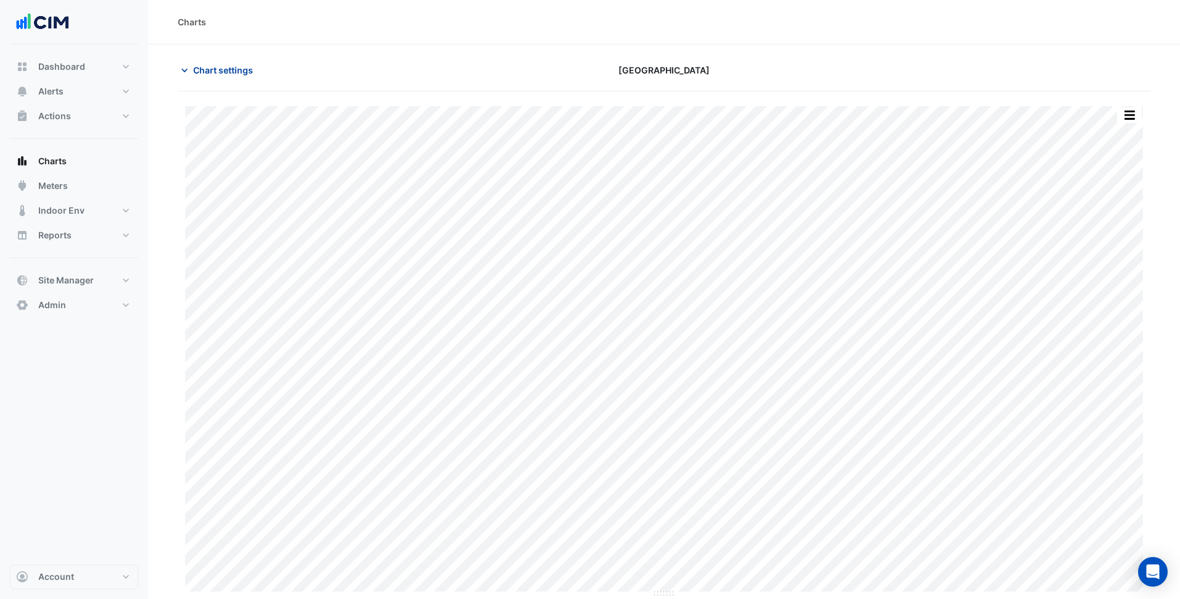
click at [248, 67] on span "Chart settings" at bounding box center [223, 70] width 60 height 13
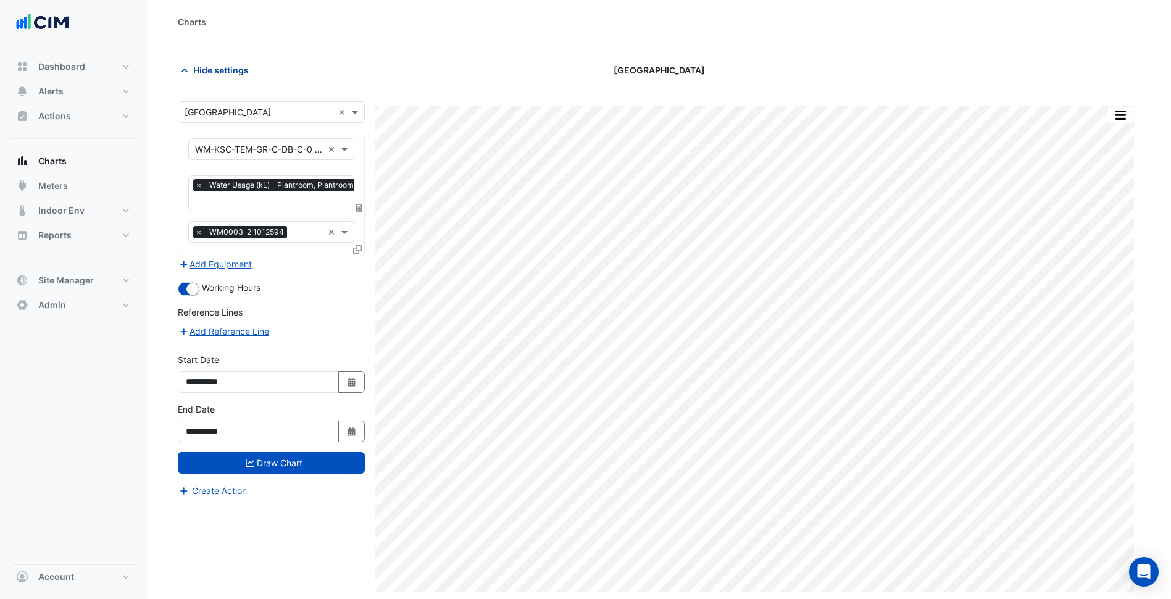
click at [226, 73] on span "Hide settings" at bounding box center [221, 70] width 56 height 13
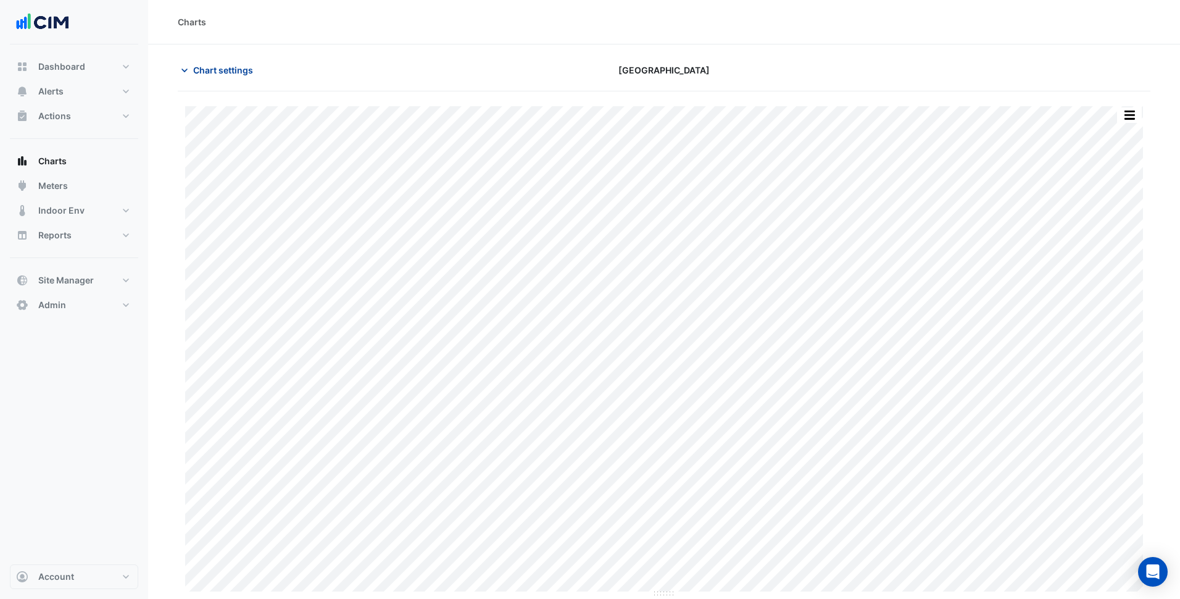
click at [236, 75] on span "Chart settings" at bounding box center [223, 70] width 60 height 13
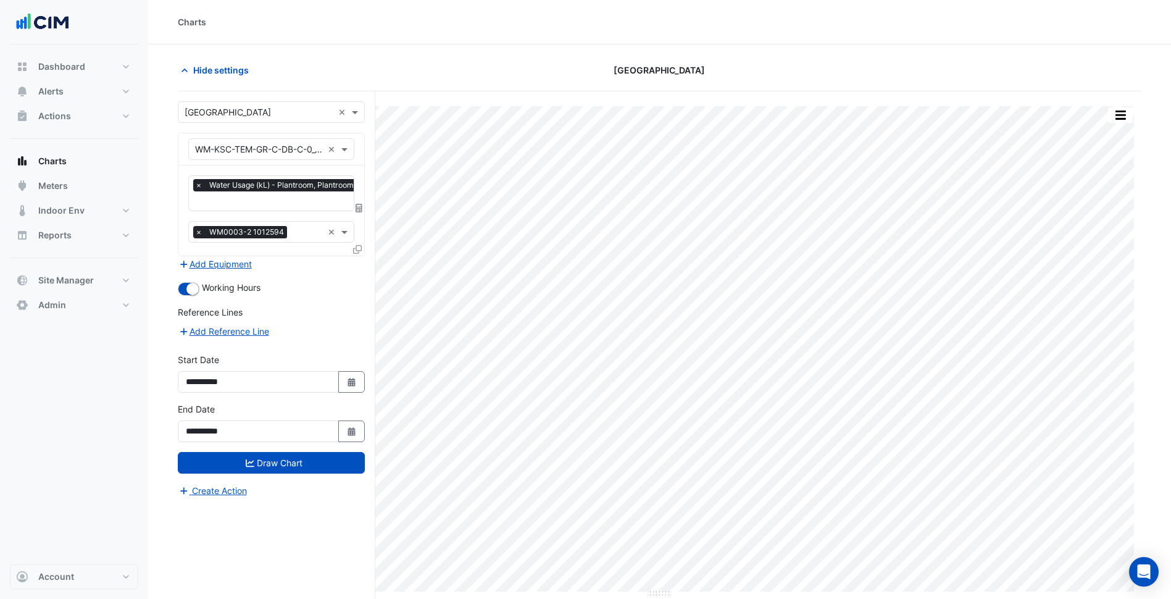
click at [357, 205] on icon at bounding box center [359, 208] width 7 height 9
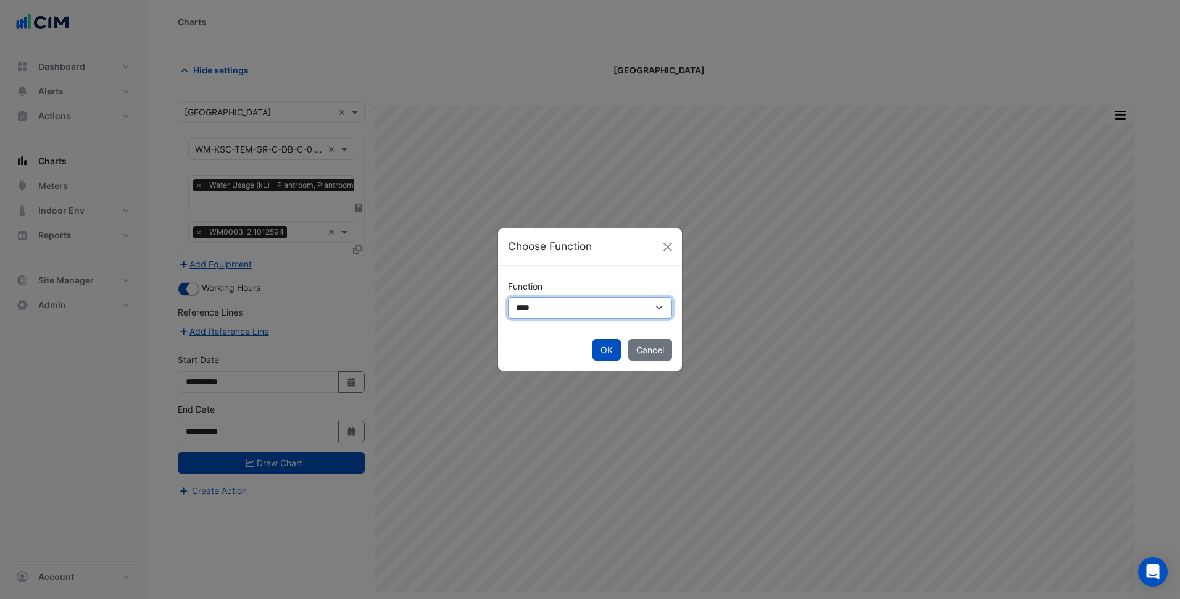
click at [548, 303] on select "**********" at bounding box center [590, 308] width 164 height 22
select select "******"
click at [508, 297] on select "**********" at bounding box center [590, 308] width 164 height 22
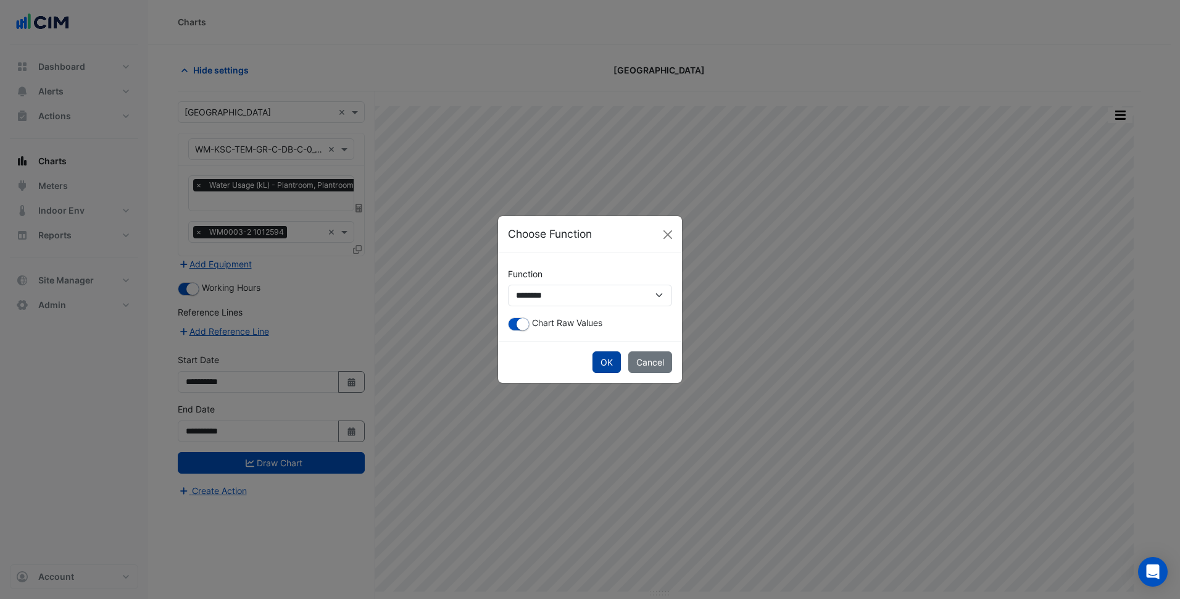
click at [599, 359] on button "OK" at bounding box center [607, 362] width 28 height 22
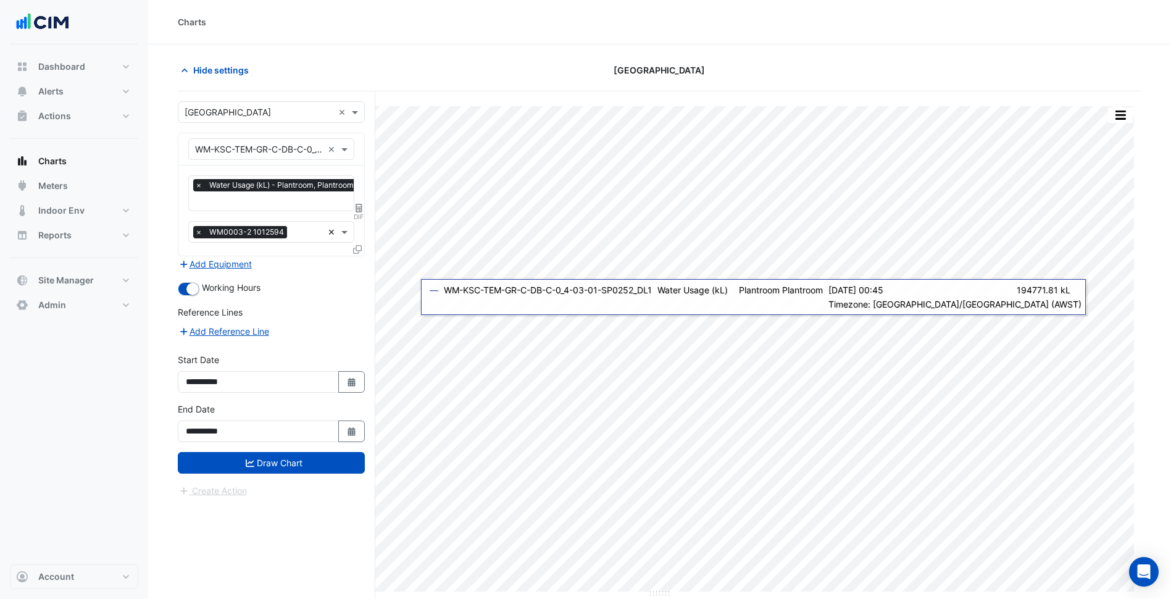
drag, startPoint x: 328, startPoint y: 233, endPoint x: 330, endPoint y: 249, distance: 16.8
click at [351, 383] on icon "Select Date" at bounding box center [351, 382] width 11 height 9
select select "*"
select select "****"
click at [203, 210] on button "Previous month" at bounding box center [198, 217] width 15 height 20
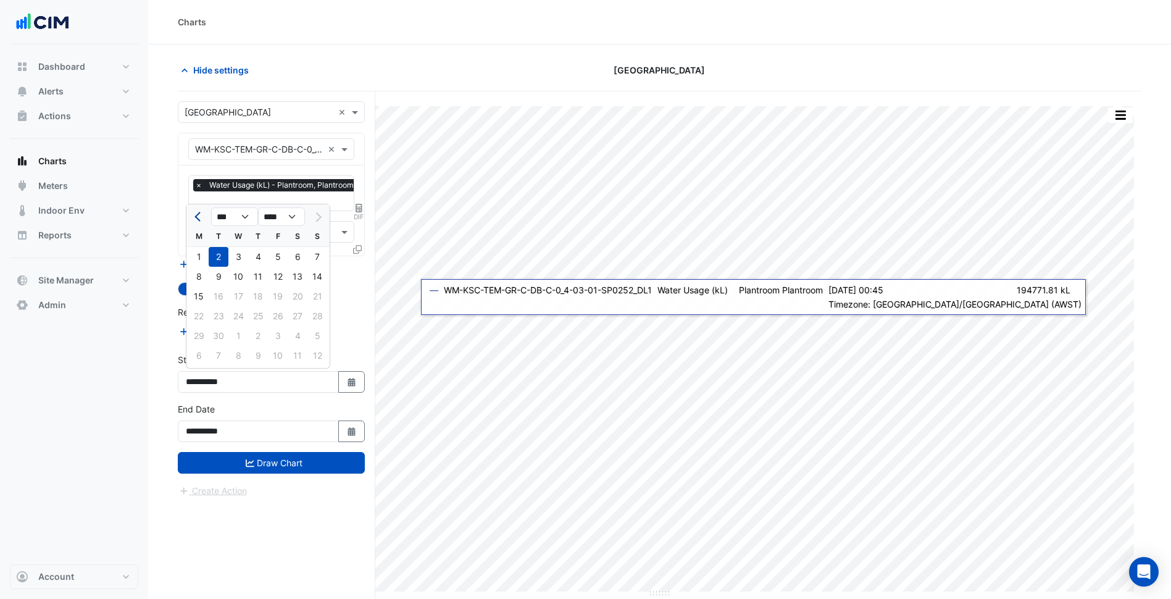
select select "*"
click at [203, 312] on div "18" at bounding box center [199, 316] width 20 height 20
type input "**********"
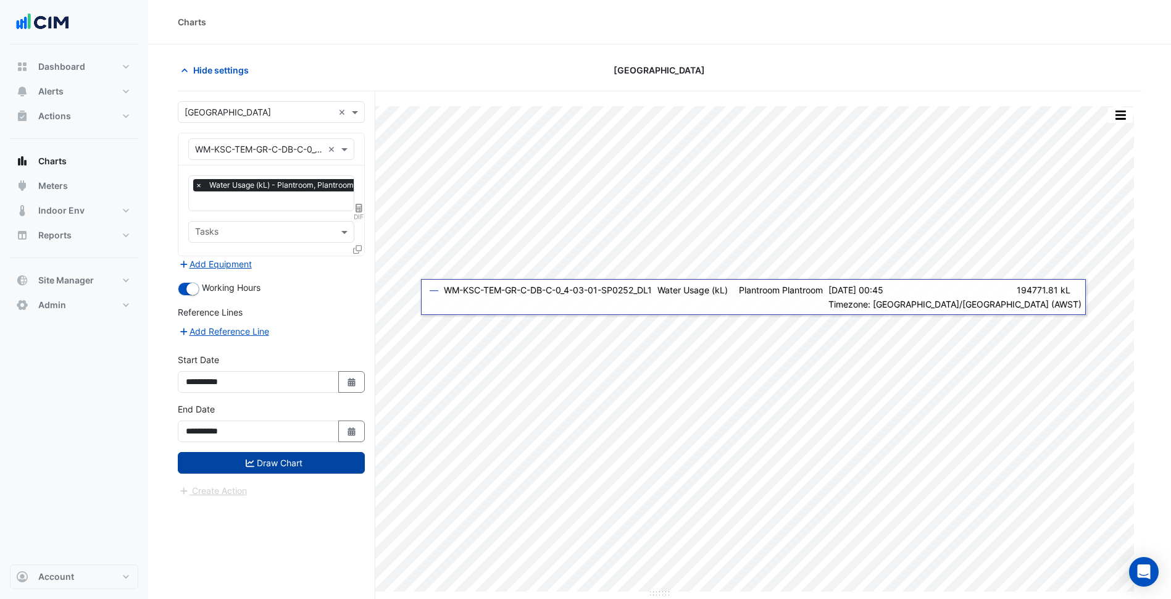
click at [295, 462] on button "Draw Chart" at bounding box center [271, 463] width 187 height 22
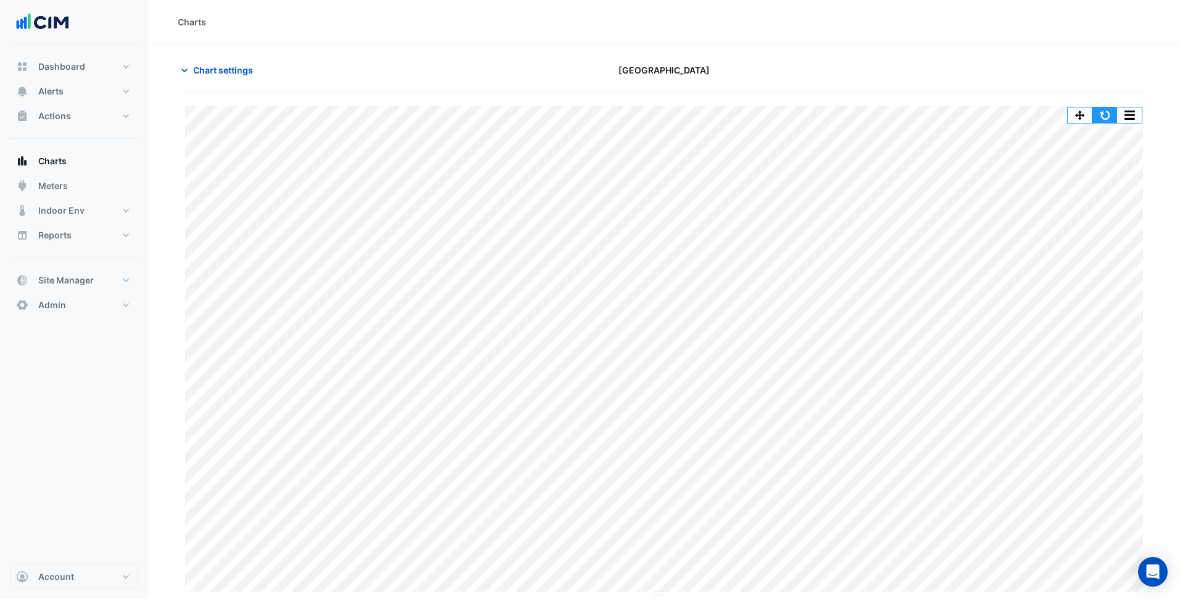
click at [1105, 112] on button "button" at bounding box center [1105, 114] width 25 height 15
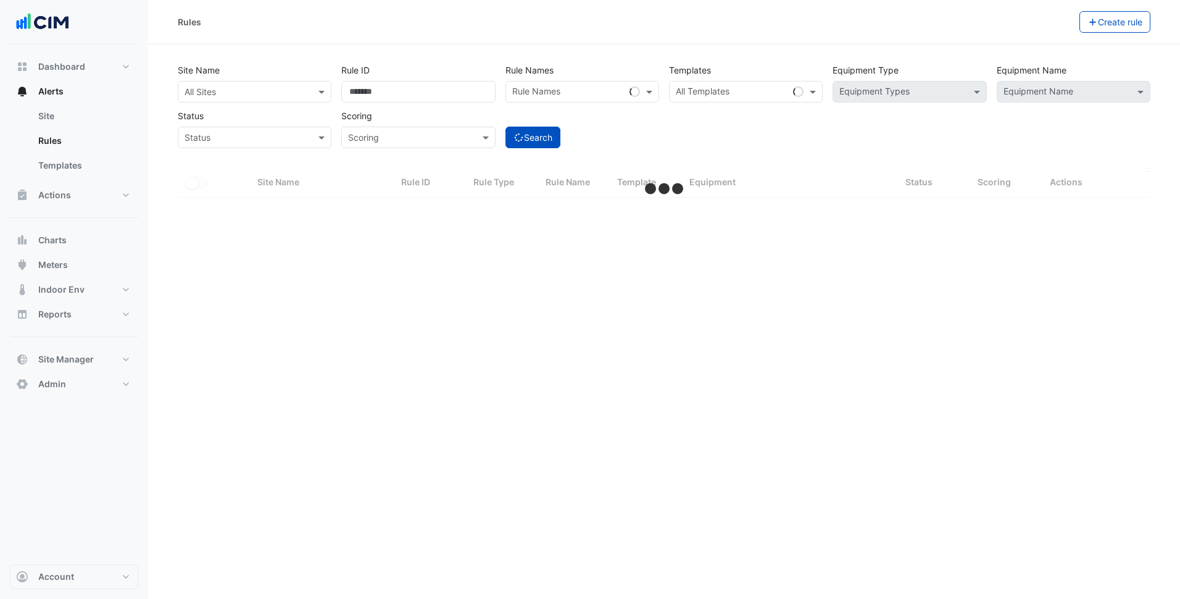
select select "***"
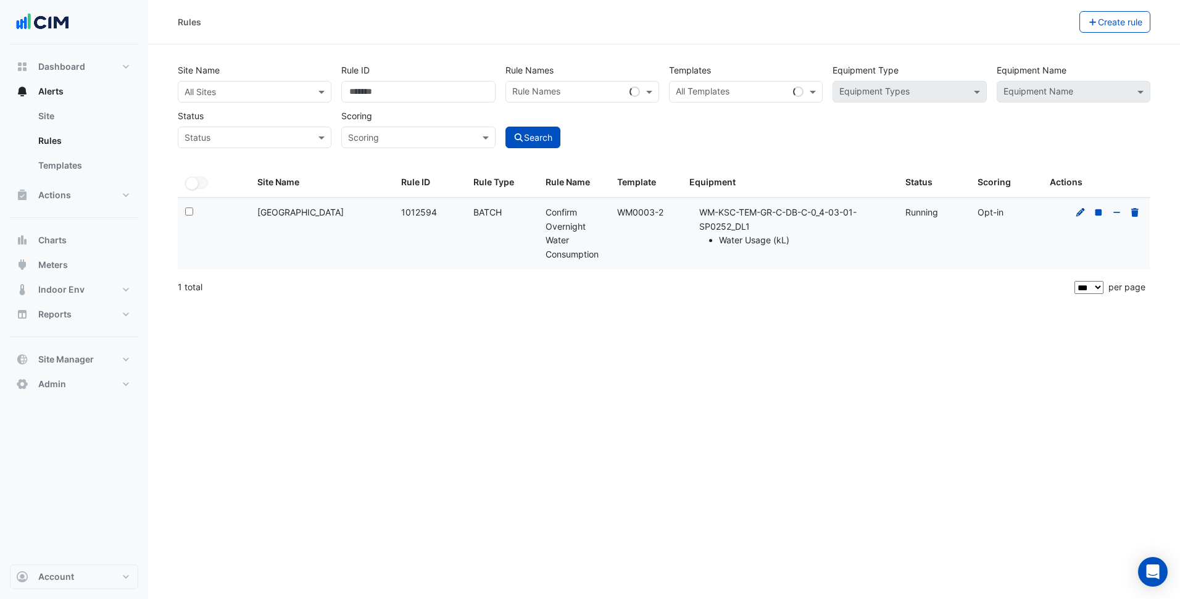
click at [1079, 214] on icon at bounding box center [1081, 211] width 9 height 9
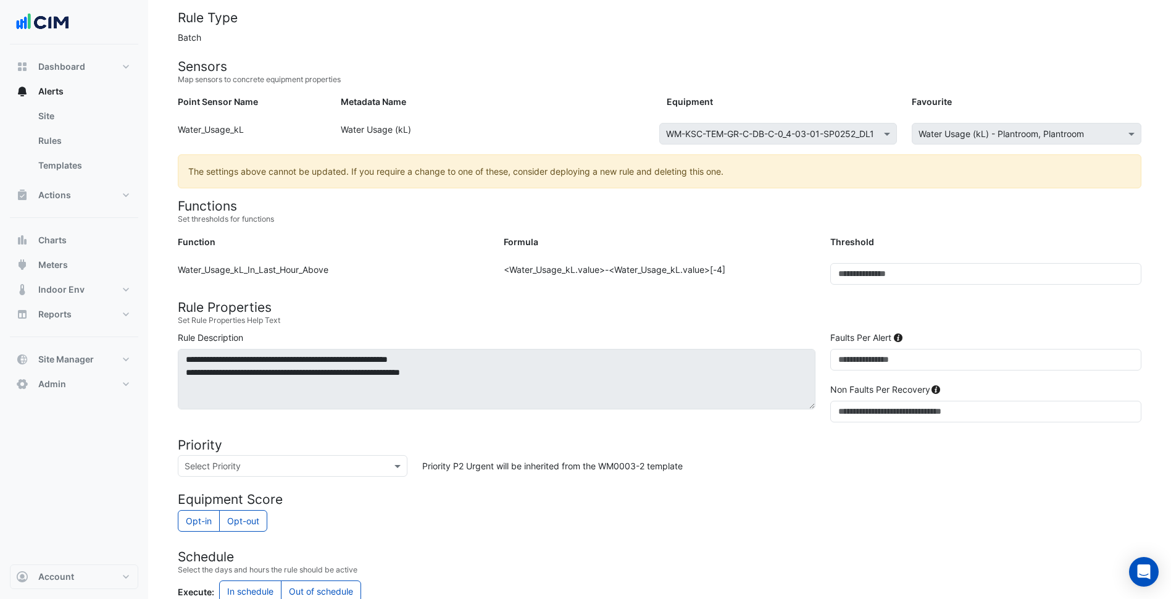
scroll to position [114, 0]
drag, startPoint x: 855, startPoint y: 274, endPoint x: 822, endPoint y: 280, distance: 33.9
click at [822, 280] on div "Function: Water_Usage_kL_In_Last_Hour_Above Formula: <Water_Usage_kL.value>-<Wa…" at bounding box center [659, 279] width 979 height 31
click at [811, 284] on div "Formula: <Water_Usage_kL.value>-<Water_Usage_kL.value>[-4]" at bounding box center [659, 279] width 326 height 31
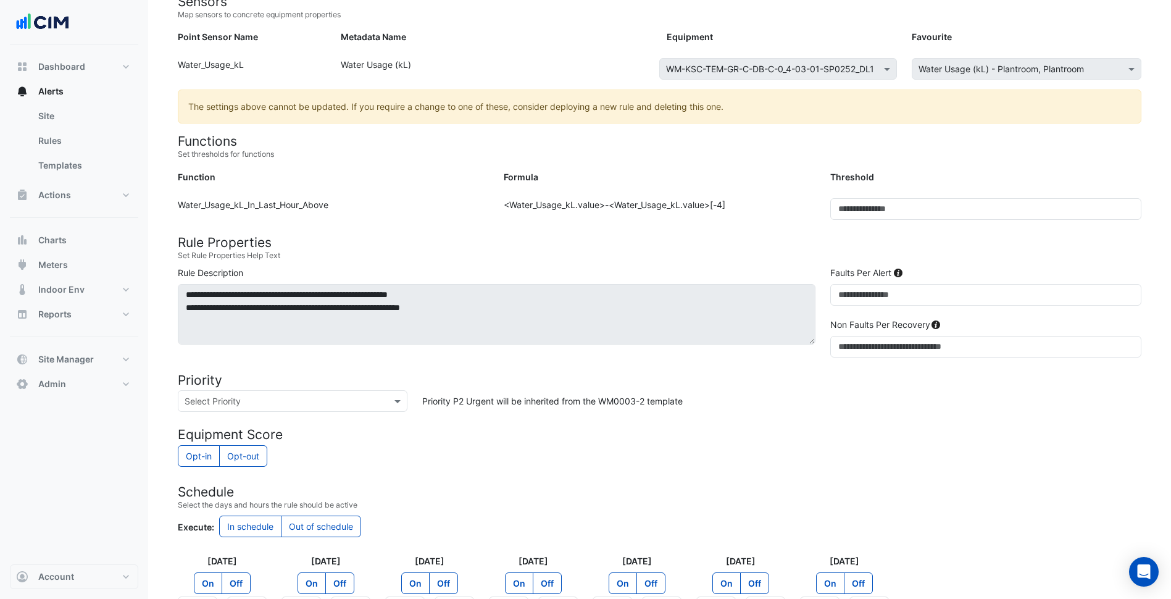
scroll to position [181, 0]
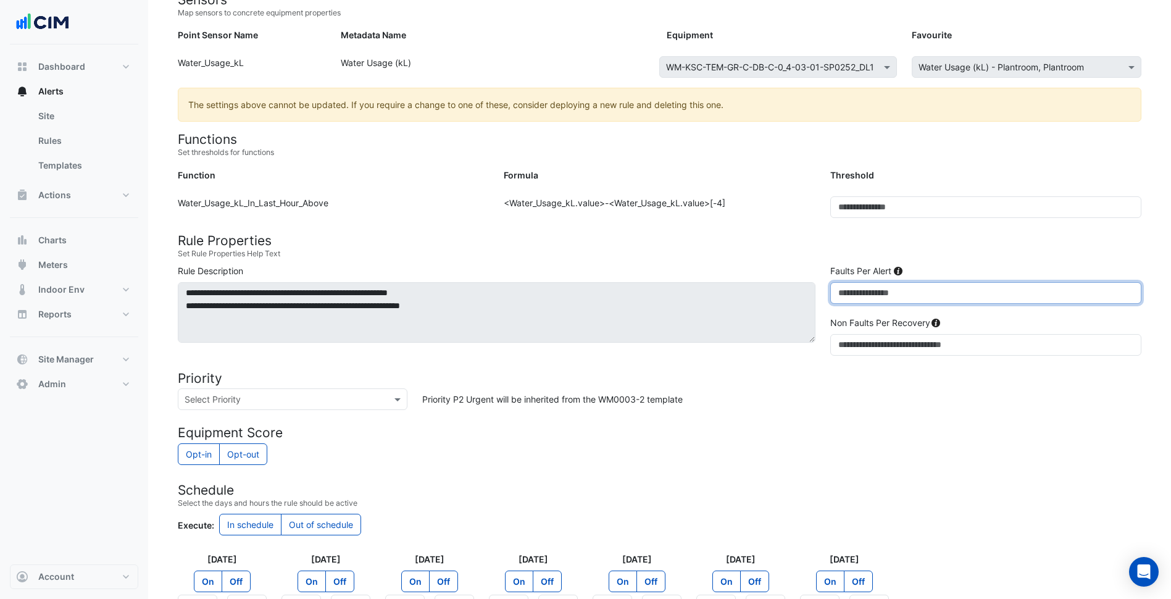
drag, startPoint x: 845, startPoint y: 293, endPoint x: 824, endPoint y: 290, distance: 20.7
click at [824, 290] on div "Faults Per Alert *" at bounding box center [986, 288] width 326 height 49
click at [1034, 472] on form "Rule Type Batch Sensors Map sensors to concrete equipment properties Point Sens…" at bounding box center [660, 337] width 964 height 789
click at [840, 261] on form "Rule Type Batch Sensors Map sensors to concrete equipment properties Point Sens…" at bounding box center [660, 337] width 964 height 789
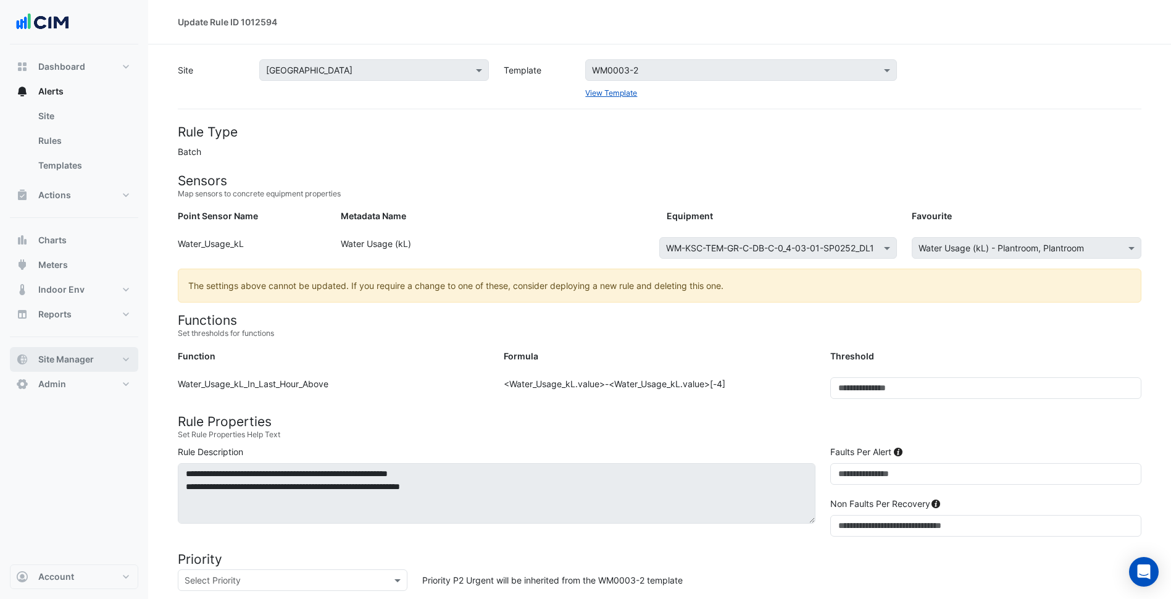
click at [98, 356] on button "Site Manager" at bounding box center [74, 359] width 128 height 25
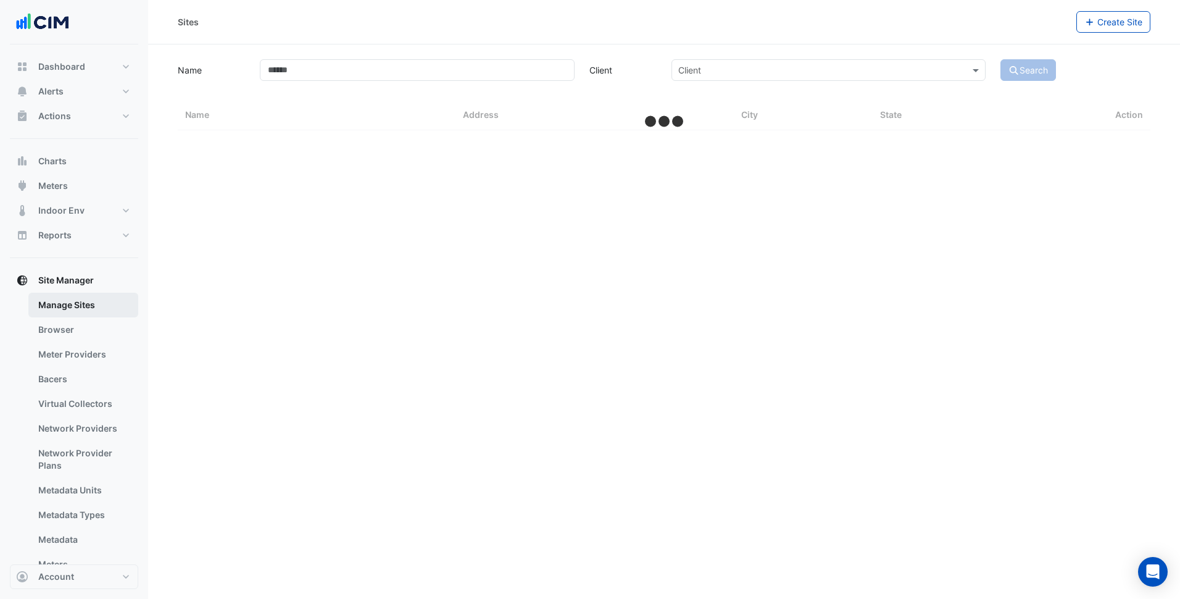
drag, startPoint x: 47, startPoint y: 381, endPoint x: 136, endPoint y: 314, distance: 111.5
click at [47, 380] on link "Bacers" at bounding box center [83, 379] width 110 height 25
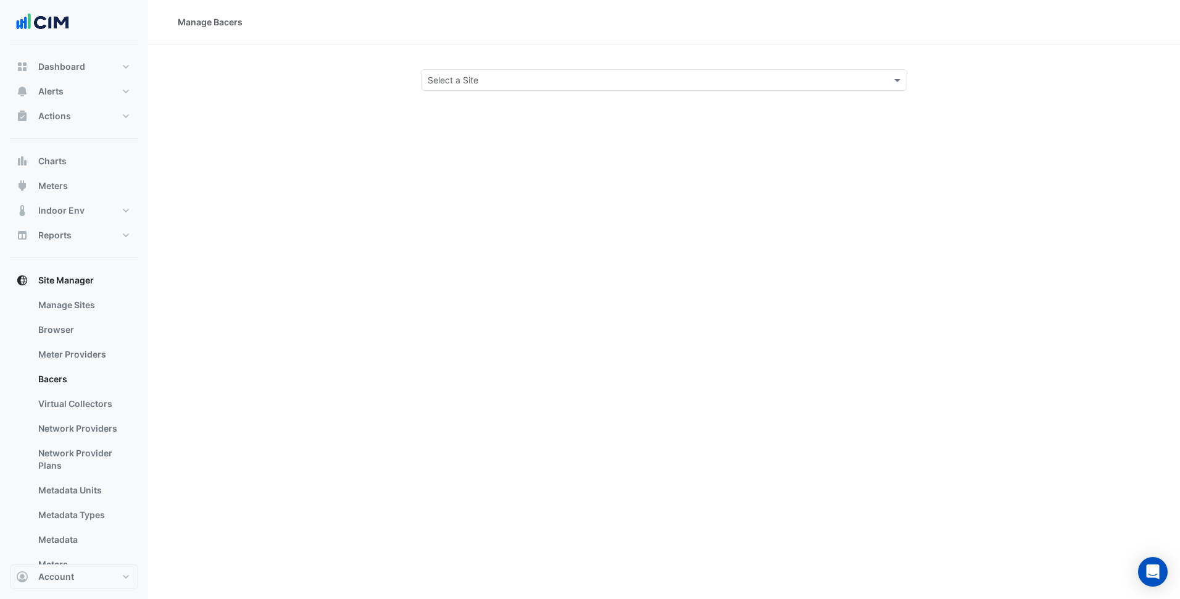
click at [502, 85] on input "text" at bounding box center [652, 80] width 448 height 13
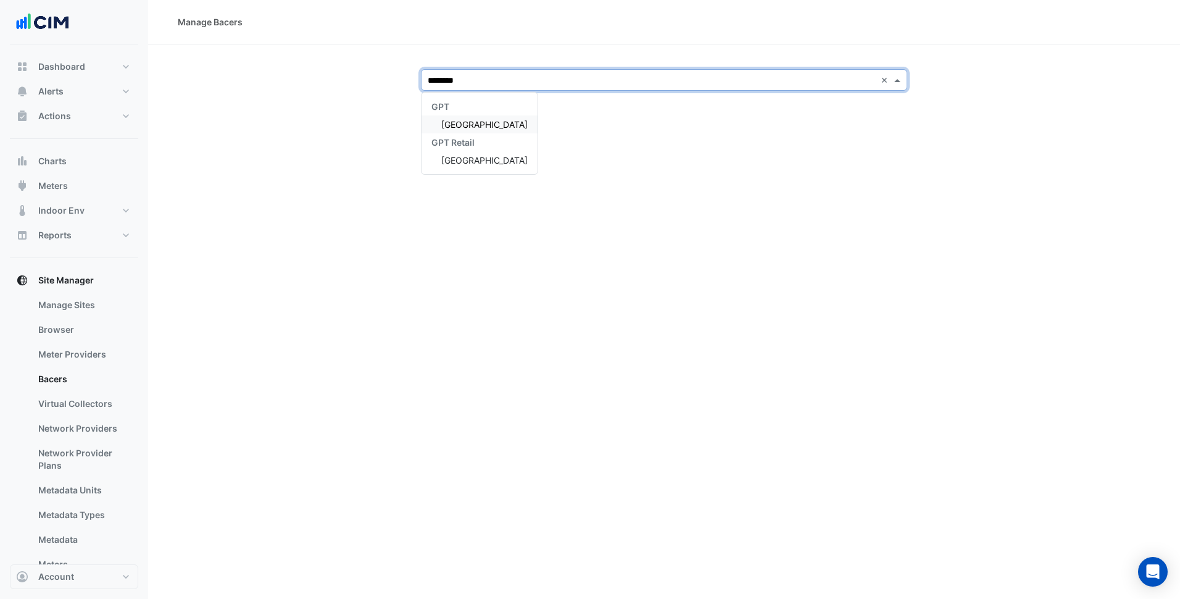
type input "*********"
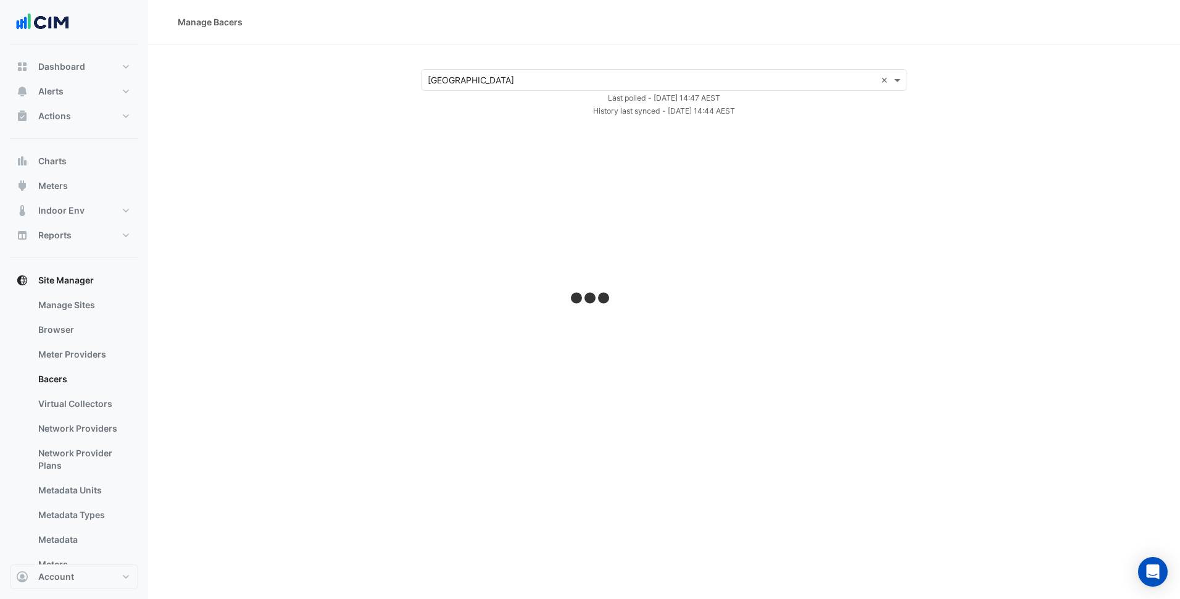
select select "***"
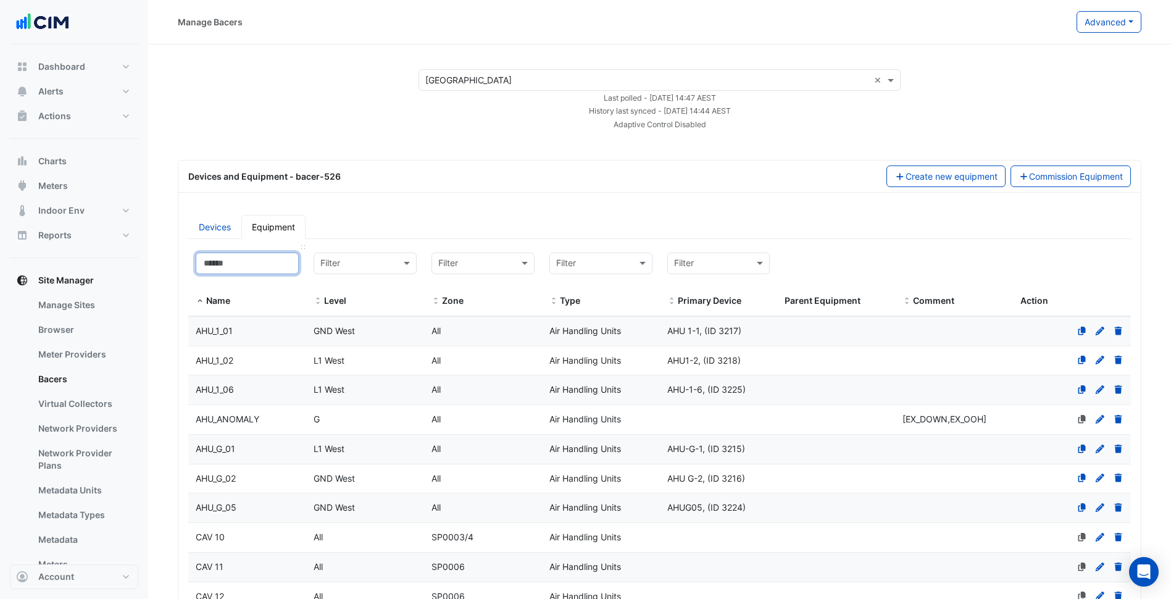
click at [280, 266] on input at bounding box center [247, 264] width 103 height 22
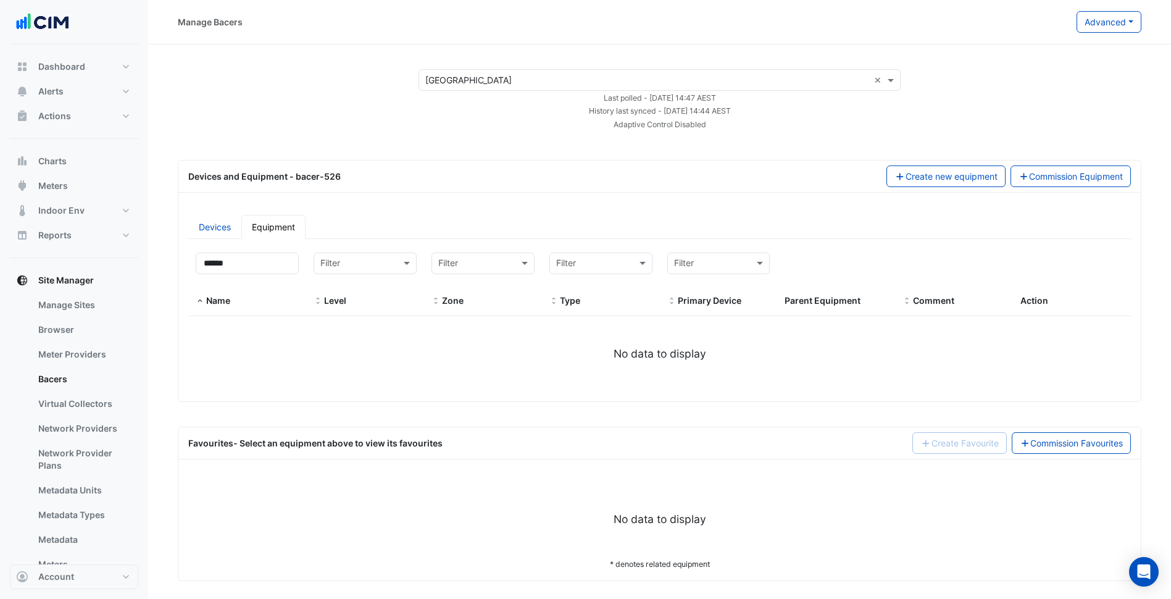
click at [278, 19] on div "Manage Bacers" at bounding box center [627, 22] width 899 height 22
drag, startPoint x: 293, startPoint y: 254, endPoint x: 182, endPoint y: 254, distance: 111.8
click at [182, 254] on div "Filter by name: ****** Filter by level: Filter Filter by zone: Filter Filter by…" at bounding box center [660, 318] width 958 height 146
paste input "******"
type input "**********"
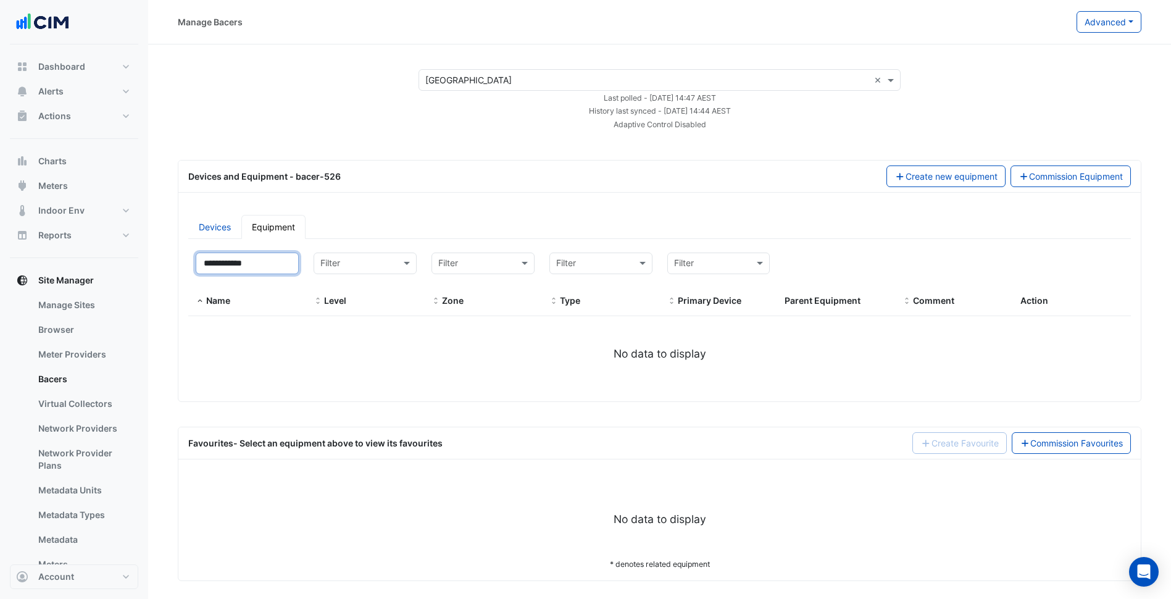
select select "***"
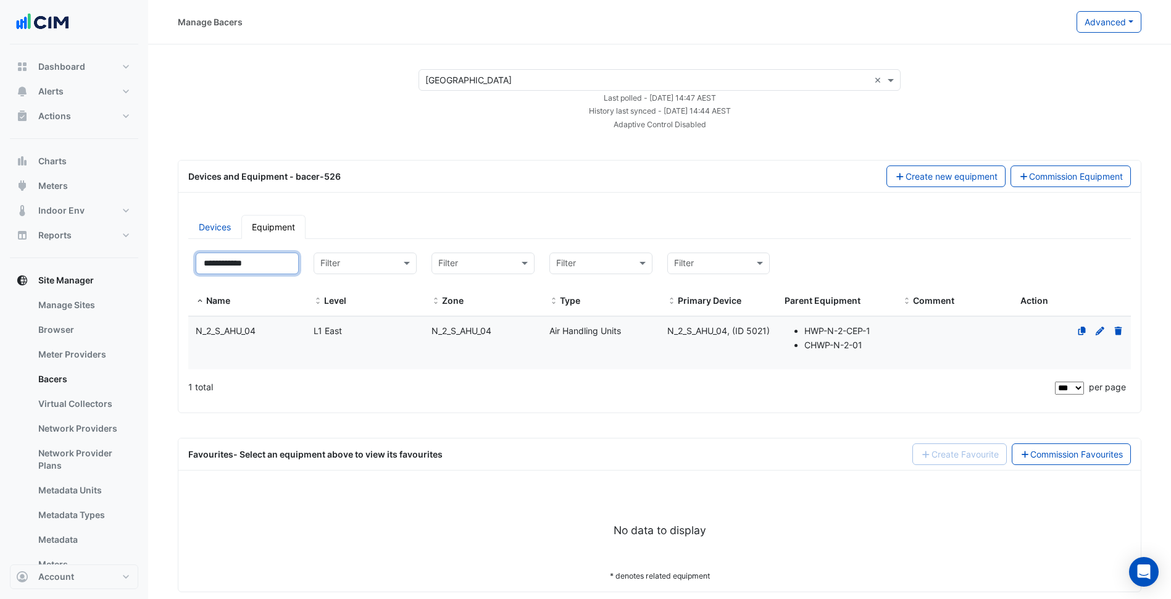
type input "**********"
click at [282, 345] on datatable-body-cell "Name N_2_S_AHU_04" at bounding box center [247, 343] width 118 height 53
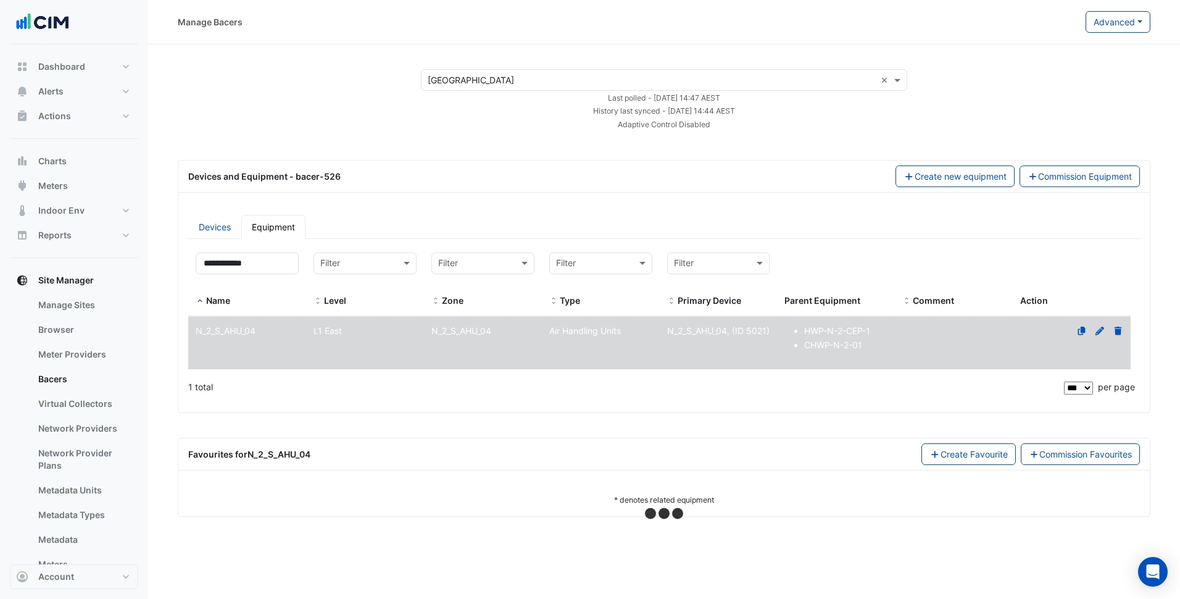
select select "***"
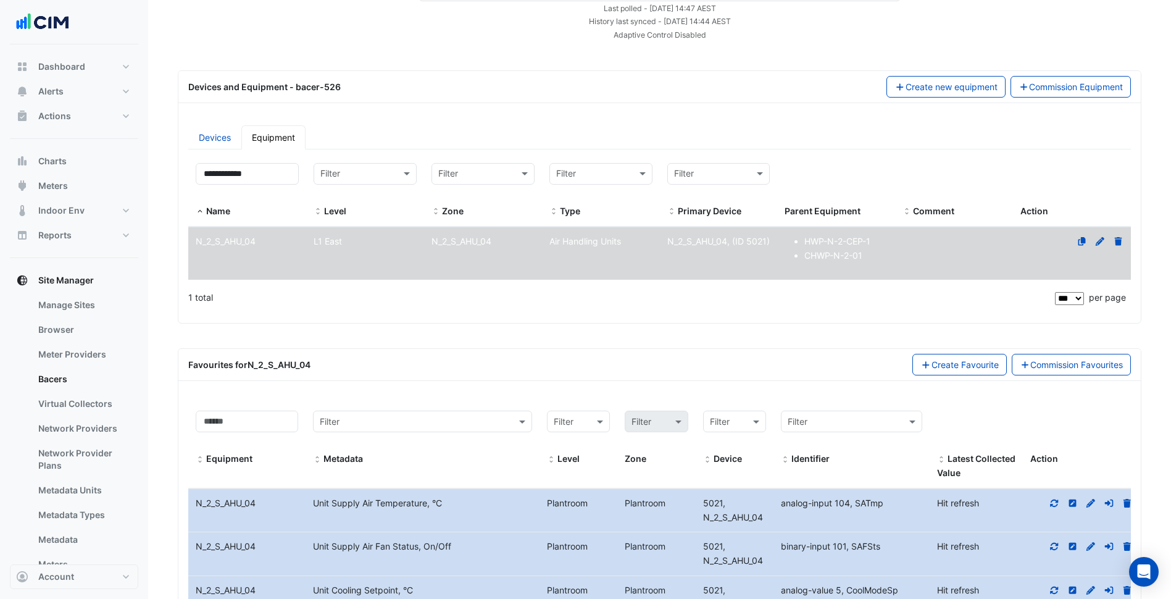
scroll to position [90, 0]
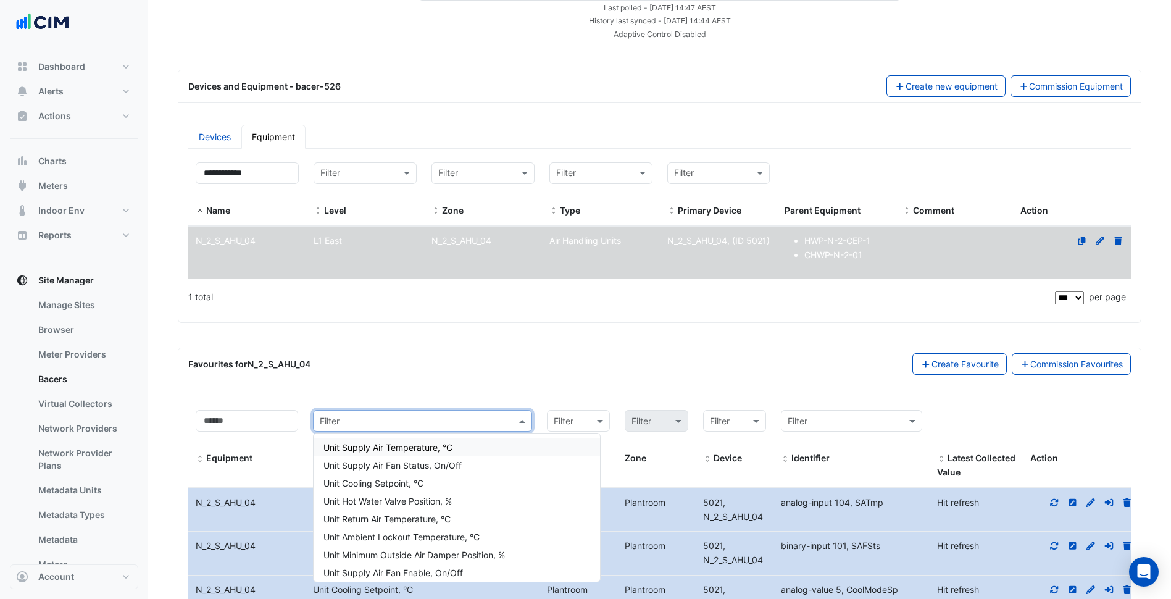
click at [462, 422] on input "text" at bounding box center [410, 421] width 181 height 14
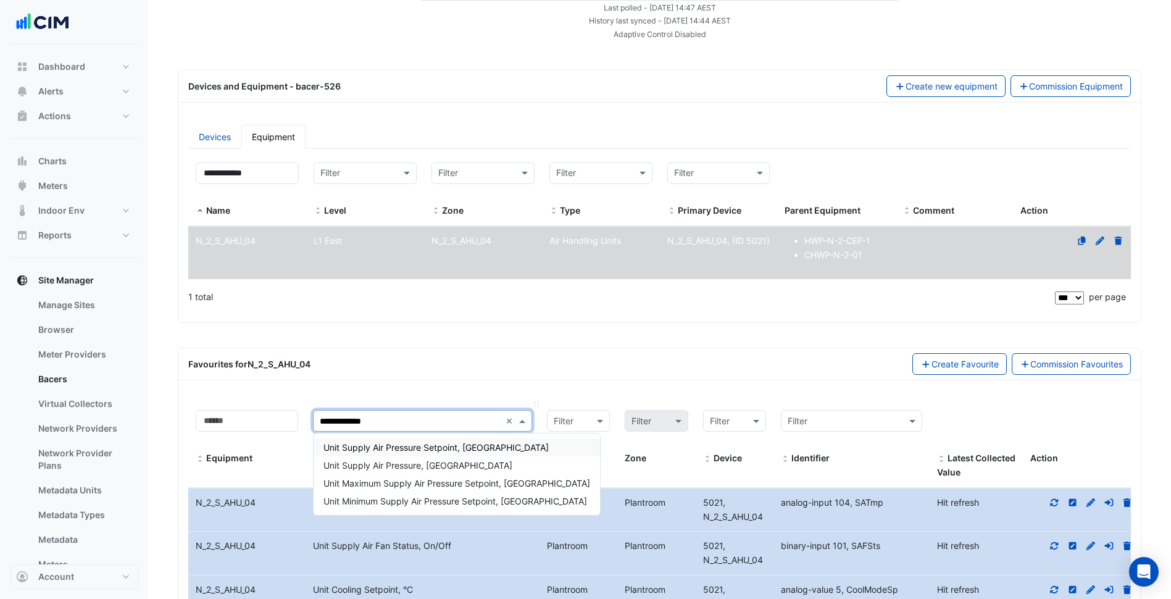
type input "**********"
click at [434, 446] on span "Unit Supply Air Pressure Setpoint, Pa" at bounding box center [436, 447] width 225 height 10
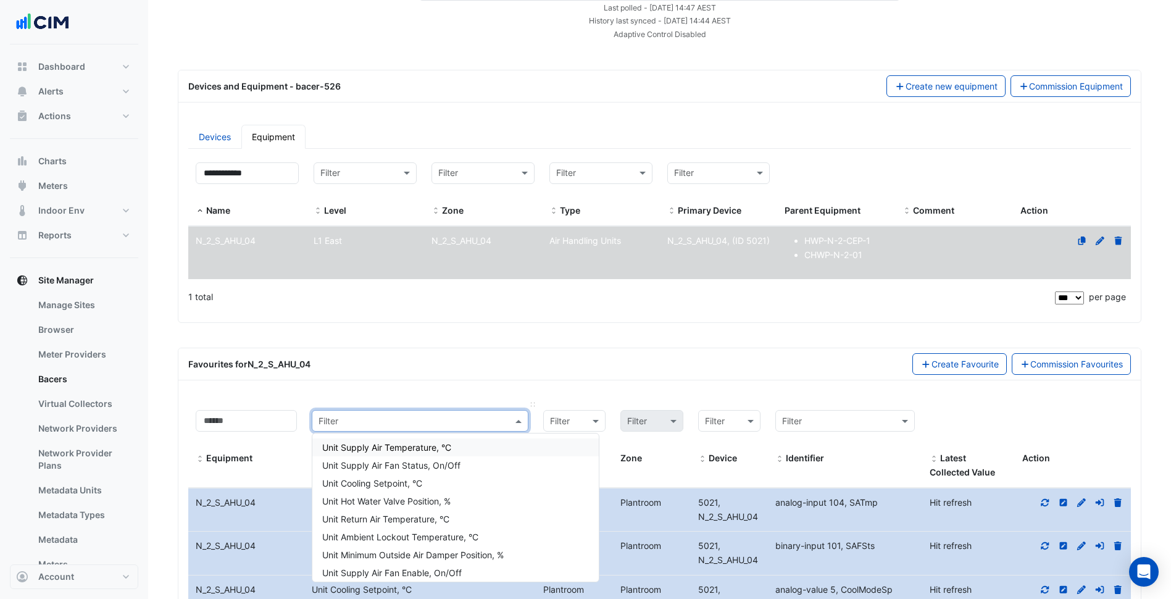
click at [429, 415] on input "text" at bounding box center [408, 421] width 178 height 14
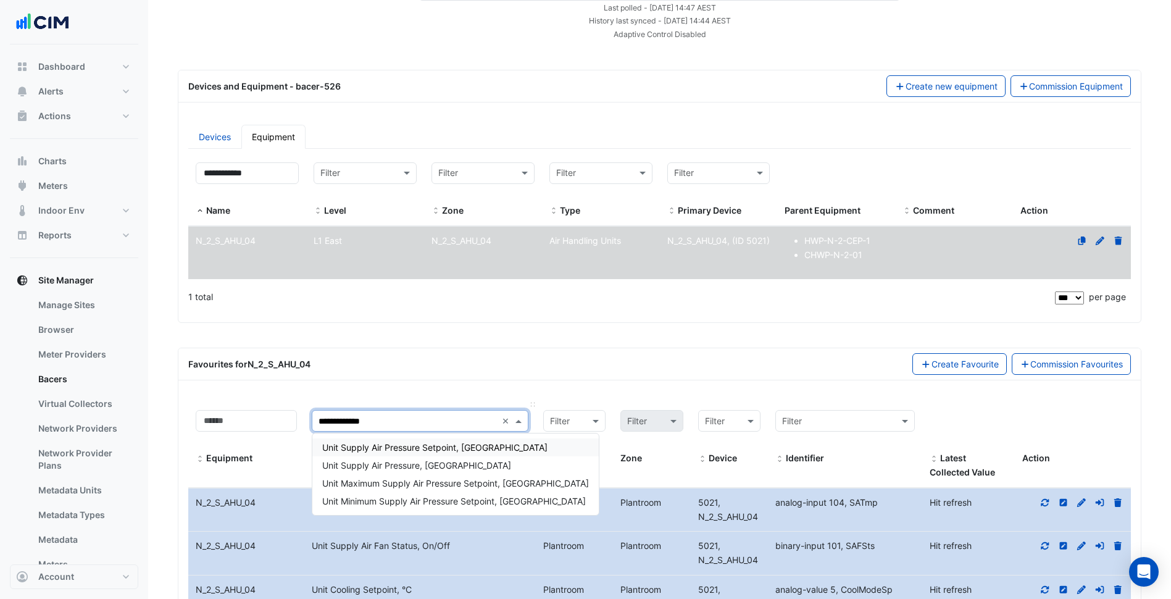
type input "**********"
click at [403, 462] on span "Unit Supply Air Pressure, Pa" at bounding box center [416, 465] width 189 height 10
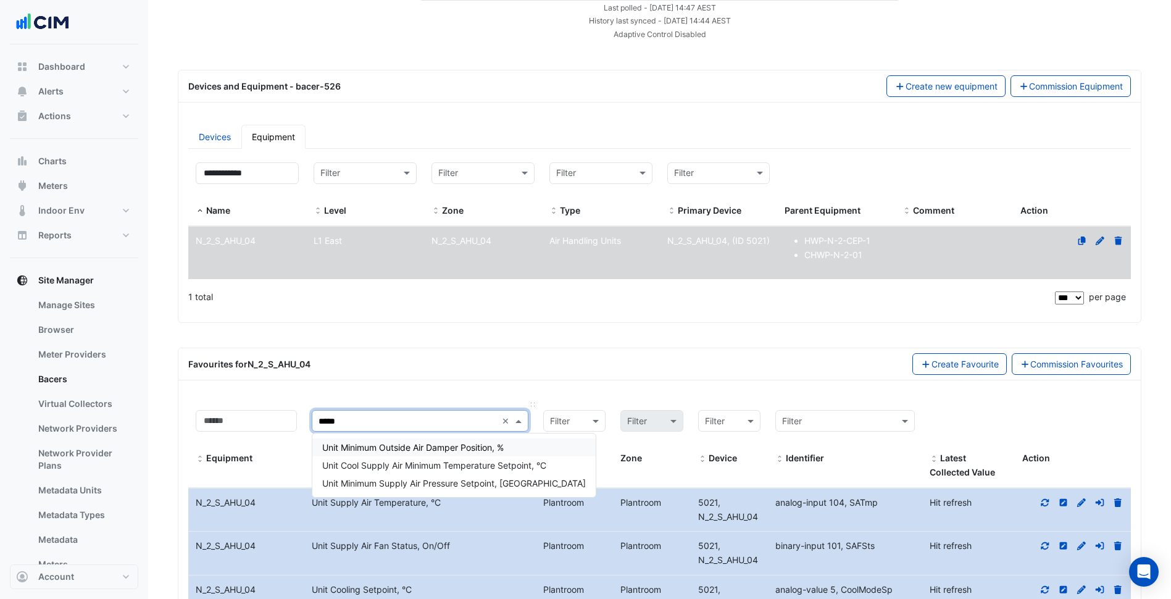
type input "******"
click at [459, 479] on span "Unit Minimum Supply Air Pressure Setpoint, Pa" at bounding box center [454, 483] width 264 height 10
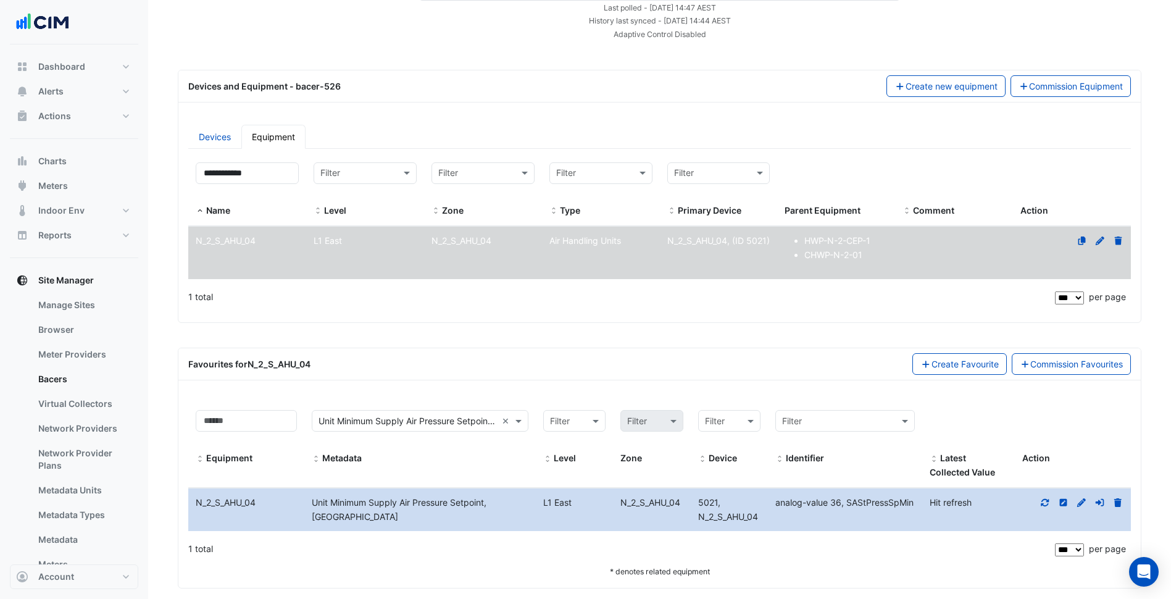
click at [1042, 504] on icon at bounding box center [1046, 501] width 8 height 7
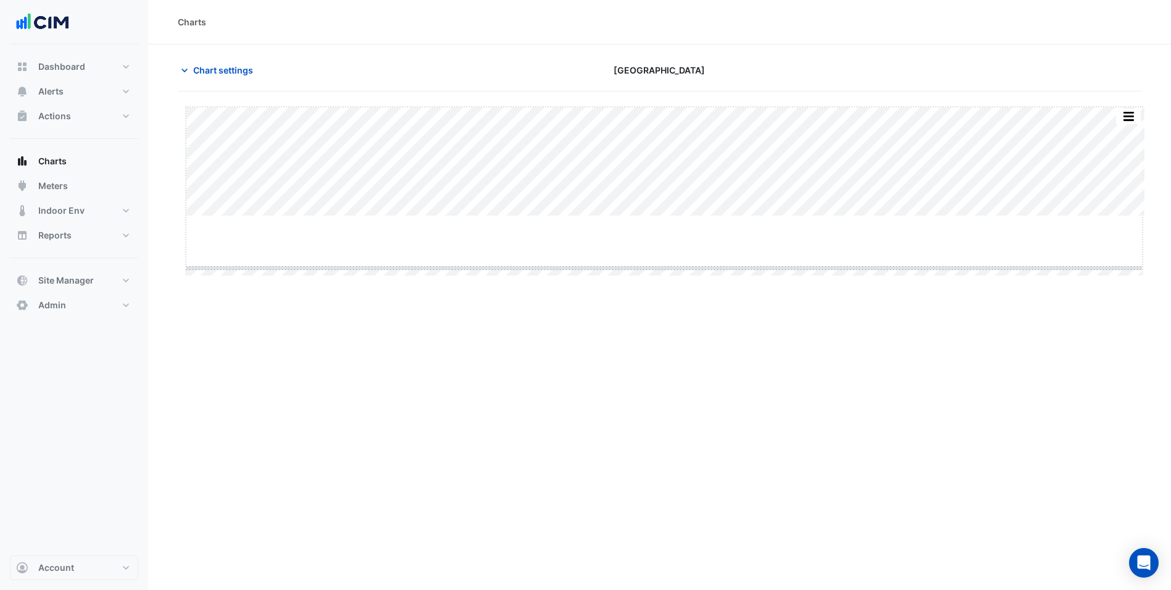
drag, startPoint x: 669, startPoint y: 217, endPoint x: 654, endPoint y: 443, distance: 226.5
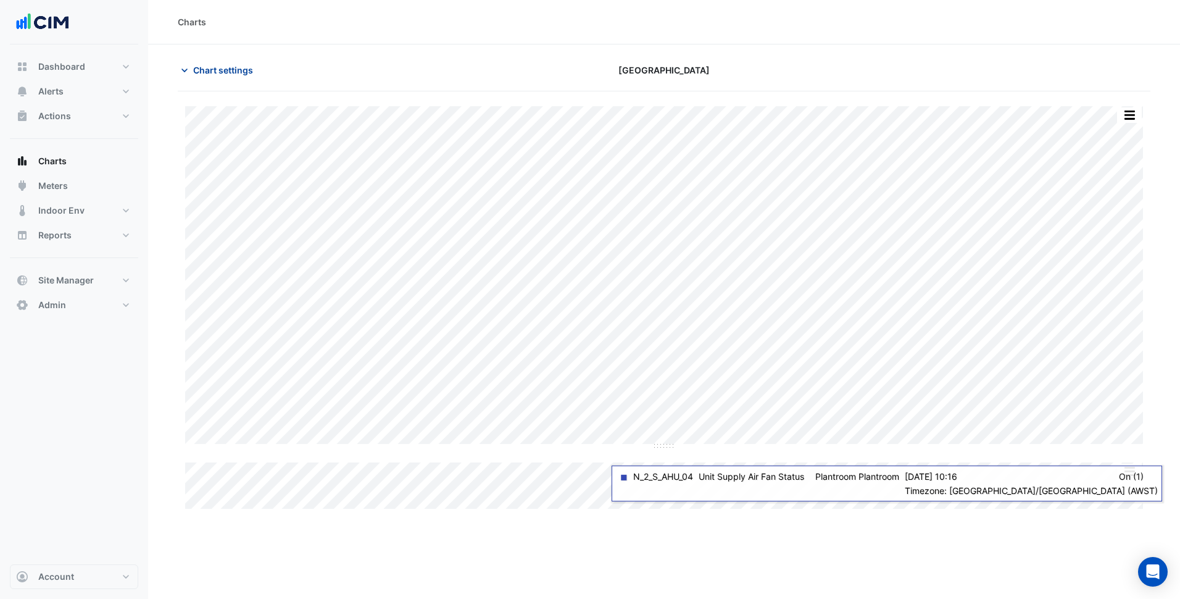
click at [224, 77] on button "Chart settings" at bounding box center [219, 70] width 83 height 22
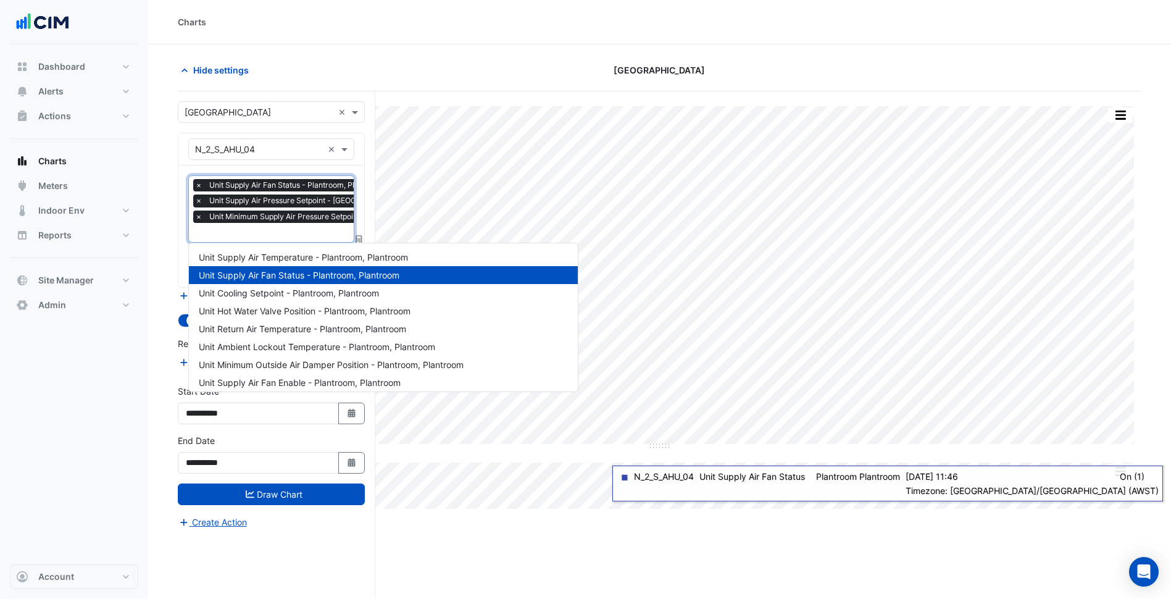
click at [287, 240] on div at bounding box center [350, 234] width 315 height 16
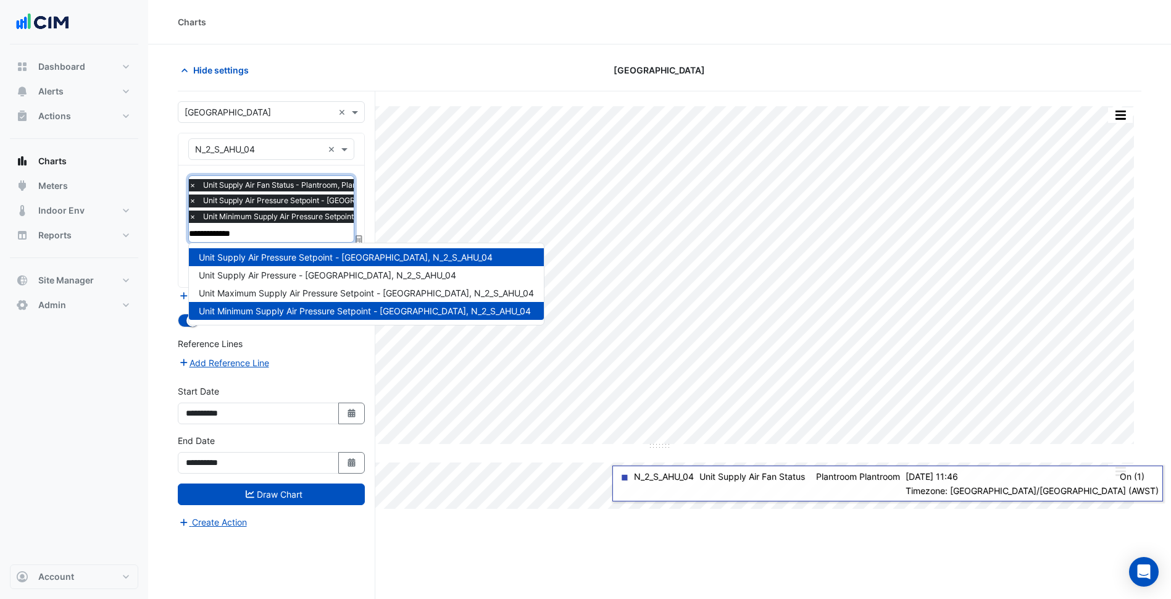
type input "**********"
click at [310, 277] on span "Unit Supply Air Pressure - [GEOGRAPHIC_DATA], N_2_S_AHU_04" at bounding box center [327, 275] width 257 height 10
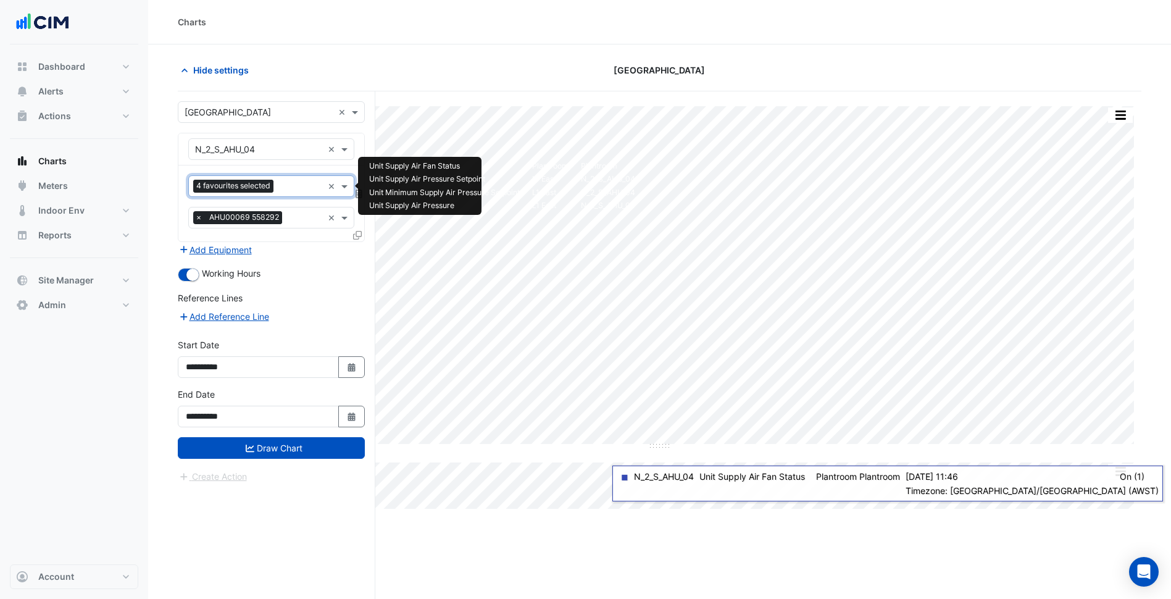
click at [297, 188] on input "text" at bounding box center [300, 187] width 44 height 13
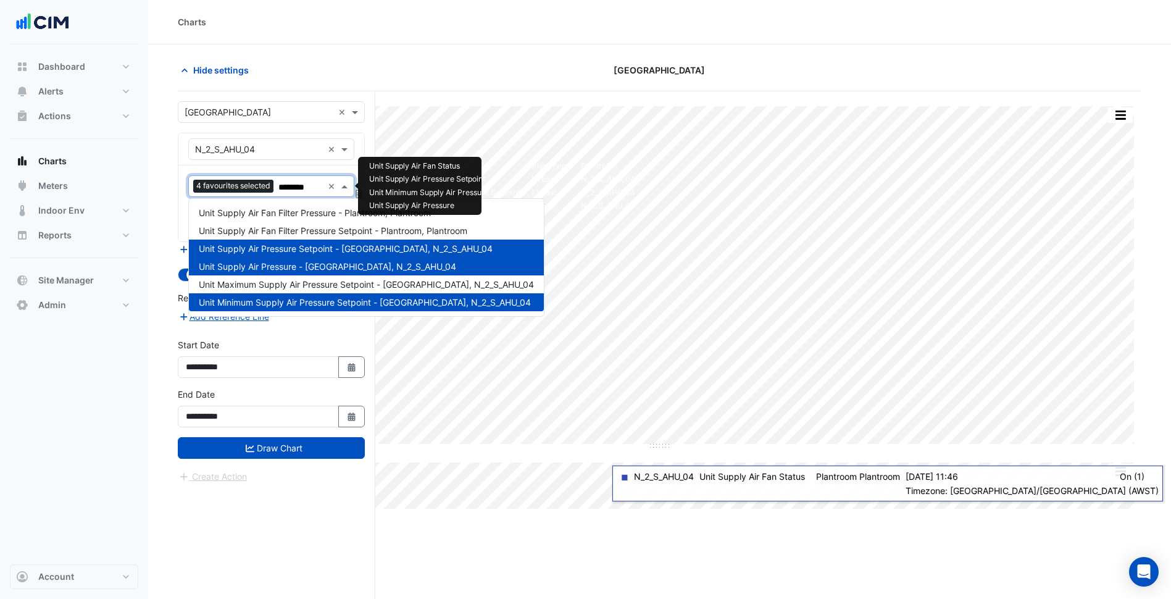
type input "********"
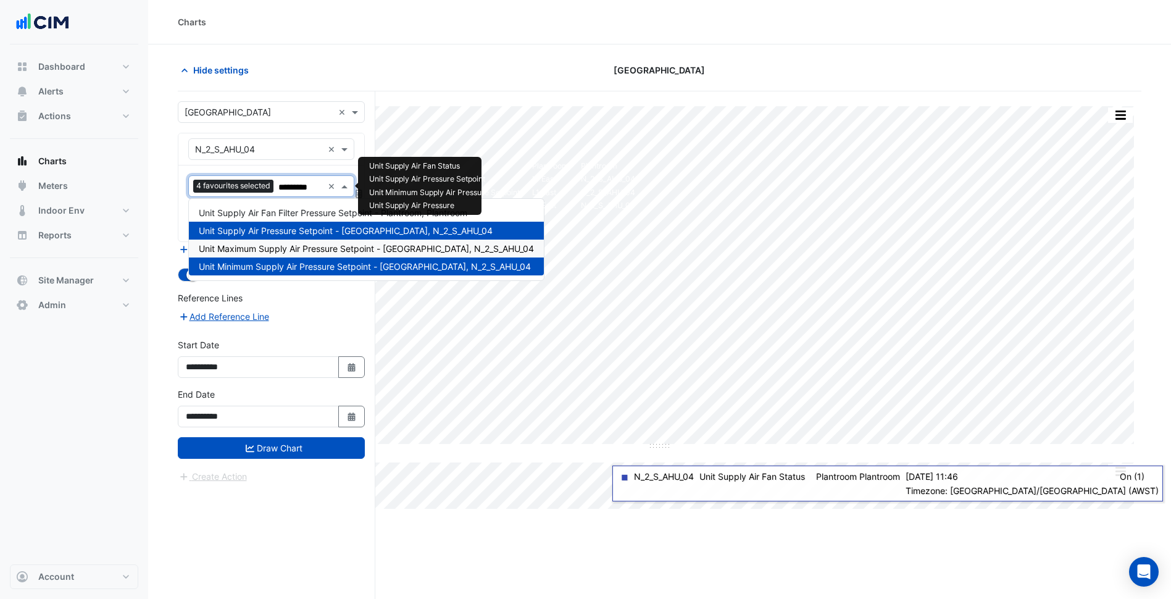
click at [311, 249] on span "Unit Maximum Supply Air Pressure Setpoint - [GEOGRAPHIC_DATA], N_2_S_AHU_04" at bounding box center [366, 248] width 335 height 10
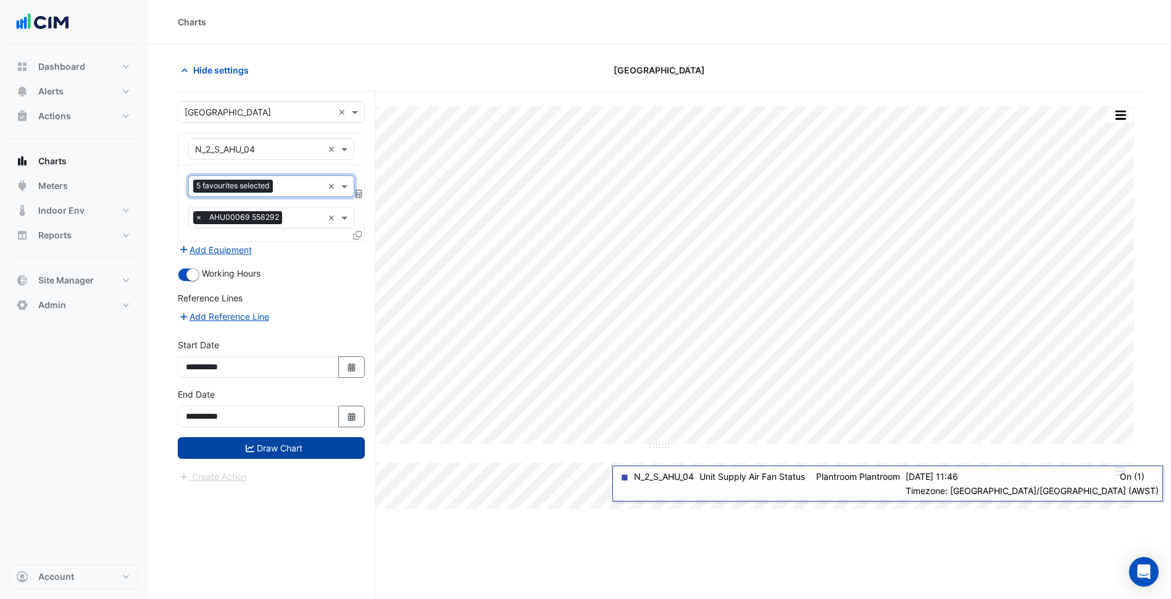
click at [293, 448] on button "Draw Chart" at bounding box center [271, 448] width 187 height 22
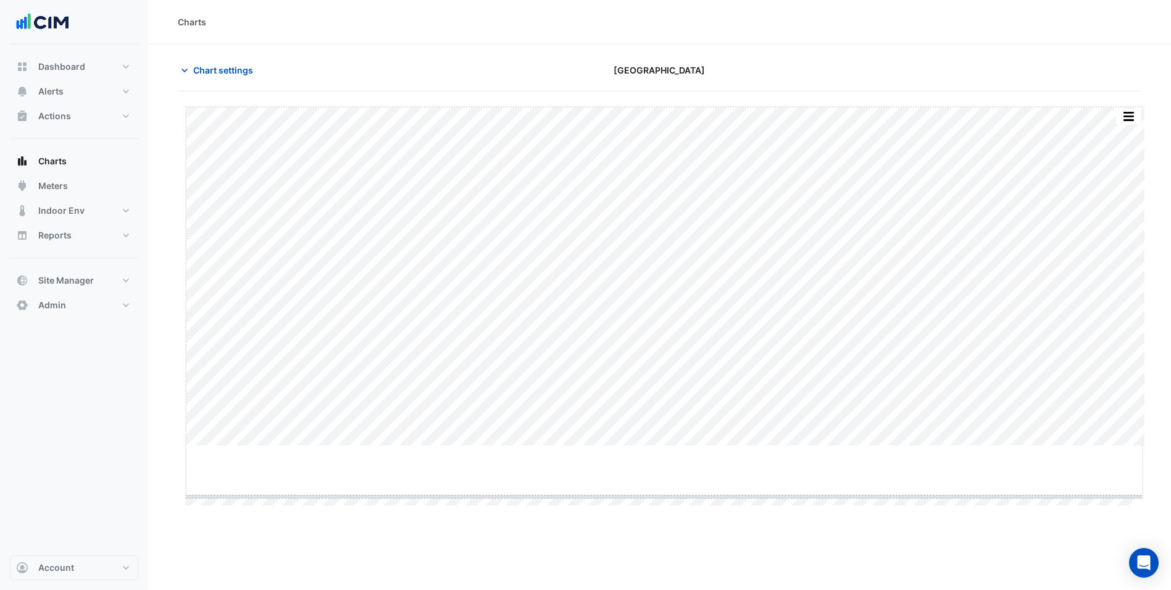
drag, startPoint x: 664, startPoint y: 446, endPoint x: 641, endPoint y: 497, distance: 56.4
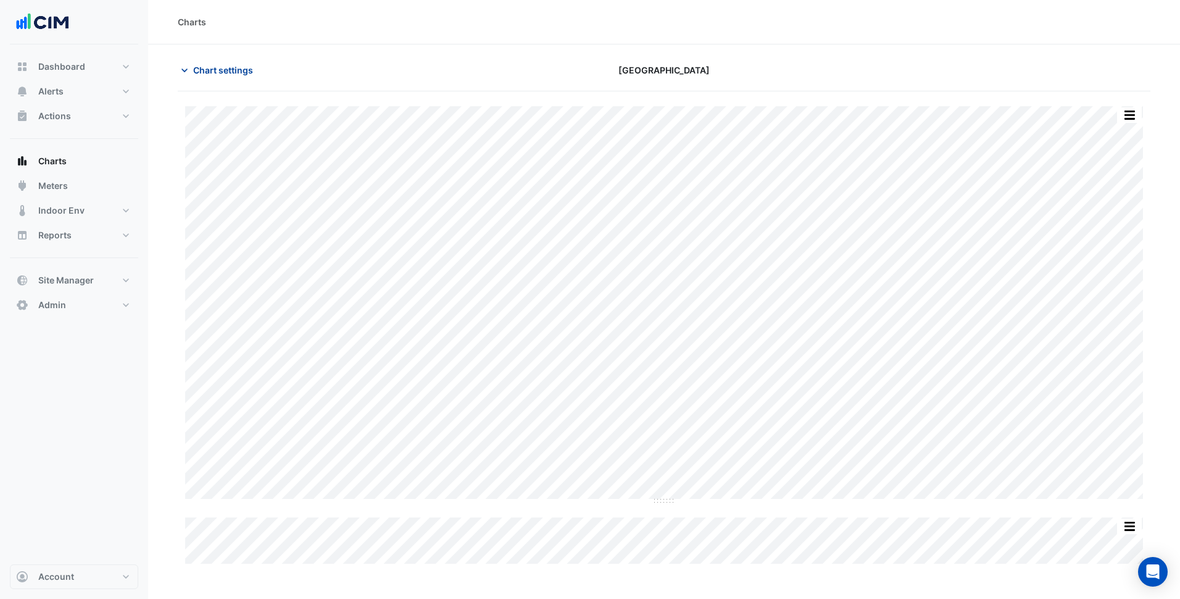
click at [221, 72] on span "Chart settings" at bounding box center [223, 70] width 60 height 13
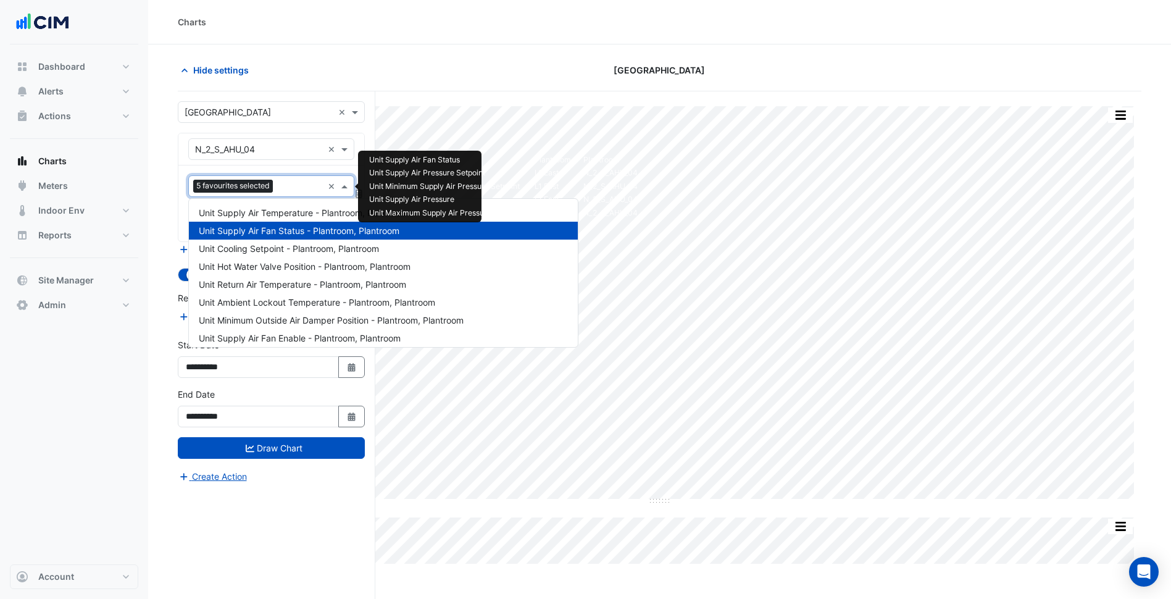
click at [304, 186] on input "text" at bounding box center [300, 187] width 45 height 13
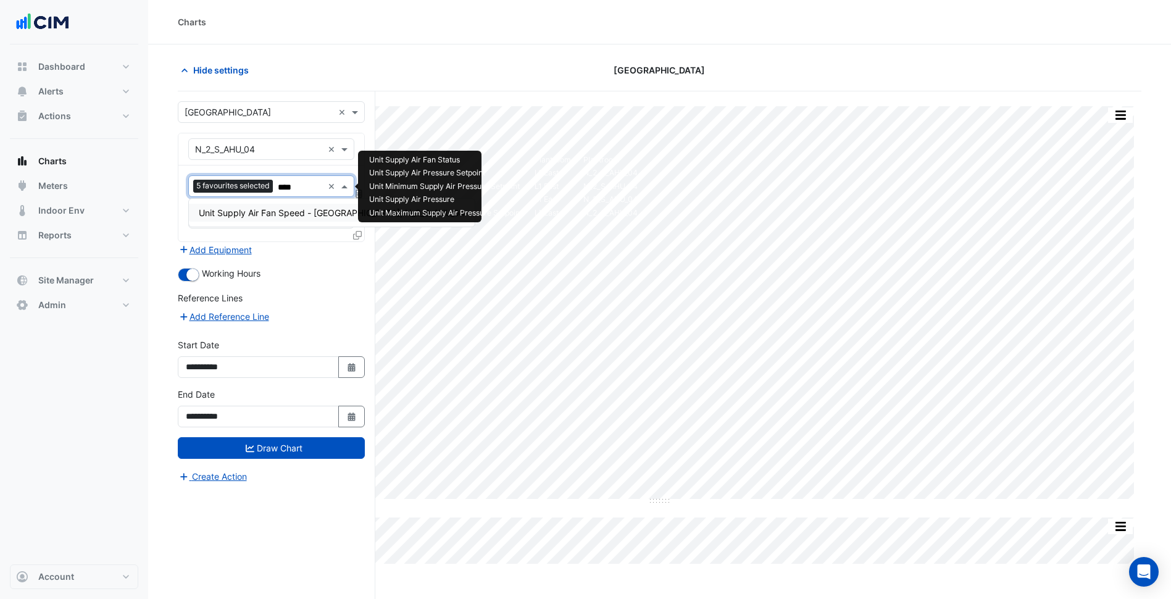
type input "*****"
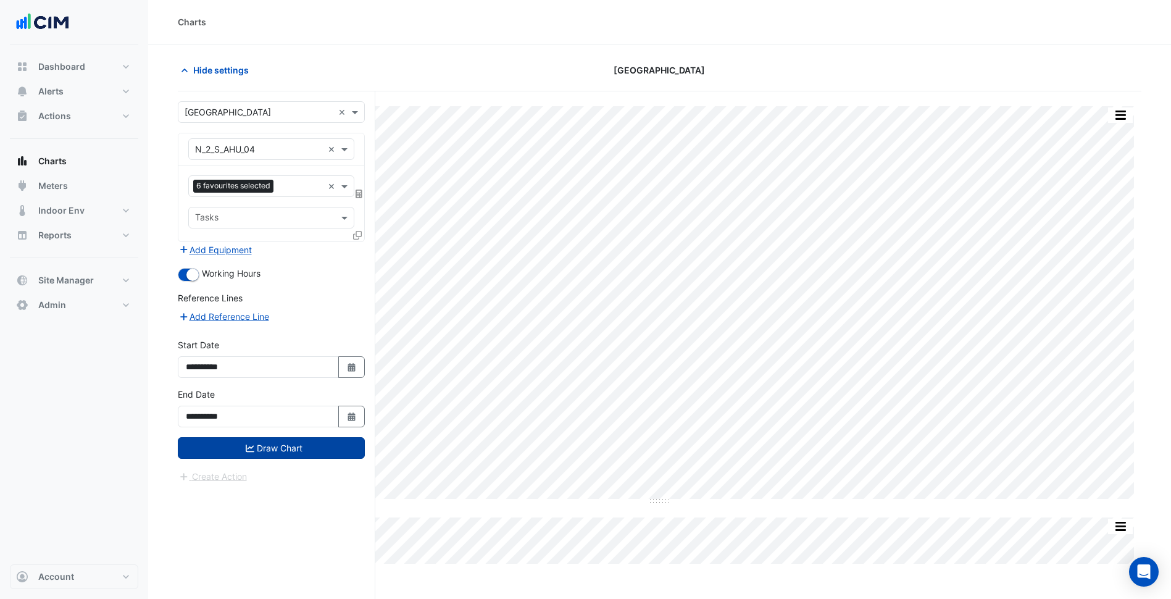
click at [276, 447] on button "Draw Chart" at bounding box center [271, 448] width 187 height 22
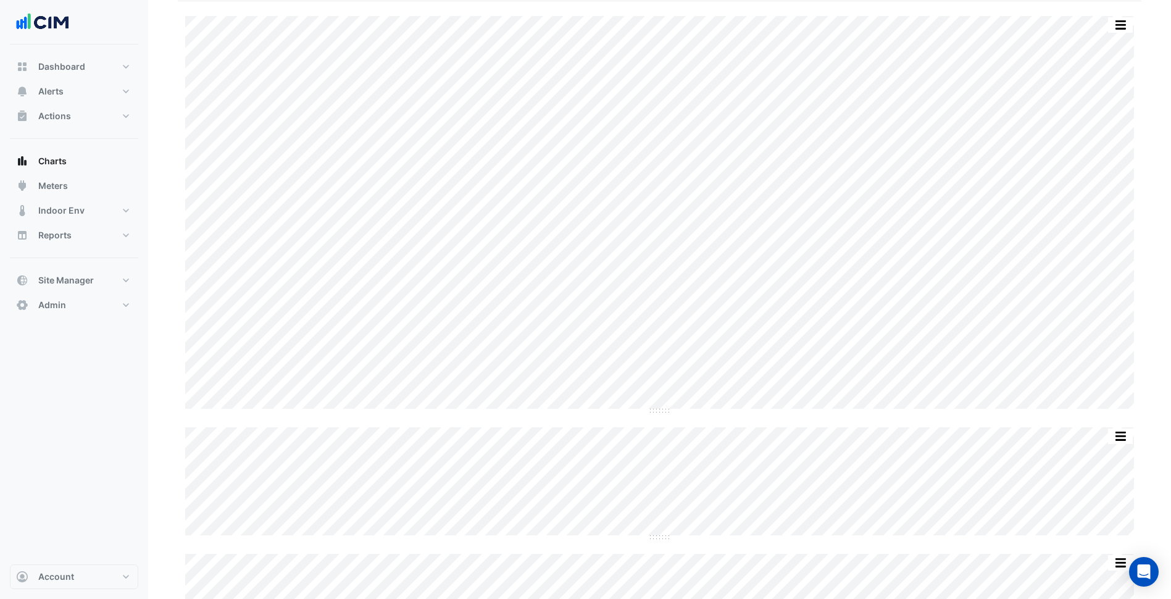
scroll to position [94, 0]
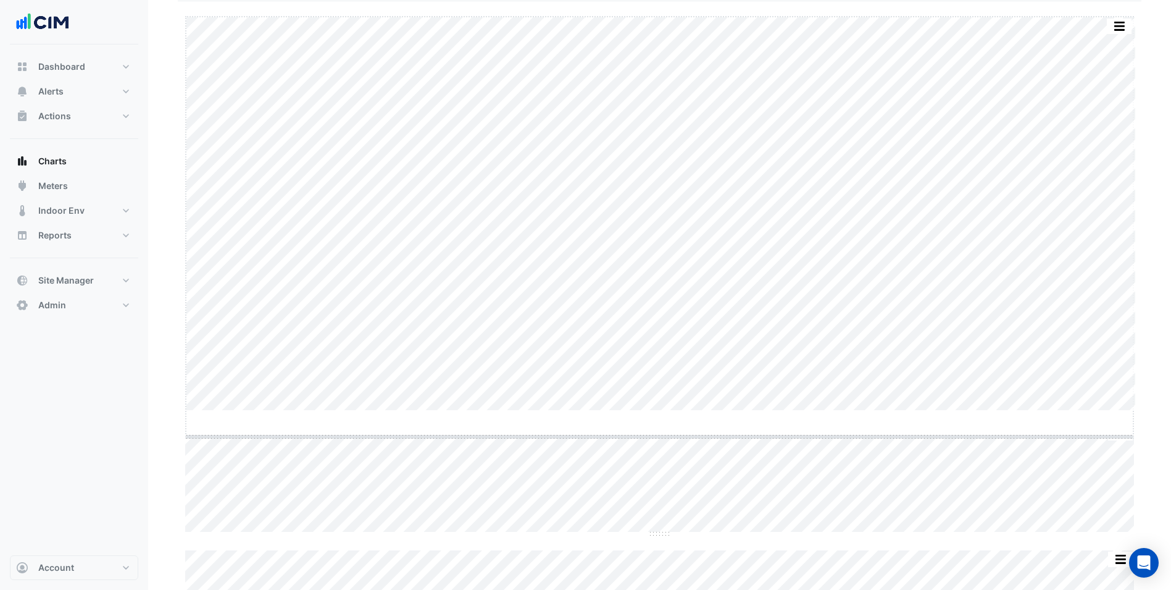
drag, startPoint x: 660, startPoint y: 407, endPoint x: 652, endPoint y: 433, distance: 27.1
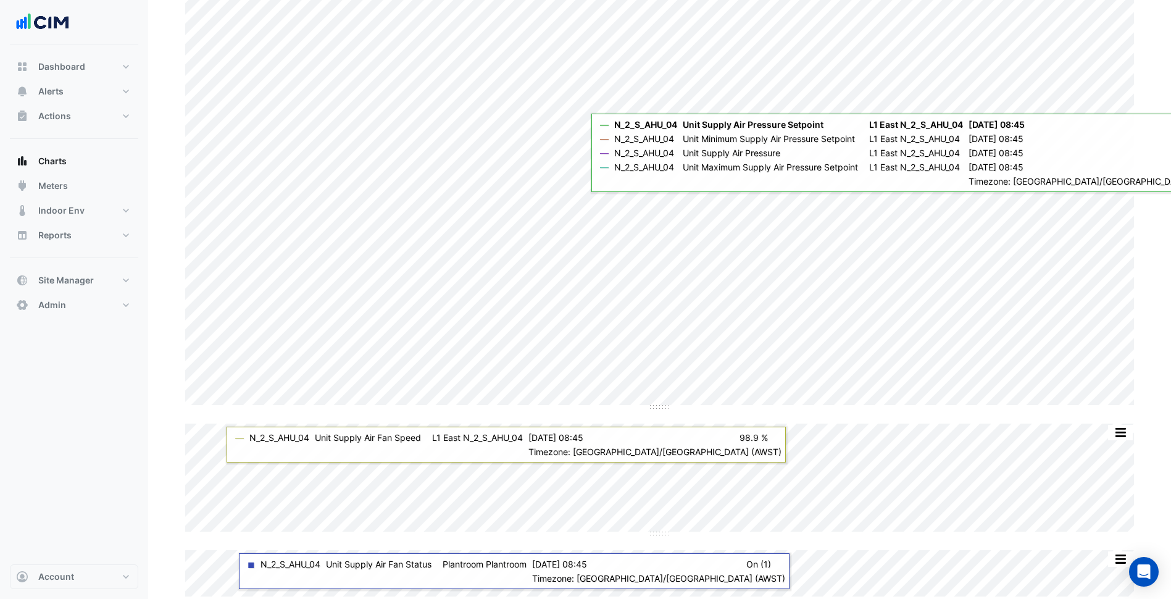
scroll to position [0, 0]
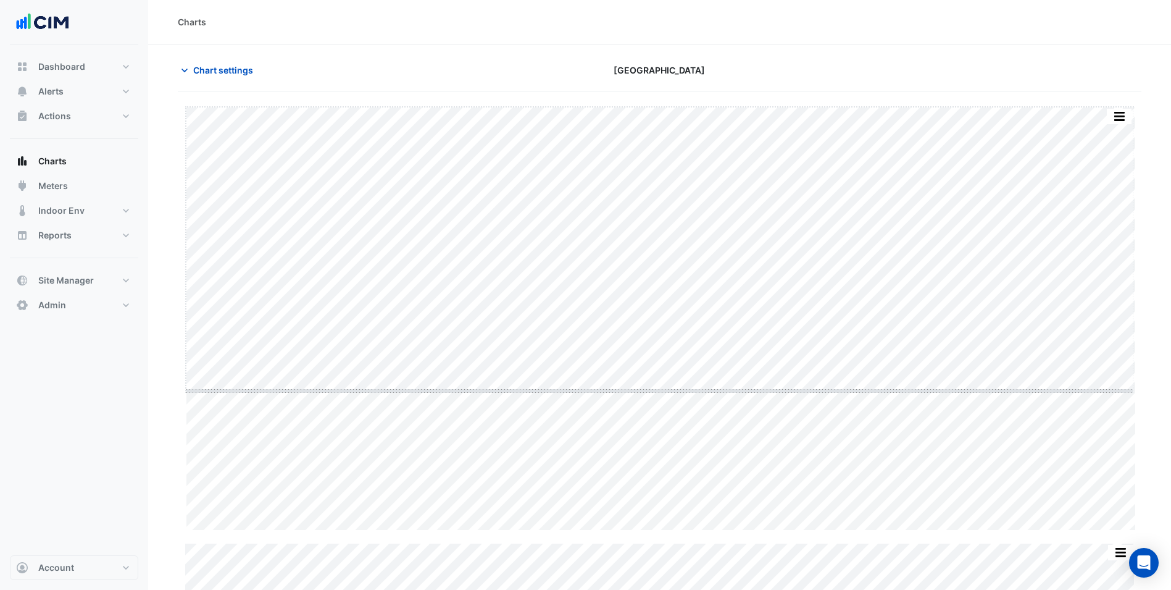
drag, startPoint x: 659, startPoint y: 530, endPoint x: 707, endPoint y: 392, distance: 146.4
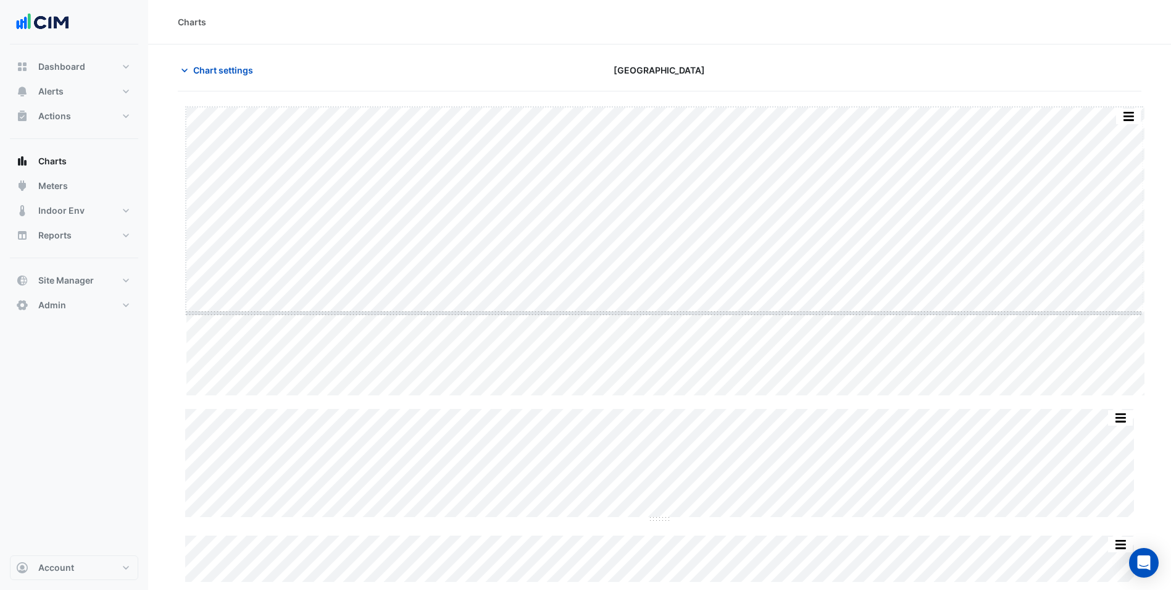
drag, startPoint x: 662, startPoint y: 396, endPoint x: 671, endPoint y: 304, distance: 92.3
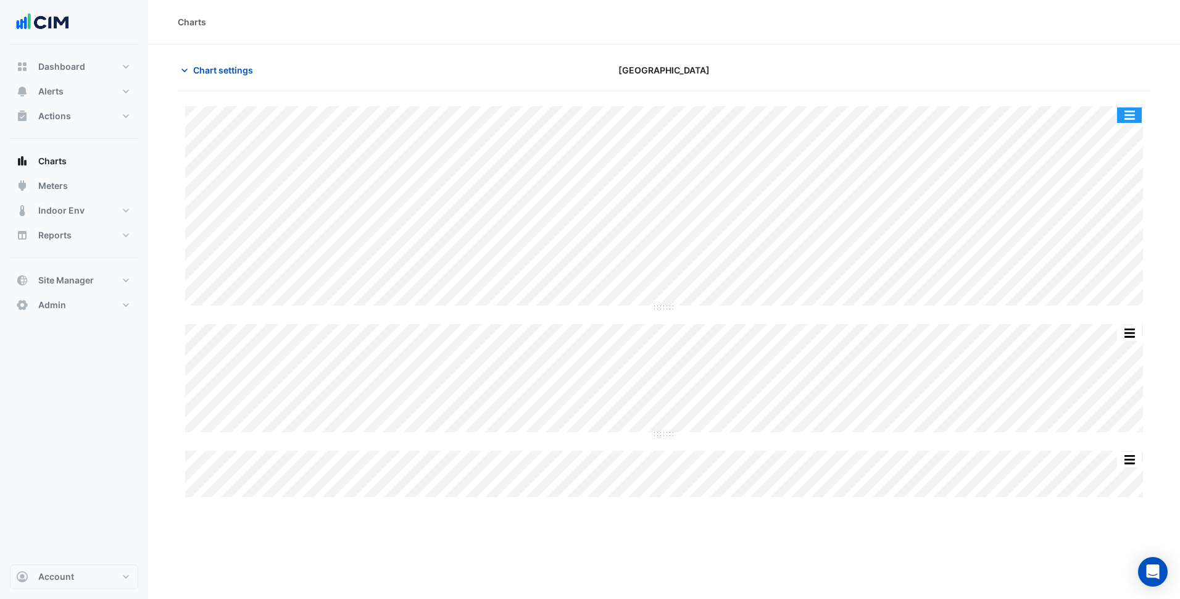
click at [1123, 109] on button "button" at bounding box center [1130, 114] width 25 height 15
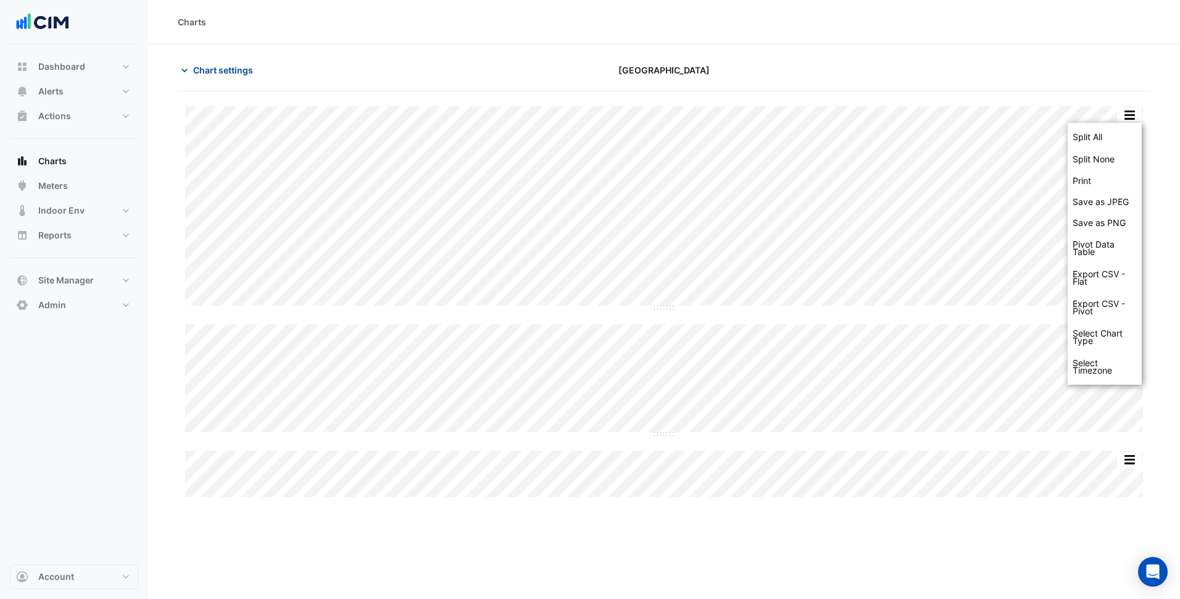
click at [222, 75] on button "Chart settings" at bounding box center [219, 70] width 83 height 22
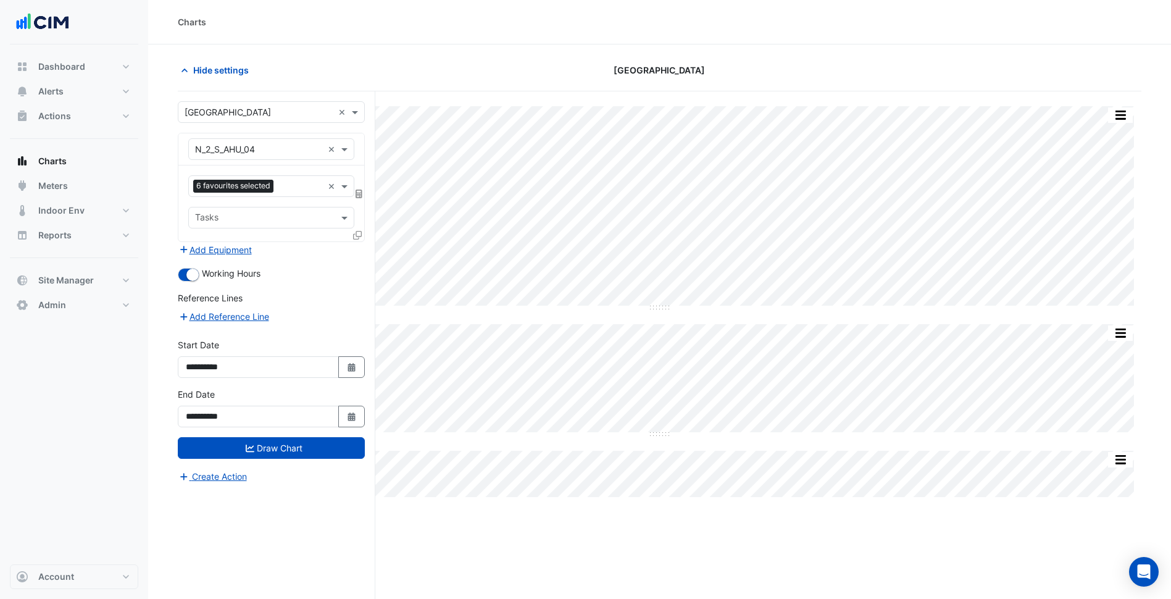
drag, startPoint x: 282, startPoint y: 157, endPoint x: 276, endPoint y: 186, distance: 29.7
click at [282, 159] on div "Equipment × N_2_S_AHU_04 ×" at bounding box center [271, 149] width 166 height 22
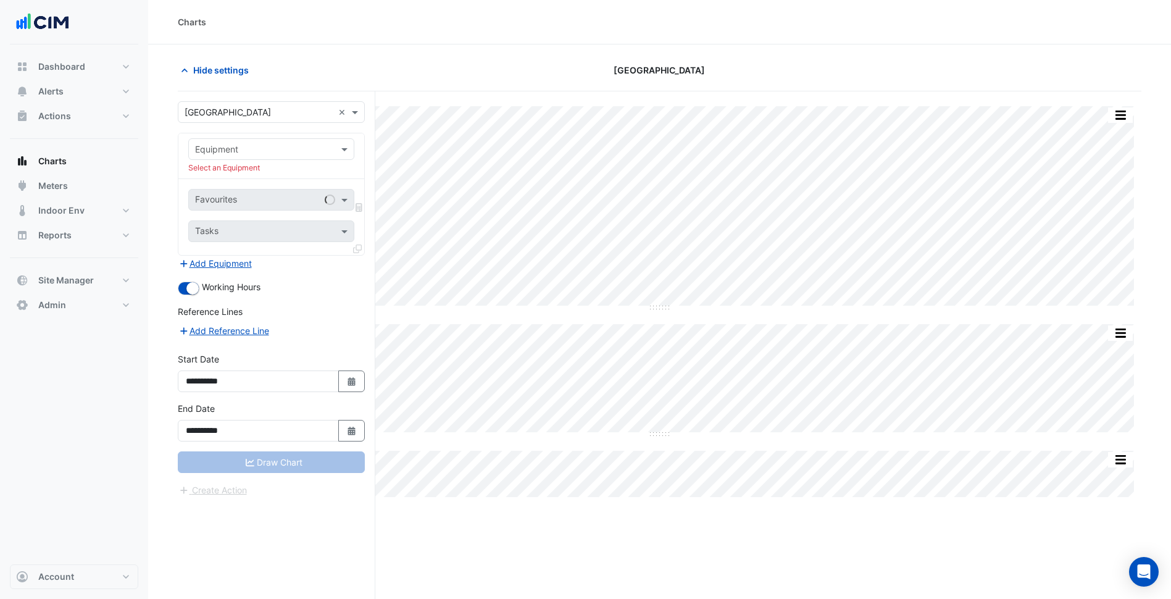
click at [356, 136] on div "Equipment Select an Equipment" at bounding box center [271, 156] width 186 height 46
click at [121, 96] on button "Alerts" at bounding box center [74, 91] width 128 height 25
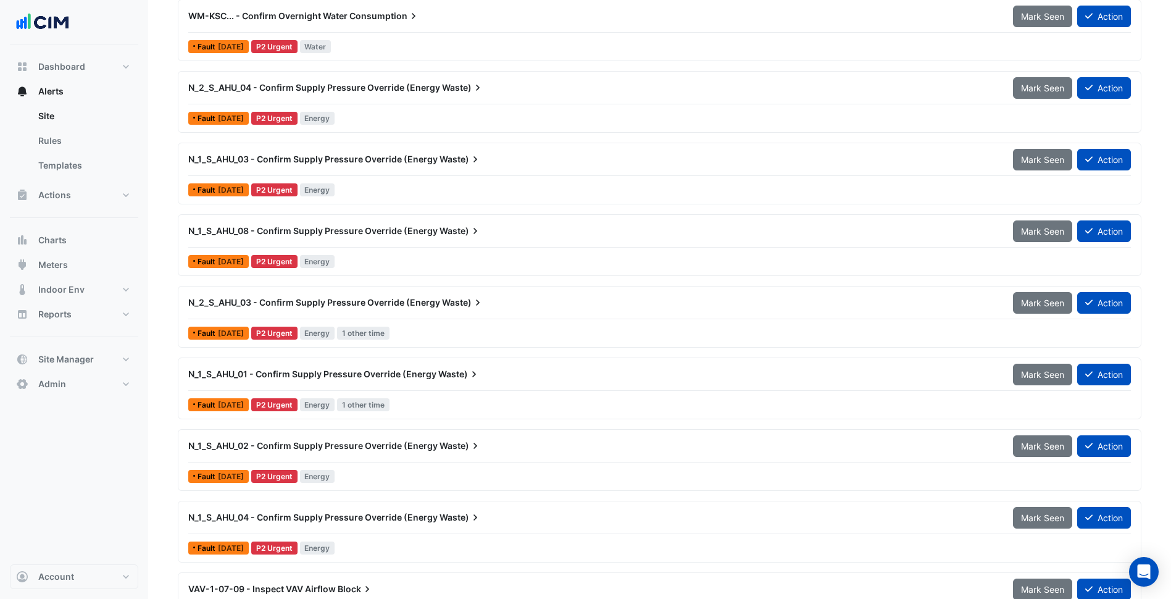
scroll to position [328, 0]
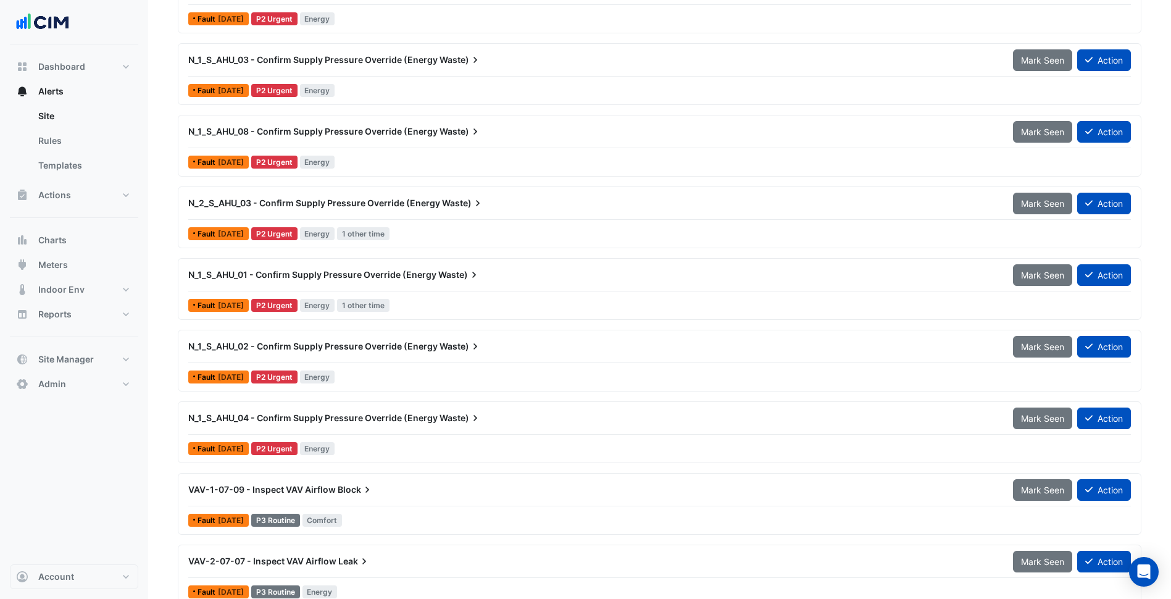
click at [485, 328] on div "HHWU-NW-1-1-01 - Inspect Unit Fail Mark Seen Action Fault 3 days ago P1 Critica…" at bounding box center [660, 293] width 964 height 931
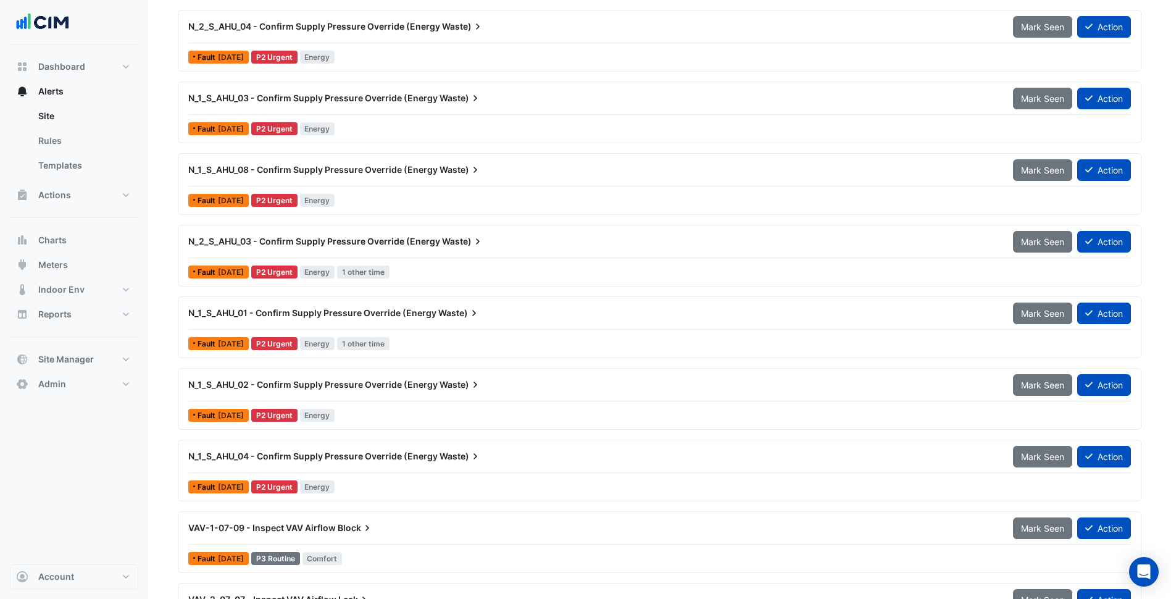
click at [514, 393] on div "N_1_S_AHU_02 - Confirm Supply Pressure Override (Energy Waste)" at bounding box center [593, 385] width 825 height 22
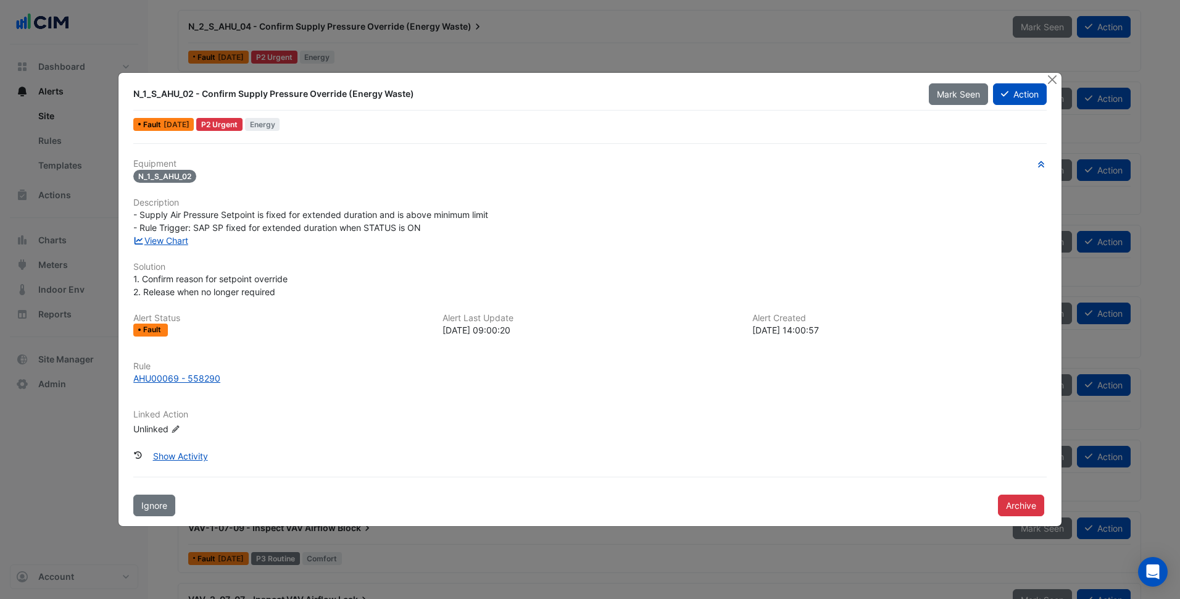
click at [1057, 83] on button "Close" at bounding box center [1053, 79] width 13 height 13
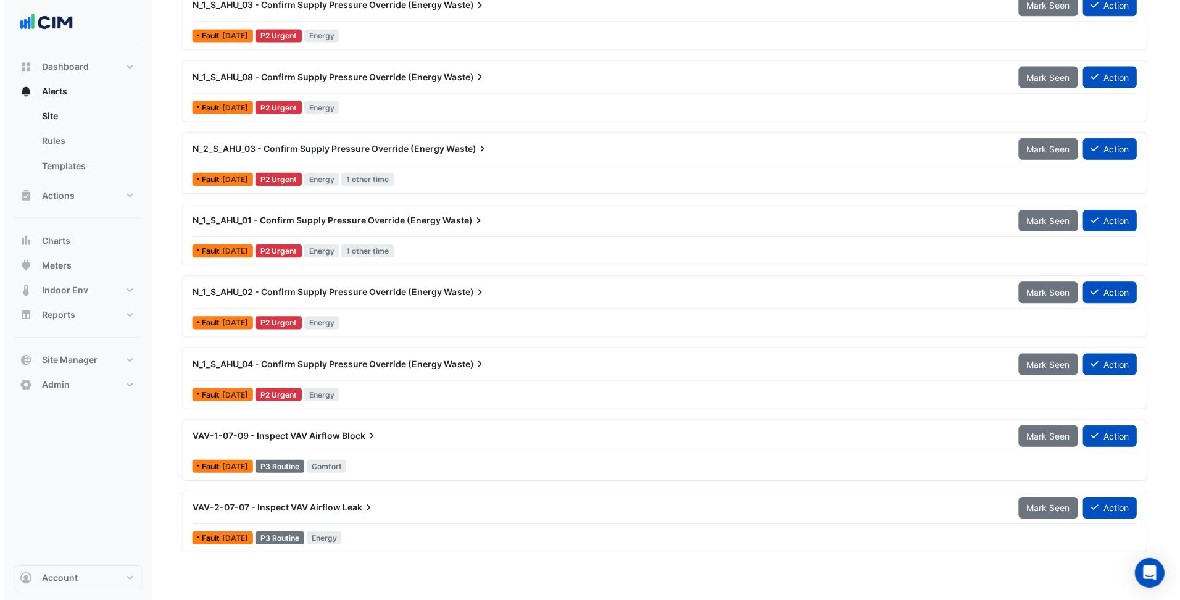
scroll to position [384, 0]
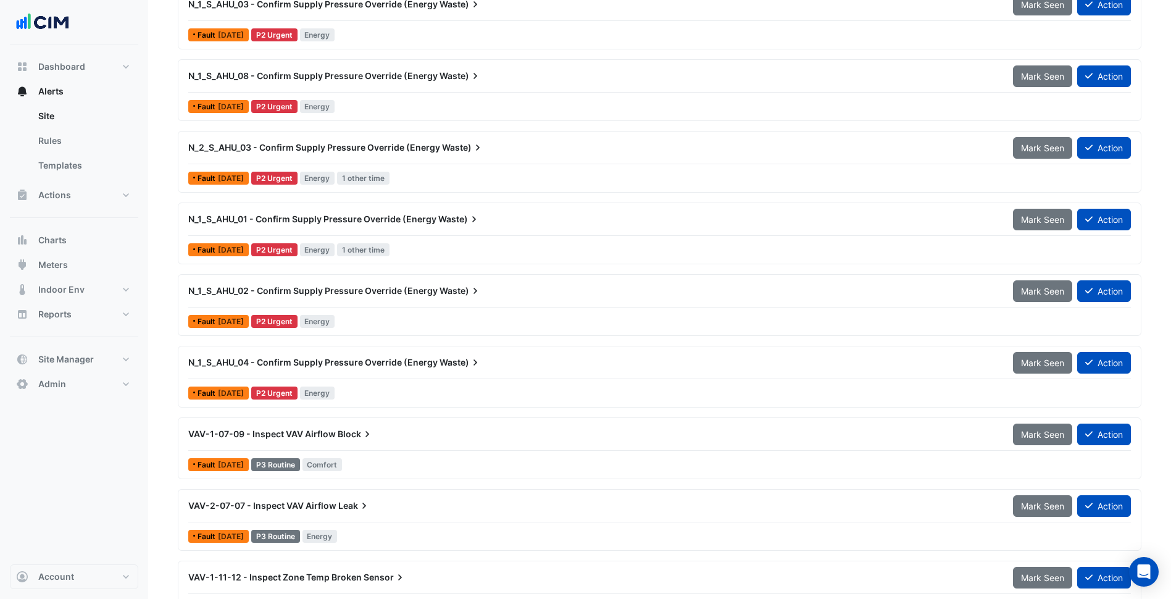
click at [421, 220] on span "N_1_S_AHU_01 - Confirm Supply Pressure Override (Energy" at bounding box center [312, 219] width 248 height 10
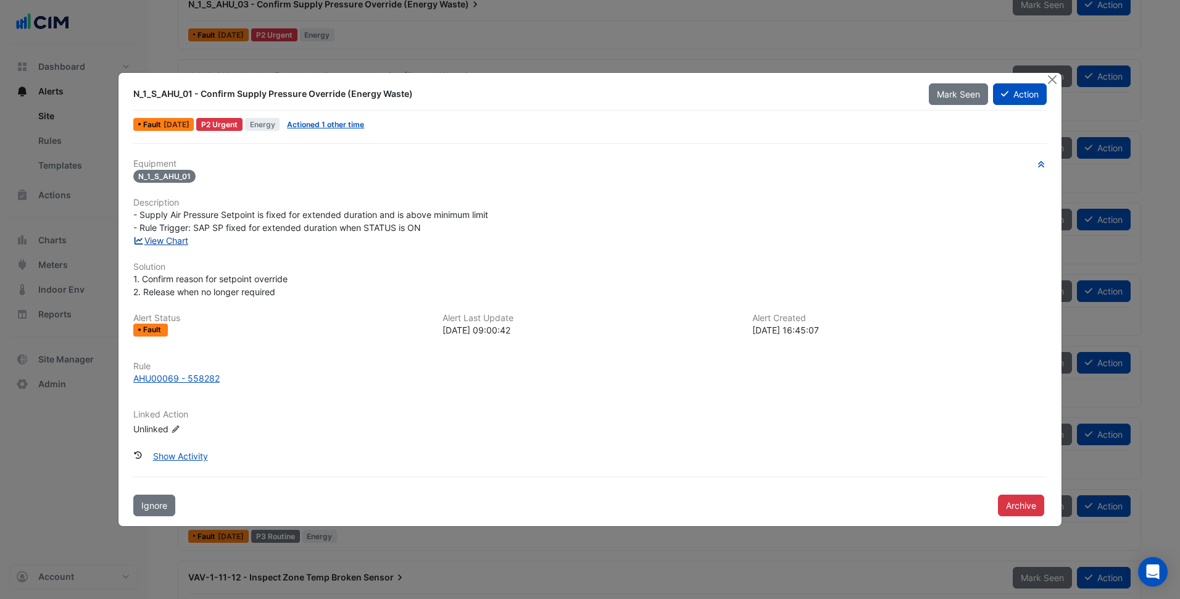
click at [186, 240] on link "View Chart" at bounding box center [160, 240] width 55 height 10
click at [208, 376] on div "AHU00069 - 558282" at bounding box center [176, 378] width 86 height 13
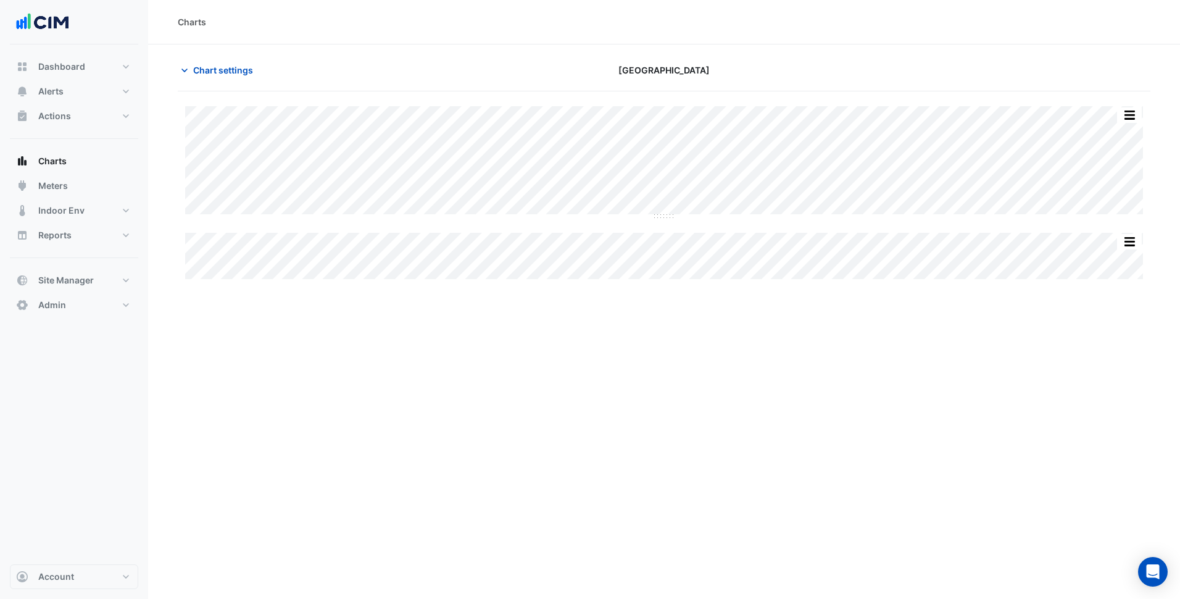
type input "**********"
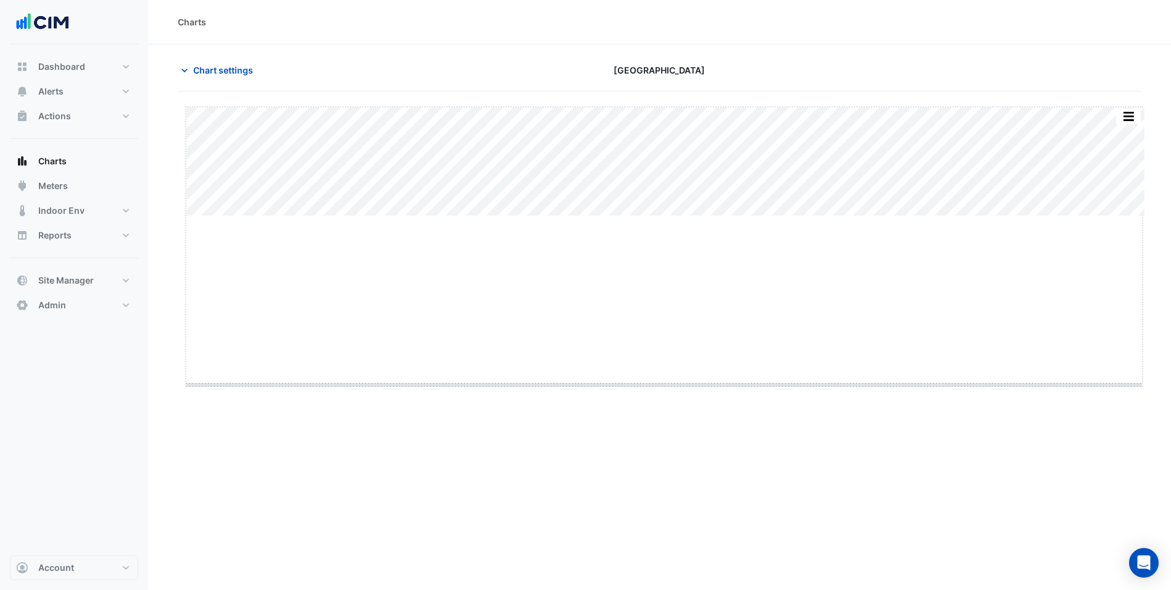
drag, startPoint x: 668, startPoint y: 217, endPoint x: 658, endPoint y: 439, distance: 222.5
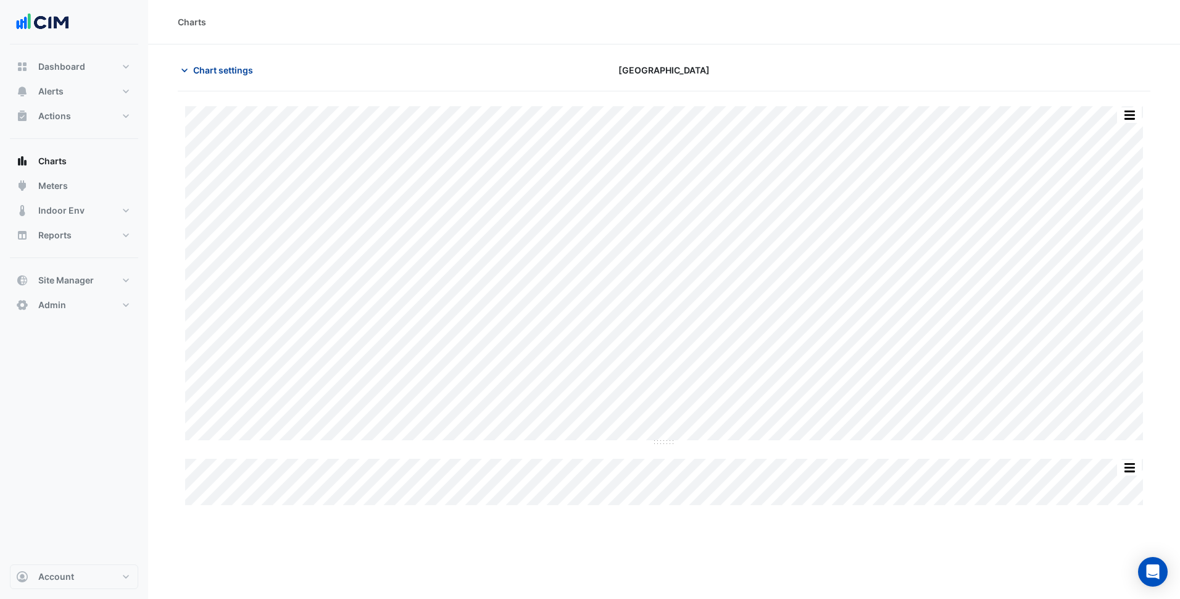
click at [233, 78] on button "Chart settings" at bounding box center [219, 70] width 83 height 22
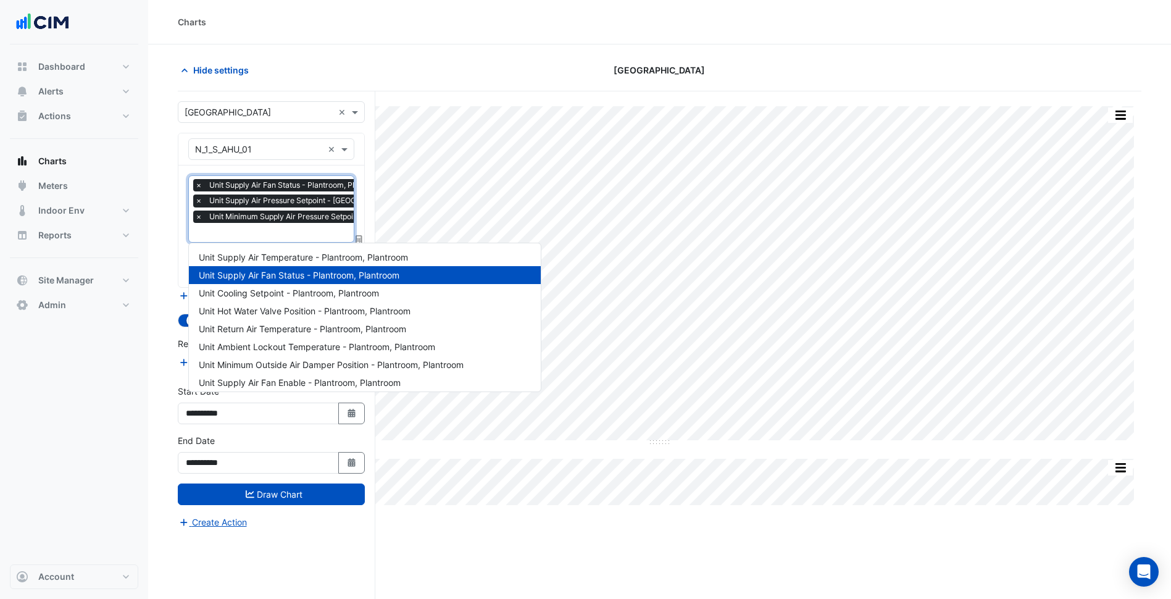
scroll to position [0, 6]
click at [280, 227] on input "text" at bounding box center [344, 233] width 311 height 13
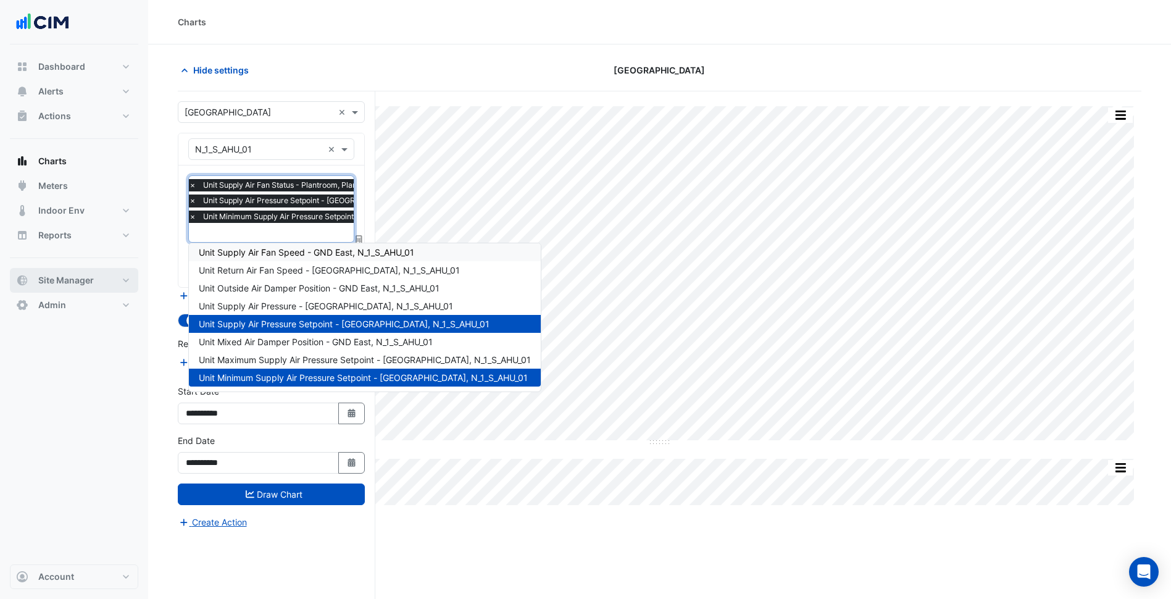
click at [102, 287] on button "Site Manager" at bounding box center [74, 280] width 128 height 25
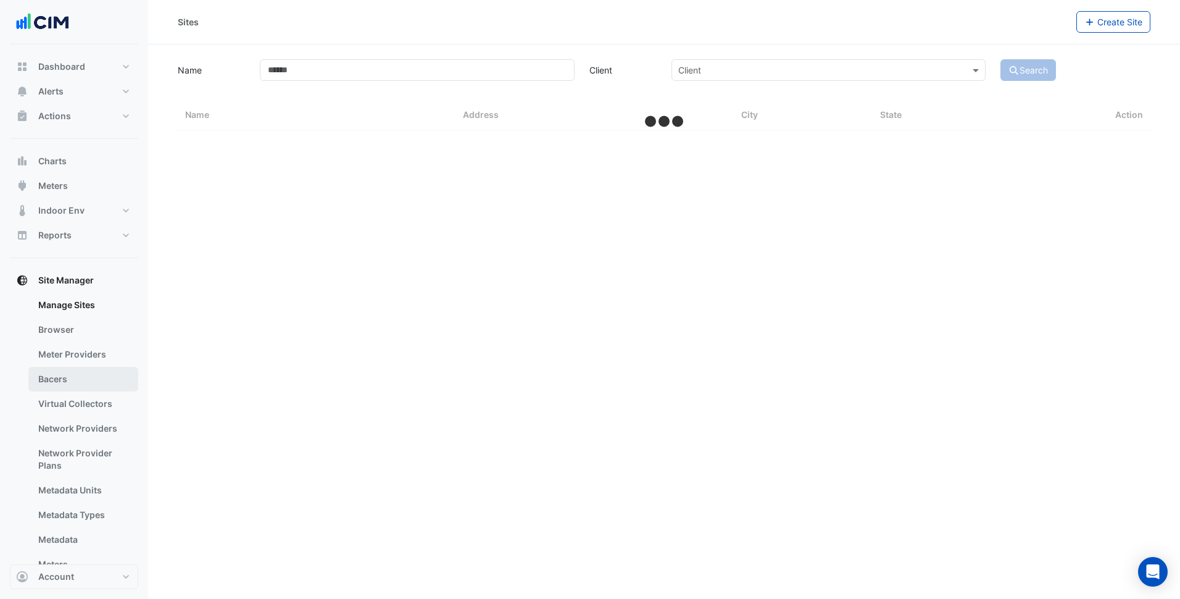
click at [77, 378] on link "Bacers" at bounding box center [83, 379] width 110 height 25
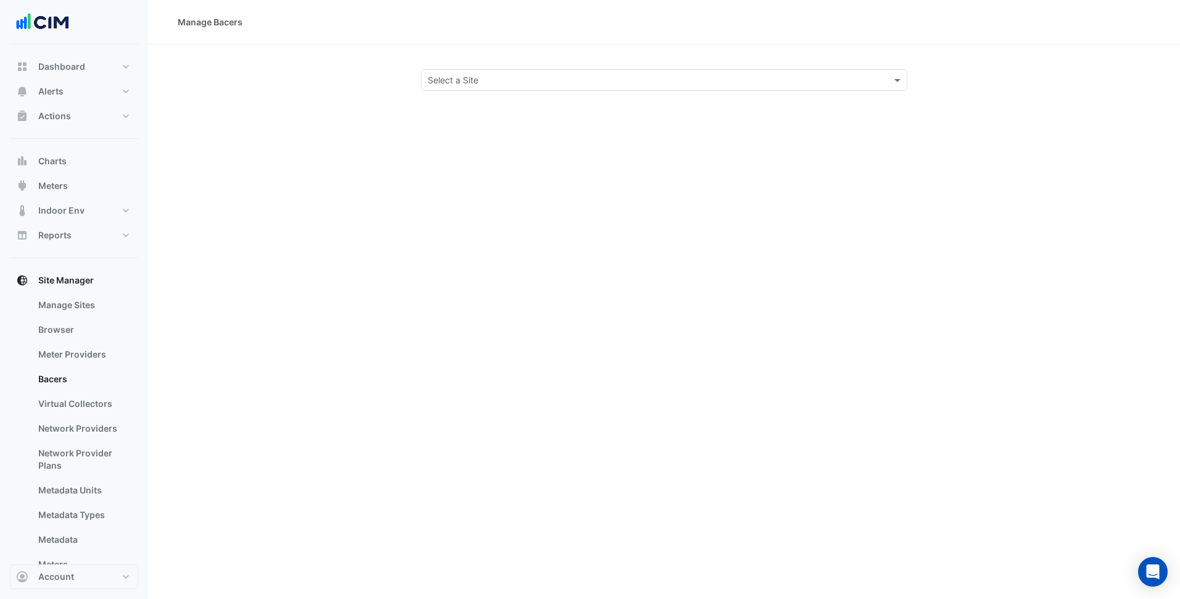
click at [482, 86] on div "Select a Site" at bounding box center [664, 80] width 487 height 22
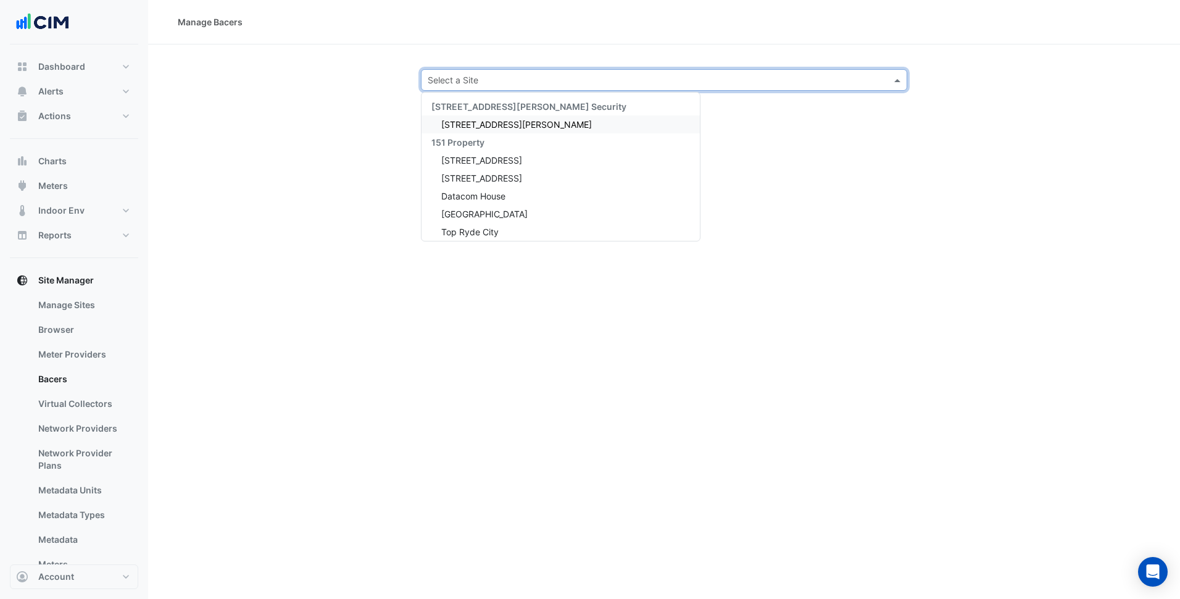
type input "*"
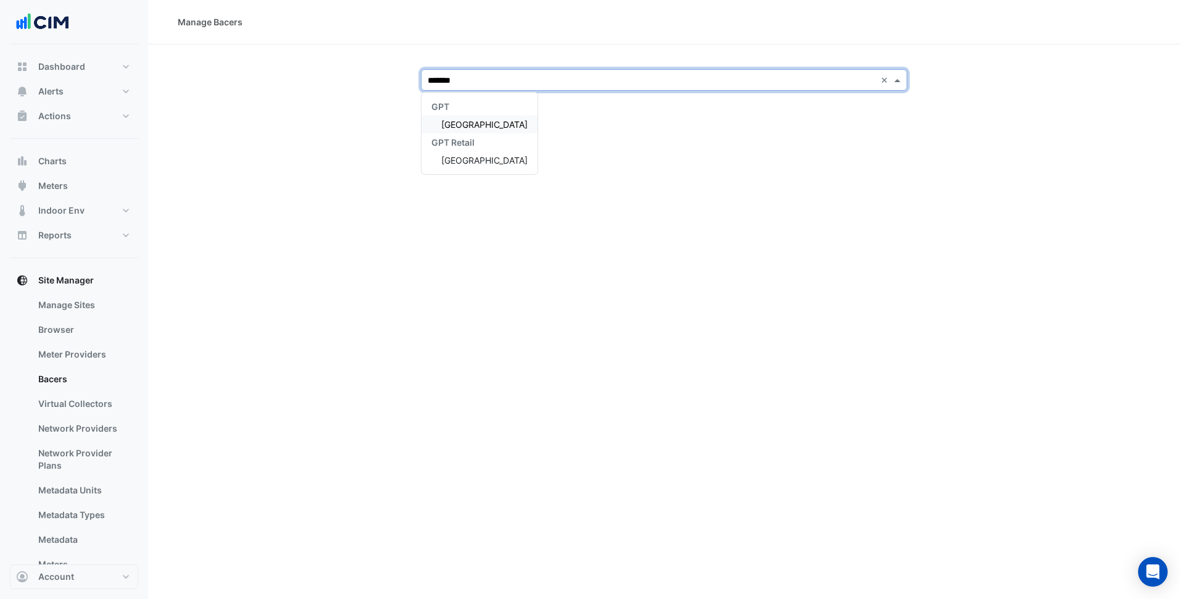
type input "********"
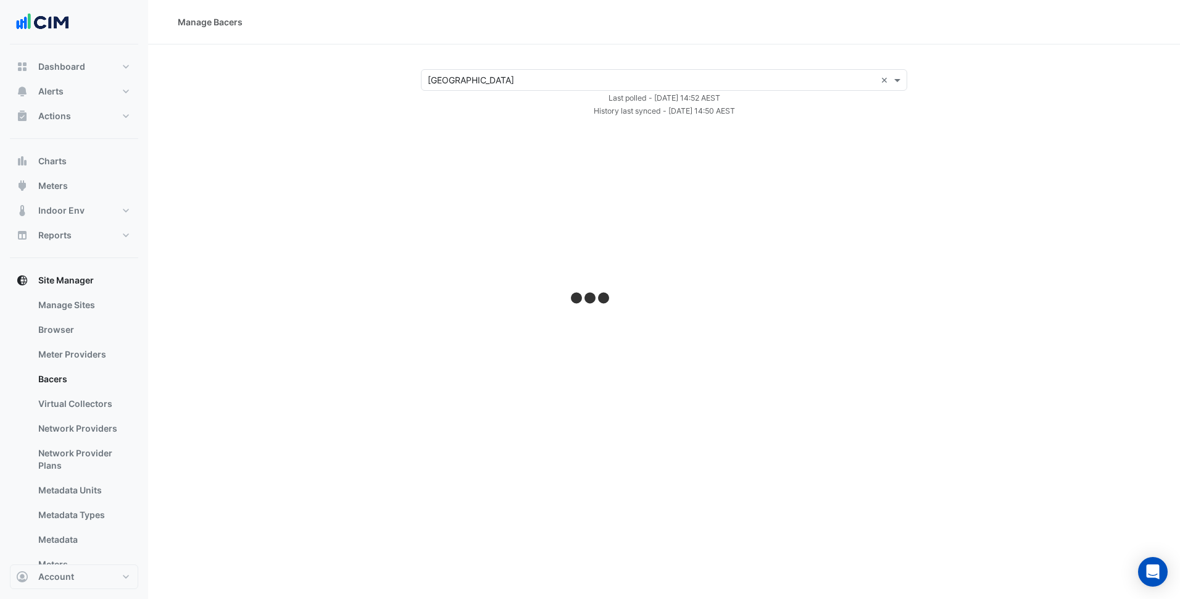
select select "***"
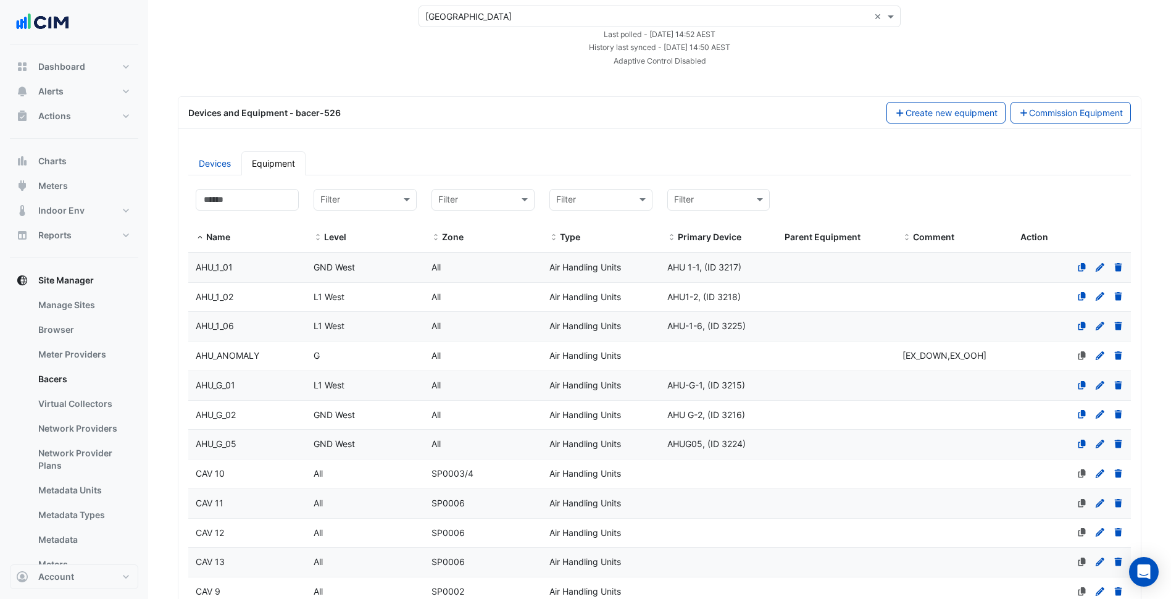
scroll to position [62, 0]
click at [259, 193] on input at bounding box center [247, 202] width 103 height 22
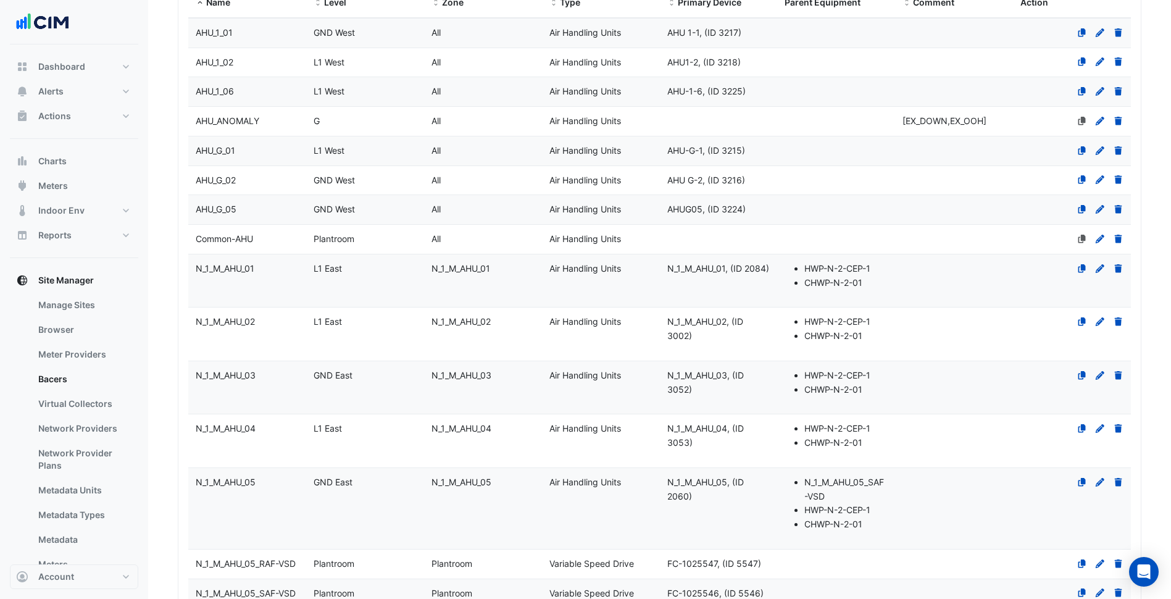
scroll to position [324, 0]
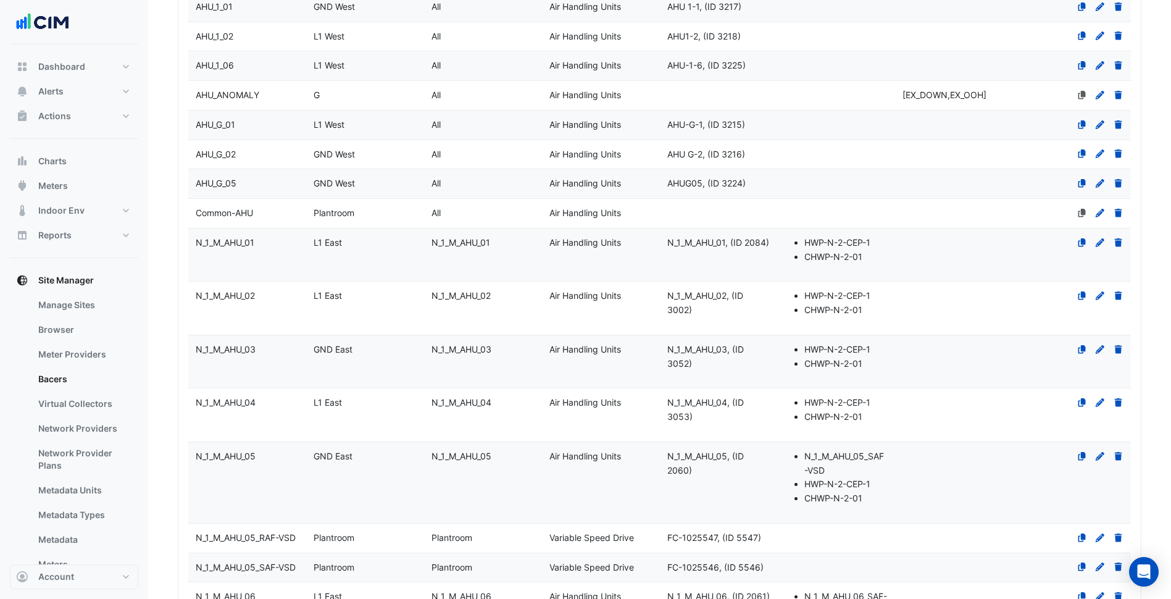
type input "***"
click at [412, 275] on datatable-body-cell "Level [GEOGRAPHIC_DATA]" at bounding box center [365, 254] width 118 height 53
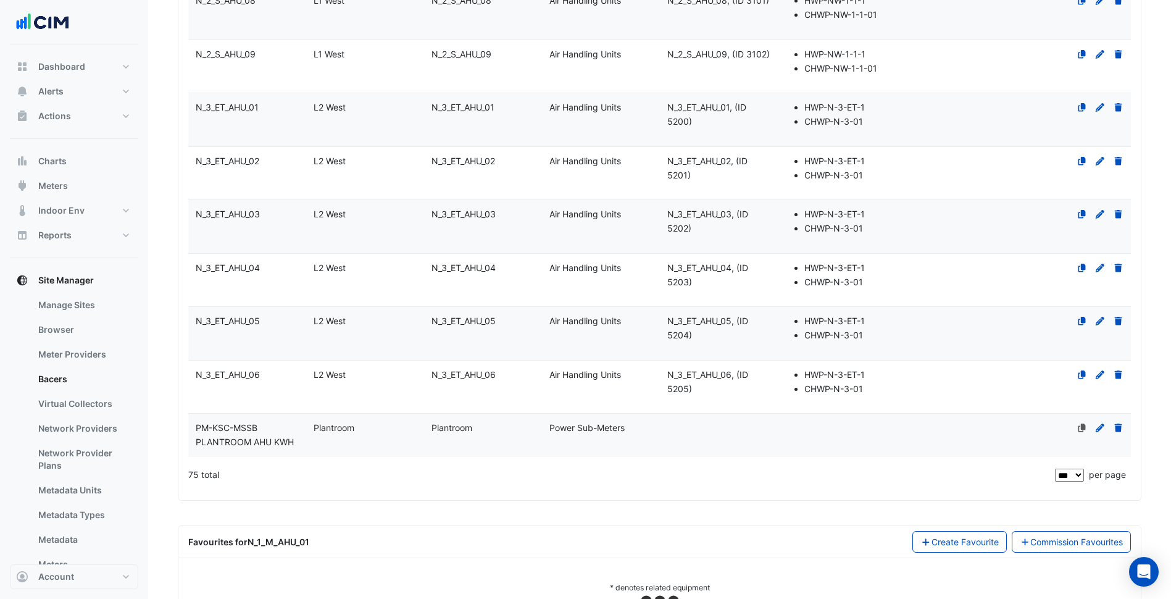
scroll to position [3690, 0]
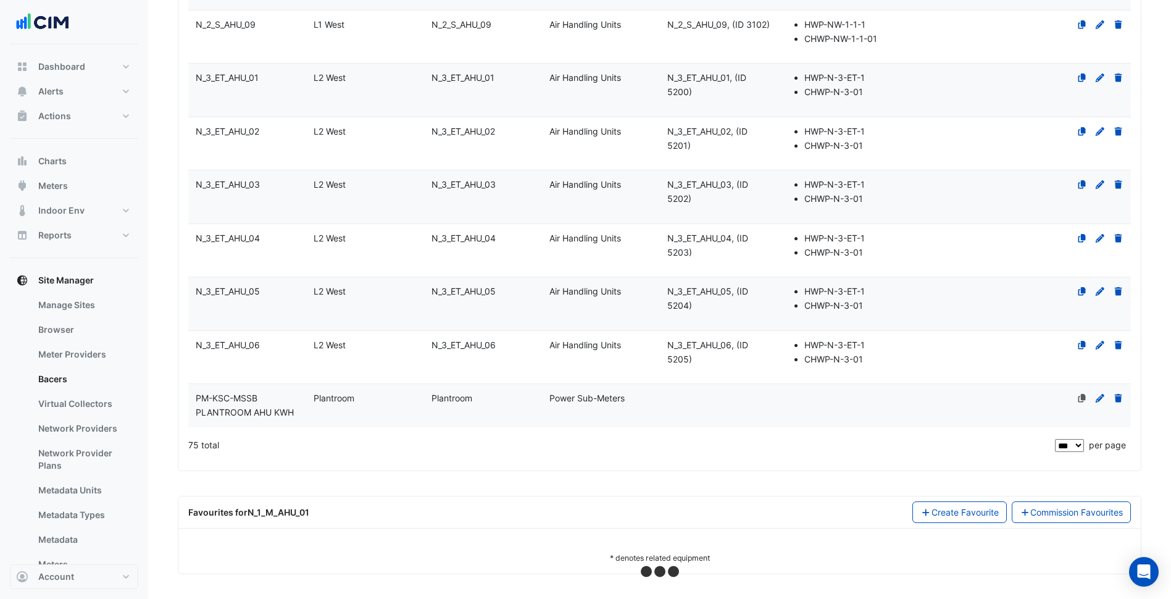
select select "***"
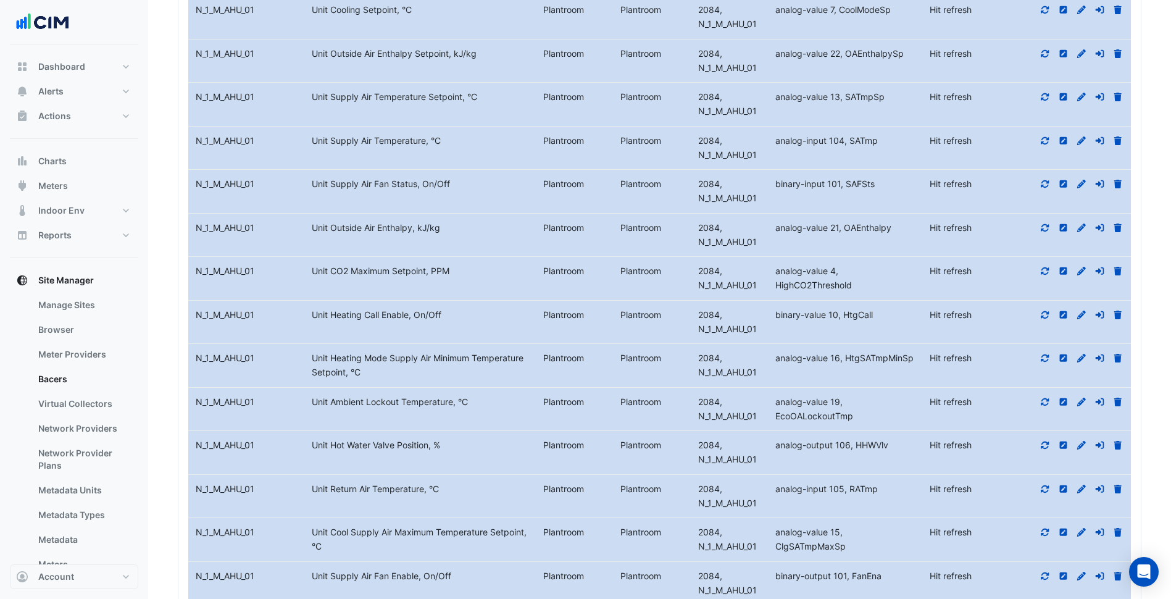
scroll to position [4264, 0]
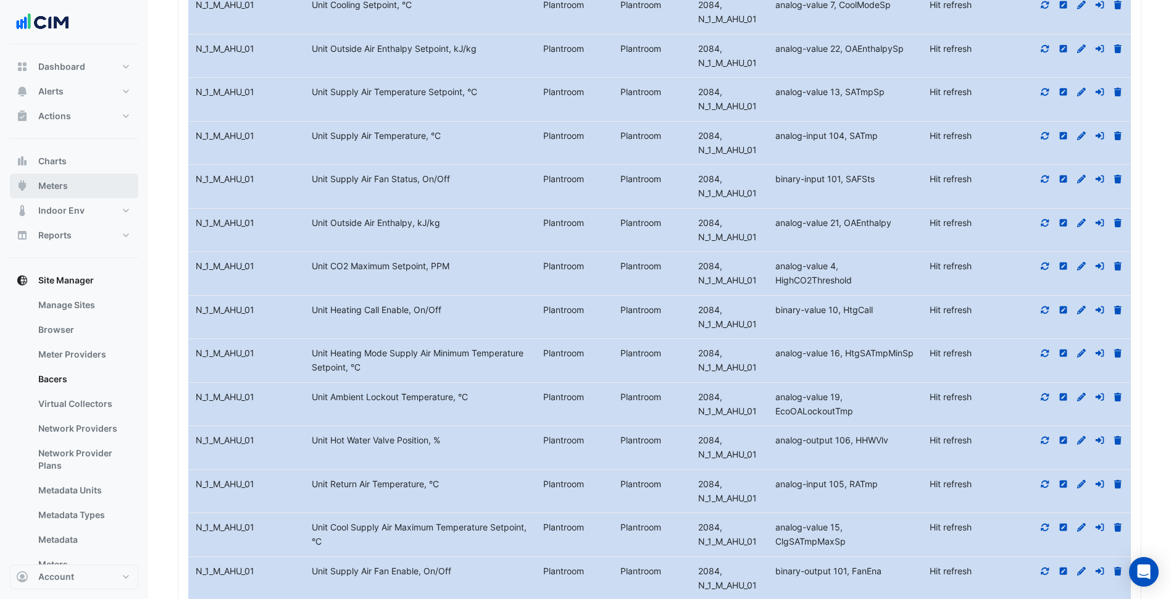
click at [98, 184] on button "Meters" at bounding box center [74, 185] width 128 height 25
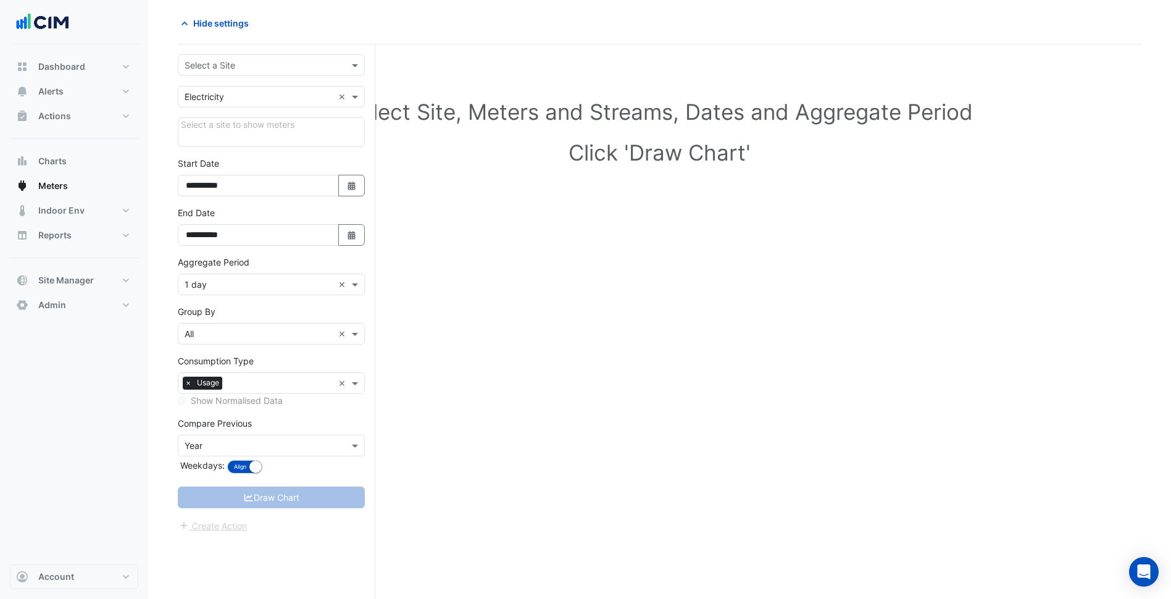
scroll to position [47, 0]
click at [299, 56] on div "Select a Site" at bounding box center [271, 65] width 187 height 22
type input "*********"
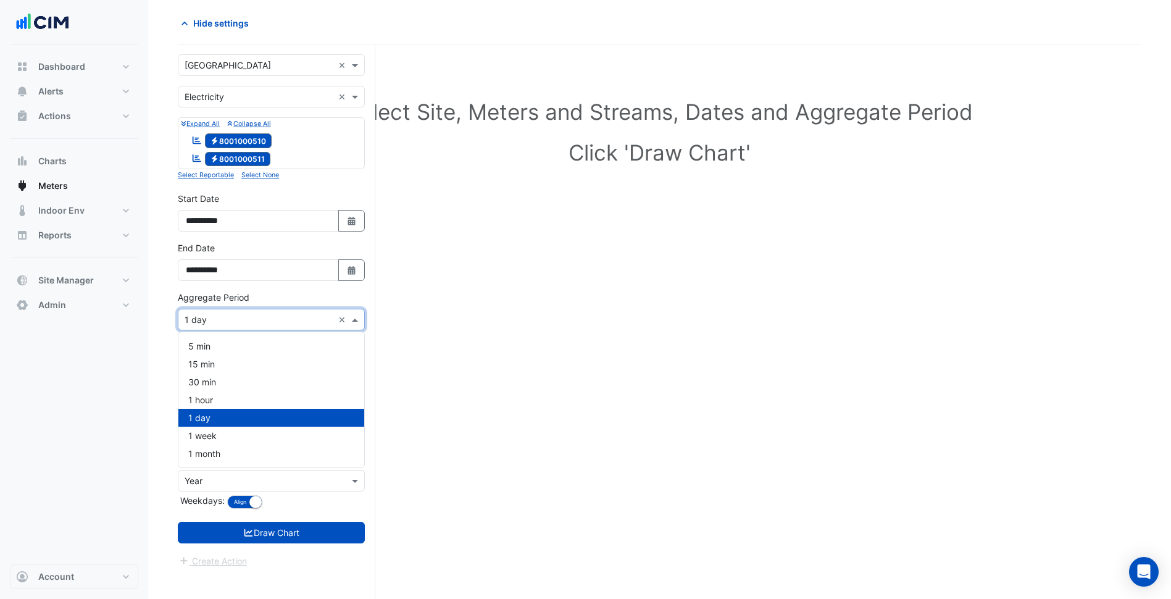
click at [285, 327] on div "Aggregate Period × 1 day ×" at bounding box center [271, 320] width 187 height 22
click at [235, 386] on div "30 min" at bounding box center [271, 382] width 186 height 18
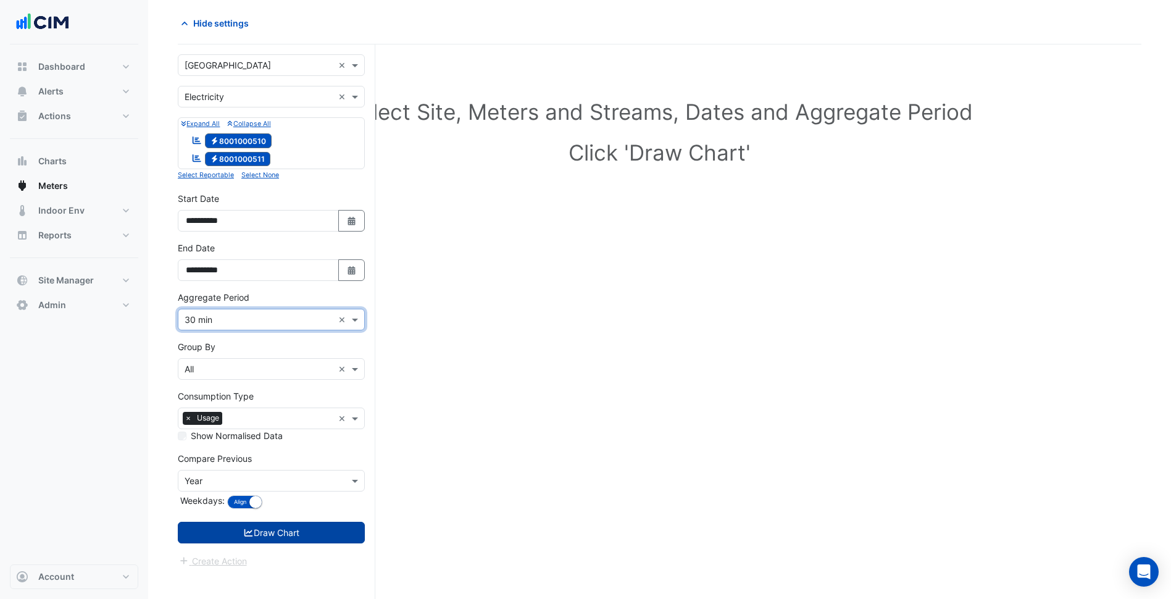
click at [304, 534] on button "Draw Chart" at bounding box center [271, 533] width 187 height 22
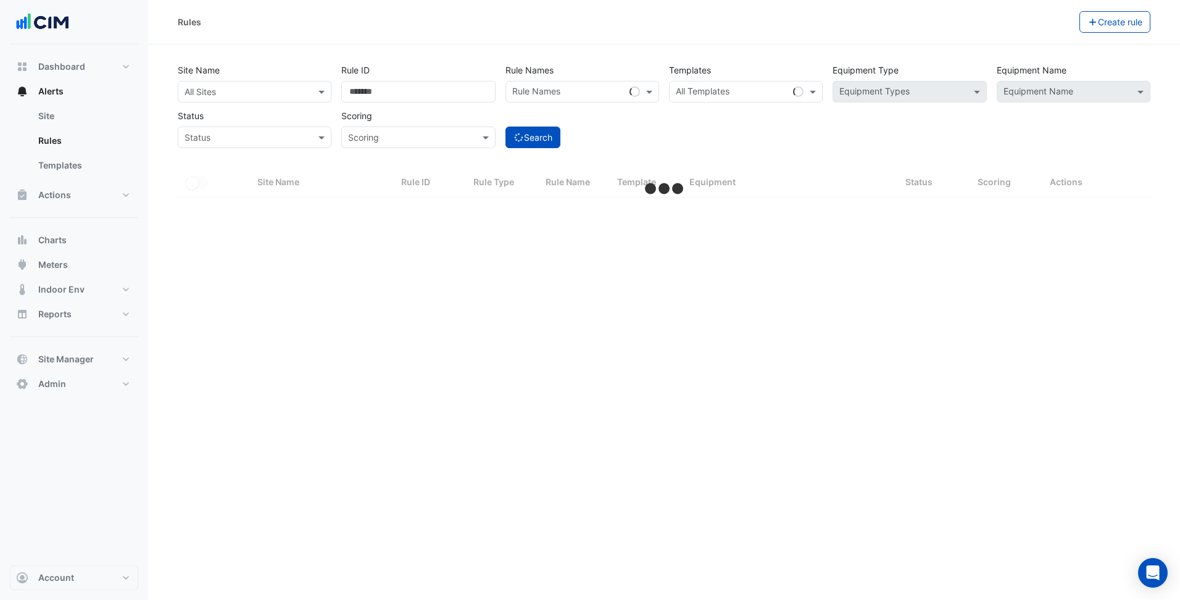
select select "***"
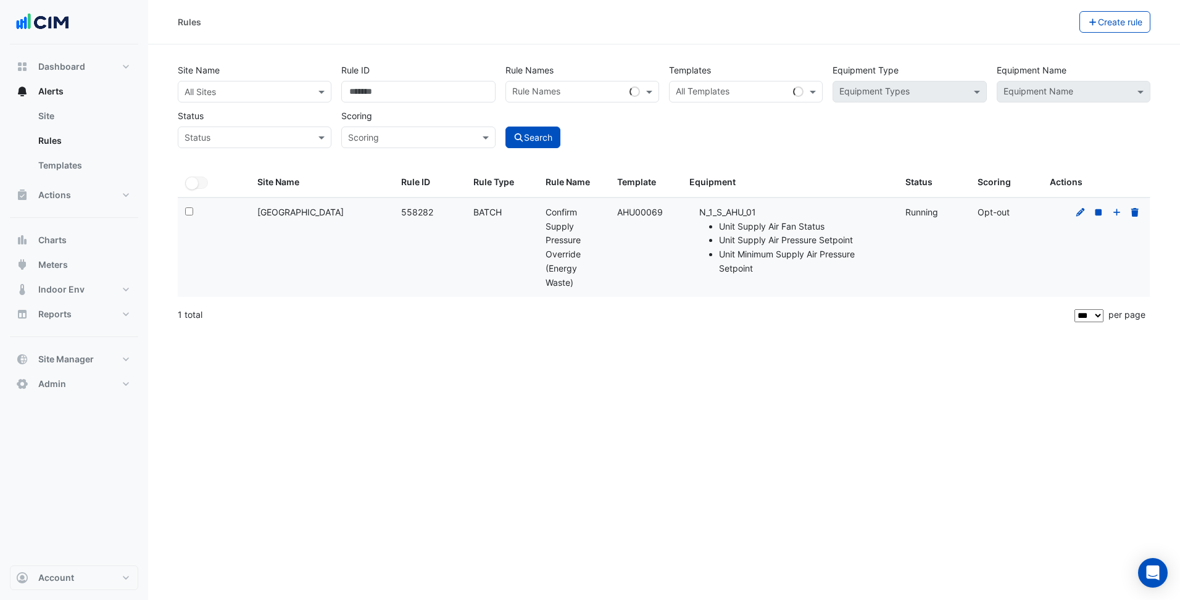
drag, startPoint x: 366, startPoint y: 206, endPoint x: 256, endPoint y: 215, distance: 109.6
click at [256, 215] on datatable-body-cell "Site Name: [GEOGRAPHIC_DATA]" at bounding box center [322, 247] width 144 height 99
copy div "[GEOGRAPHIC_DATA]"
click at [244, 100] on div "All Sites" at bounding box center [255, 92] width 154 height 22
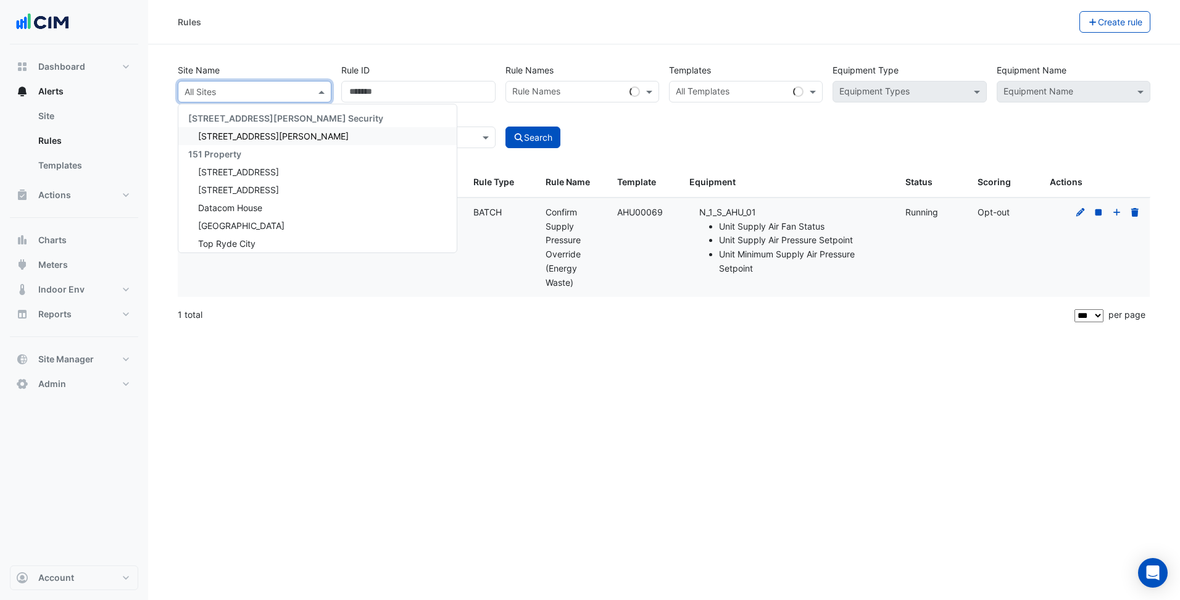
paste input "**********"
type input "**********"
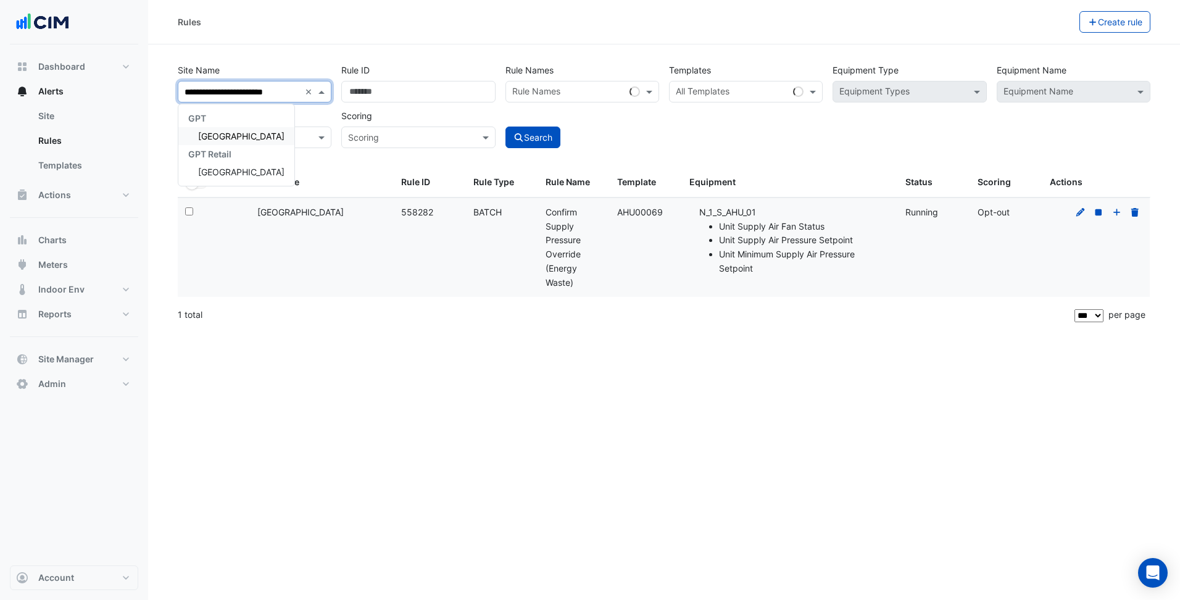
click at [244, 128] on div "[GEOGRAPHIC_DATA]" at bounding box center [236, 136] width 116 height 18
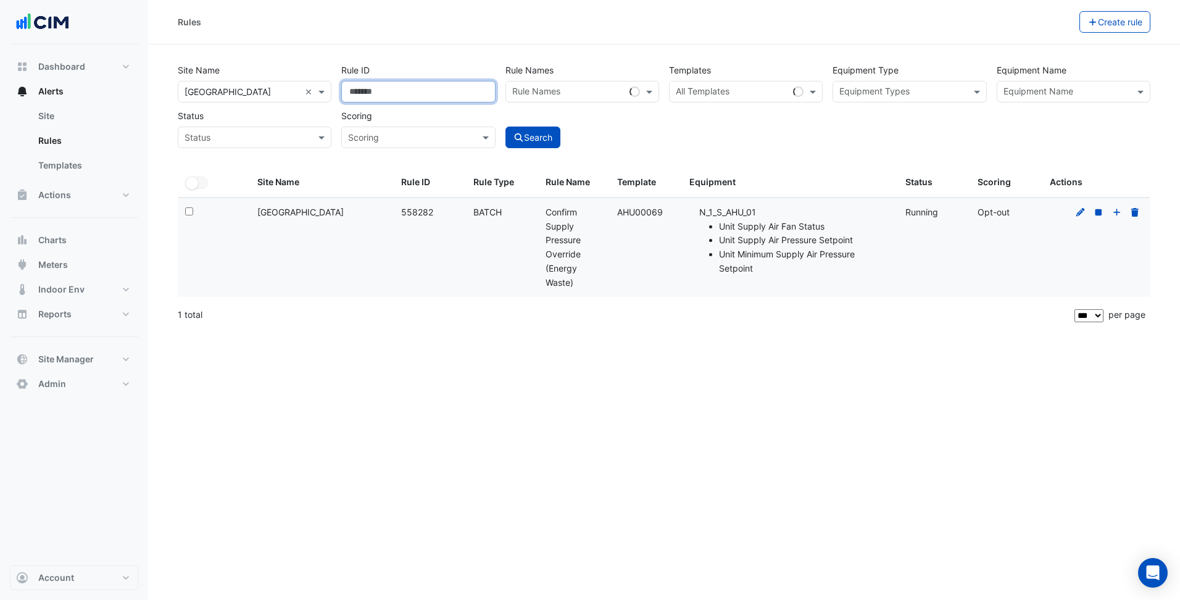
drag, startPoint x: 403, startPoint y: 92, endPoint x: 324, endPoint y: 102, distance: 79.6
click at [325, 102] on div "Site Name All Sites × Karrinyup Shopping Centre × Rule ID ****** Rule Names Rul…" at bounding box center [664, 102] width 983 height 91
drag, startPoint x: 674, startPoint y: 217, endPoint x: 619, endPoint y: 212, distance: 54.5
click at [619, 212] on div "Template: AHU00069" at bounding box center [645, 213] width 57 height 14
copy div "AHU00069"
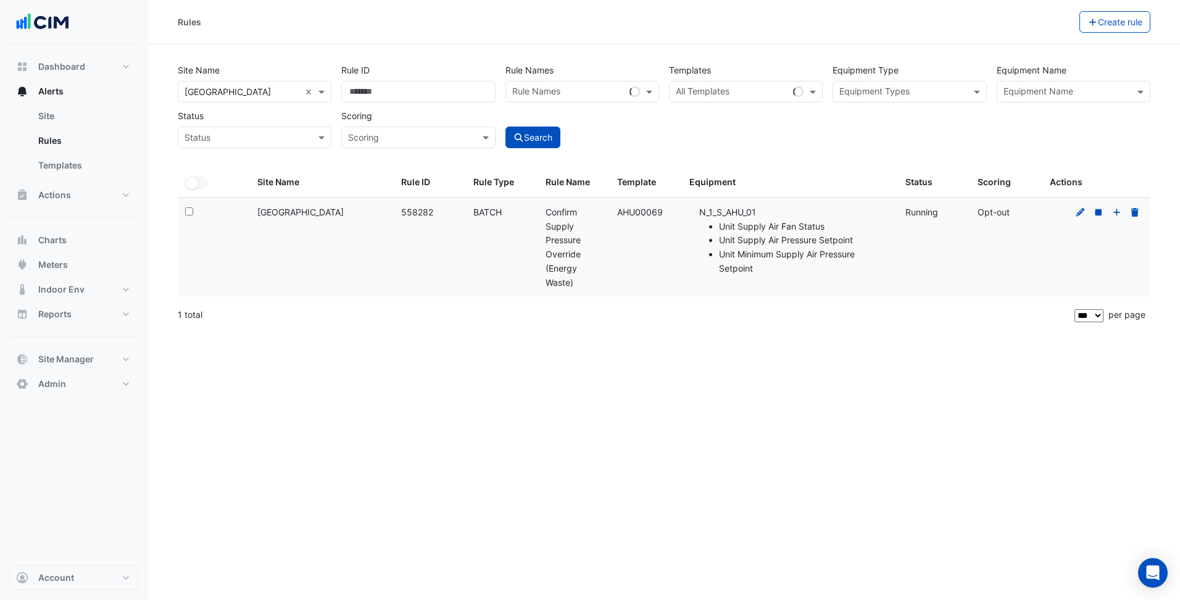
click at [735, 93] on input "text" at bounding box center [732, 92] width 112 height 13
paste input "********"
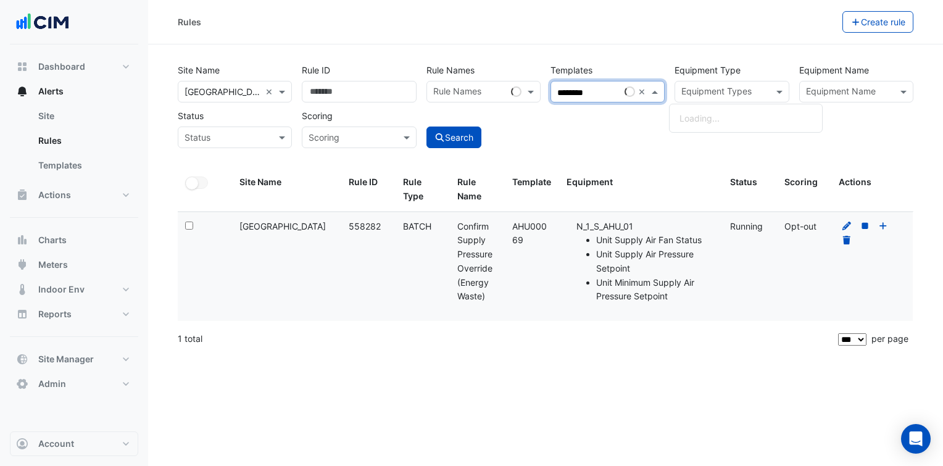
type input "********"
click at [628, 156] on div "Site Name All Sites × Karrinyup Shopping Centre × Rule ID Rule Names Rule Names…" at bounding box center [545, 113] width 751 height 109
click at [571, 98] on input "text" at bounding box center [594, 92] width 73 height 13
paste input "********"
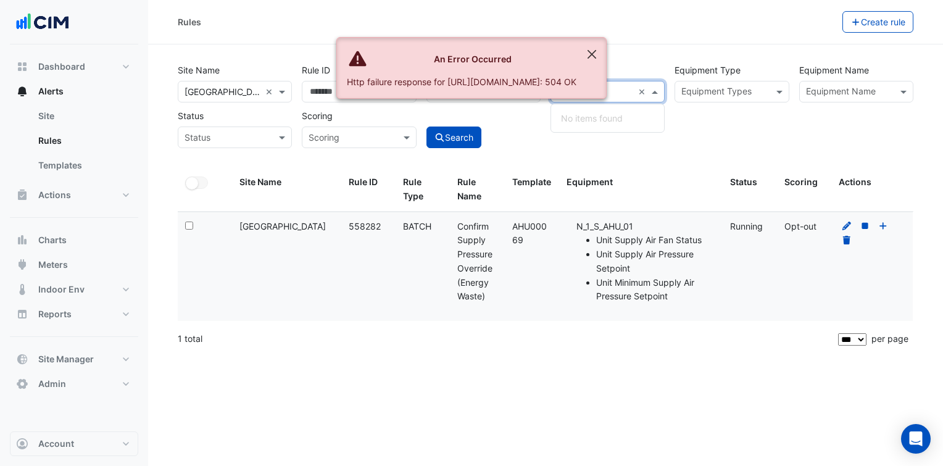
type input "********"
click at [606, 48] on button "Close" at bounding box center [592, 54] width 28 height 33
